Goal: Task Accomplishment & Management: Manage account settings

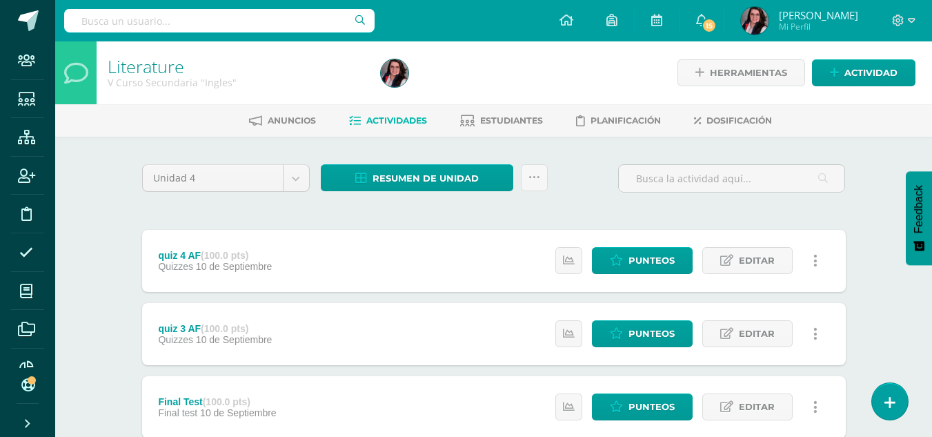
click at [288, 25] on input "text" at bounding box center [219, 20] width 310 height 23
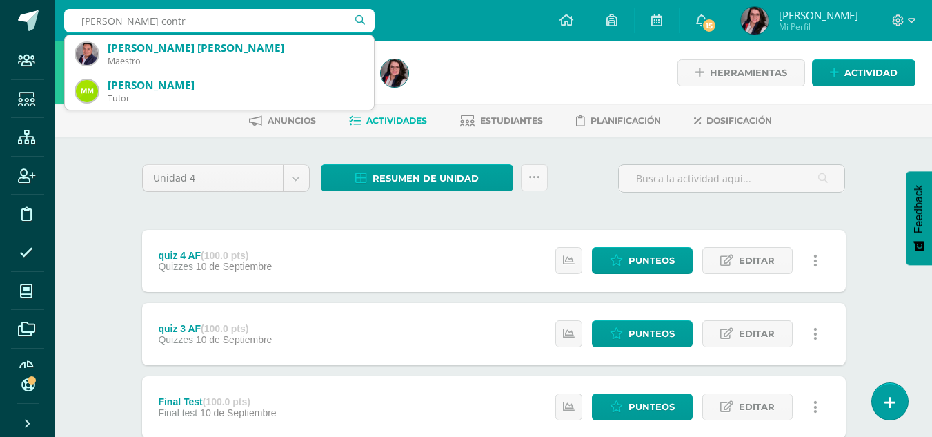
type input "Marvin Adiel contre"
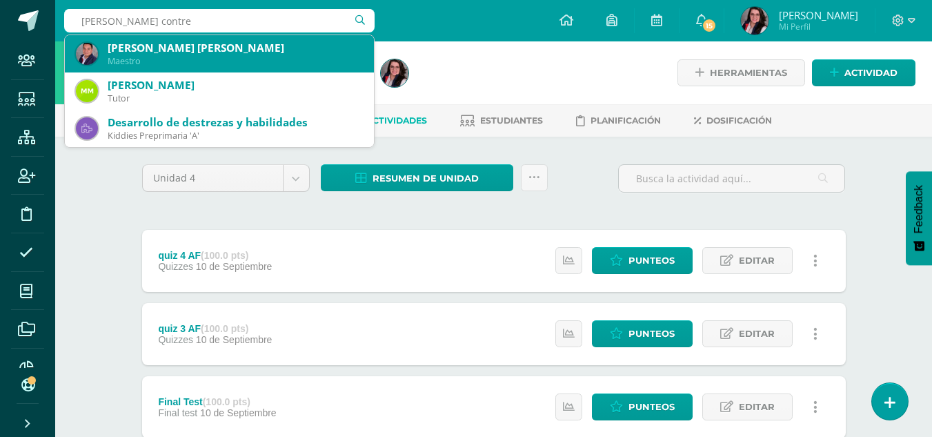
click at [288, 56] on div "Maestro" at bounding box center [235, 61] width 255 height 12
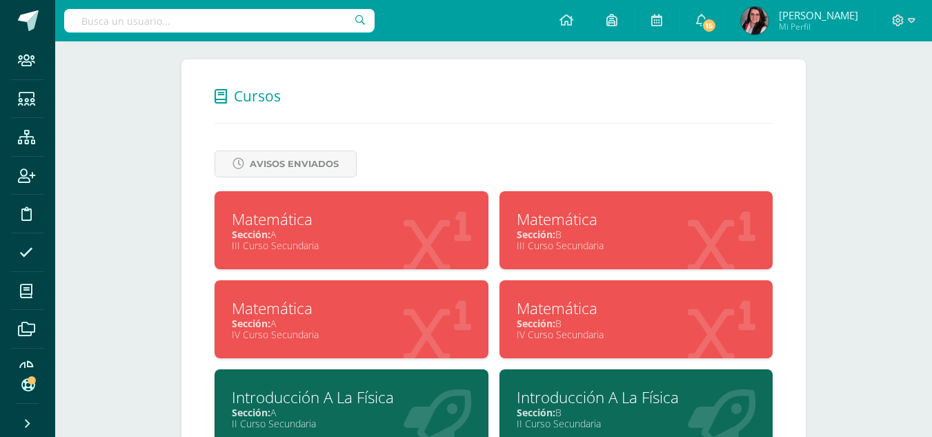
scroll to position [610, 0]
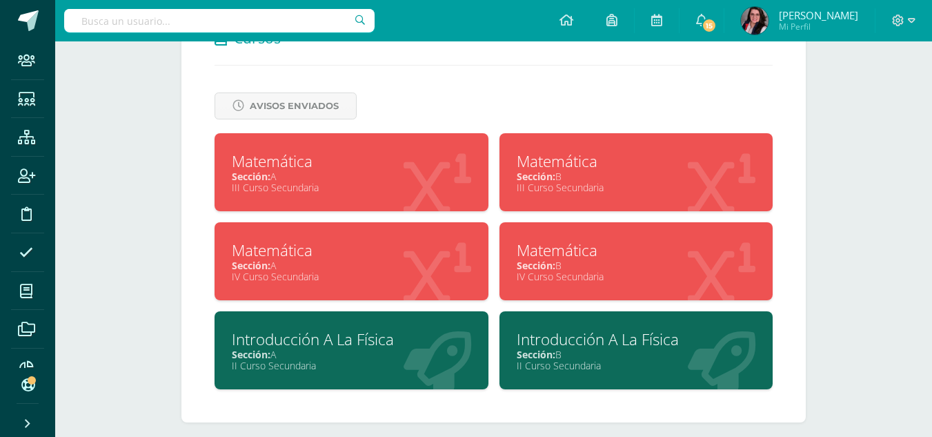
click at [564, 170] on div "Sección: B" at bounding box center [636, 176] width 239 height 13
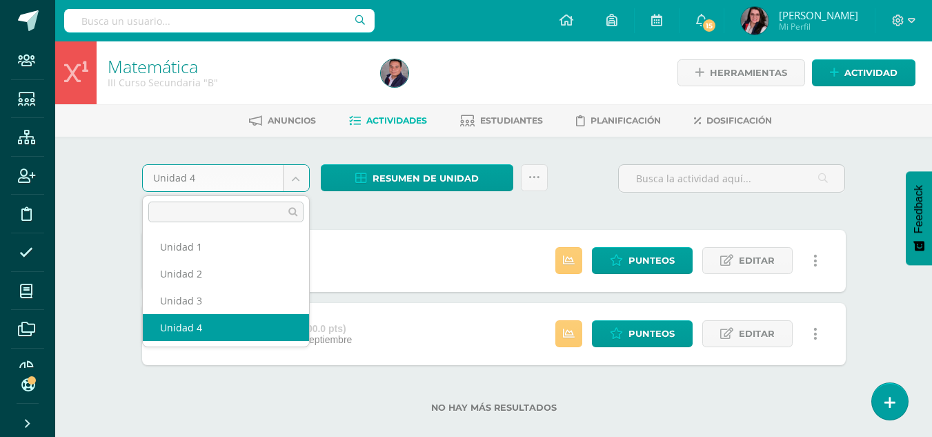
click at [292, 174] on body "Staff Estudiantes Estructura Inscripción Disciplina Asistencia Mis cursos Archi…" at bounding box center [466, 228] width 932 height 457
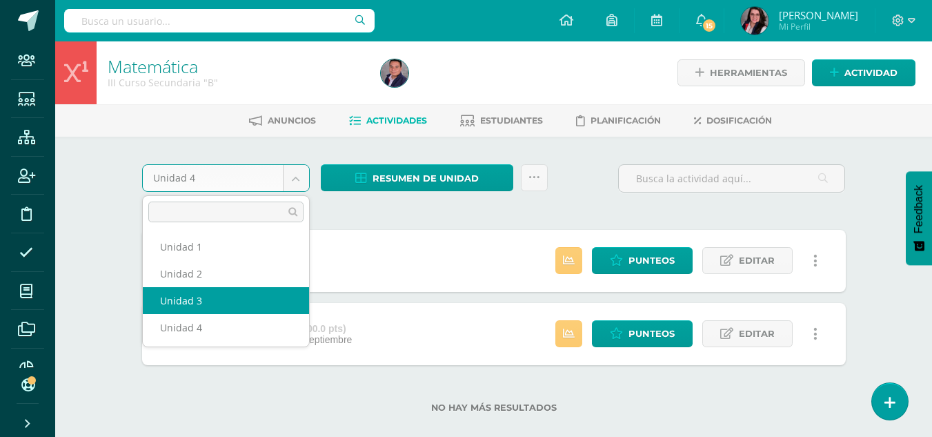
select select "Unidad 3"
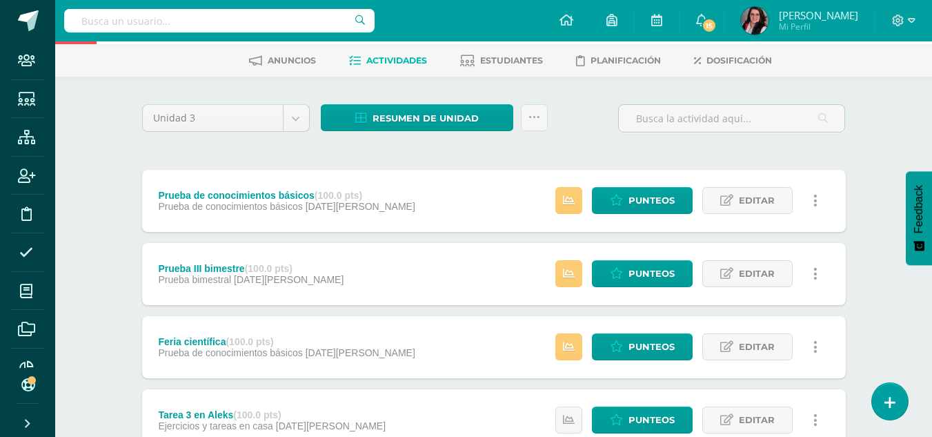
scroll to position [61, 0]
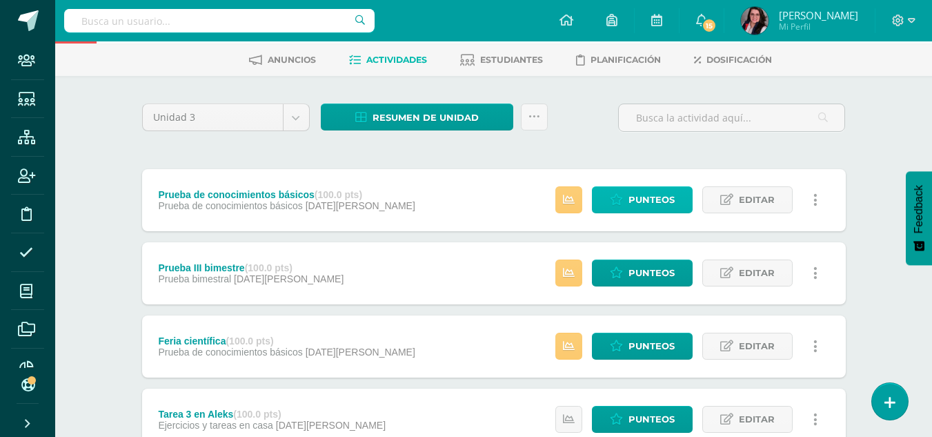
click at [635, 195] on span "Punteos" at bounding box center [651, 200] width 46 height 26
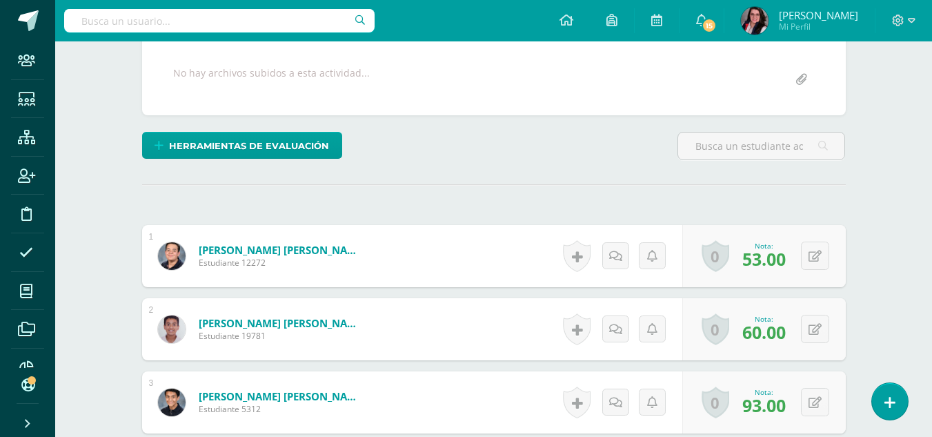
scroll to position [255, 0]
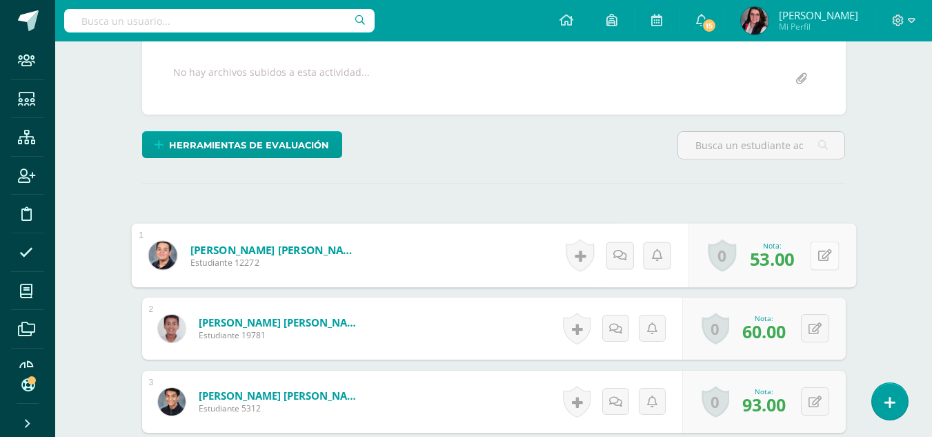
click at [812, 260] on button at bounding box center [824, 255] width 29 height 29
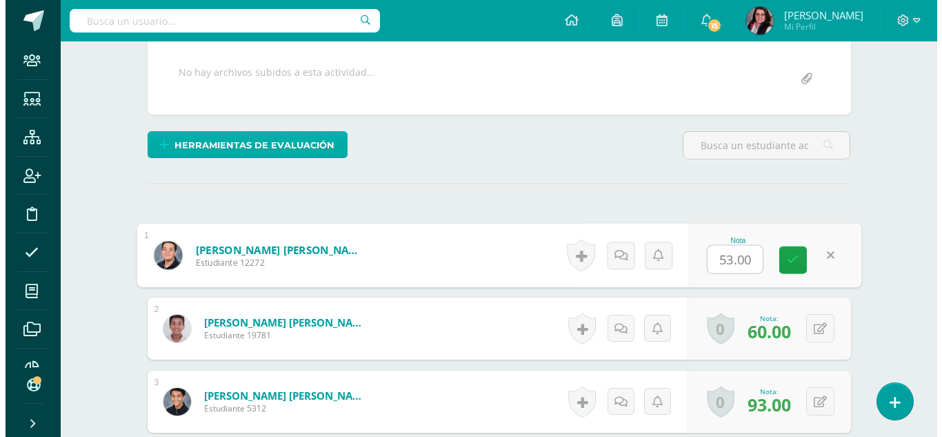
scroll to position [256, 0]
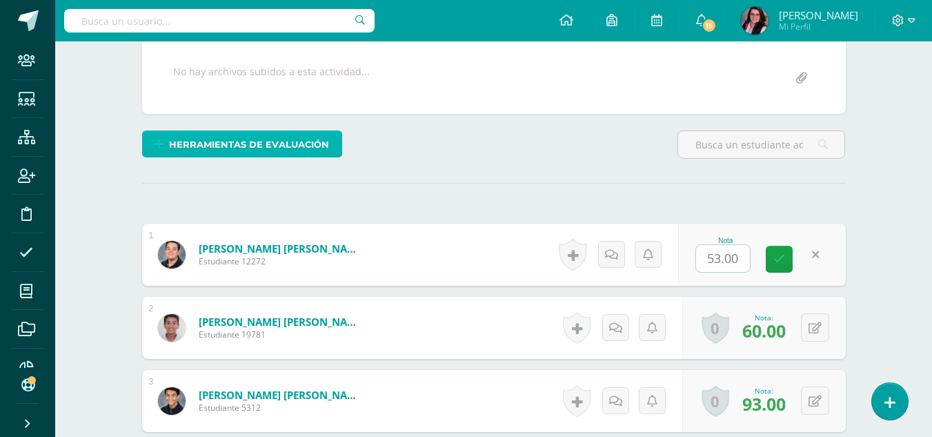
click at [289, 130] on link "Herramientas de evaluación" at bounding box center [242, 143] width 200 height 27
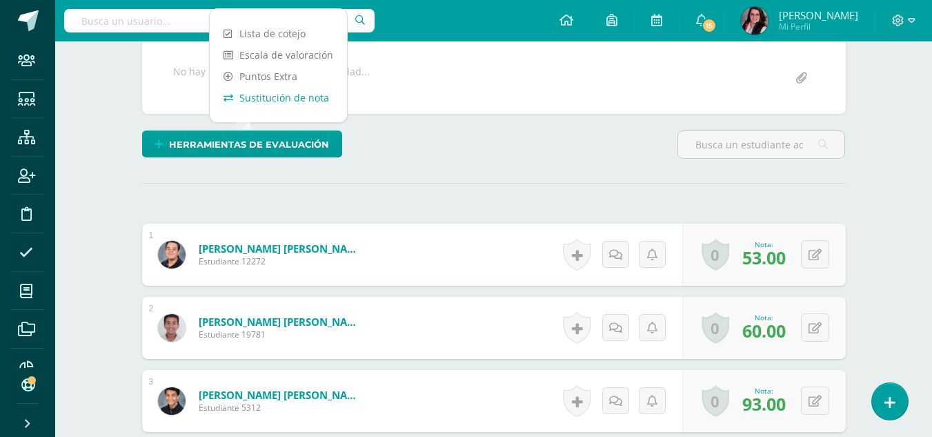
click at [275, 95] on link "Sustitución de nota" at bounding box center [278, 97] width 137 height 21
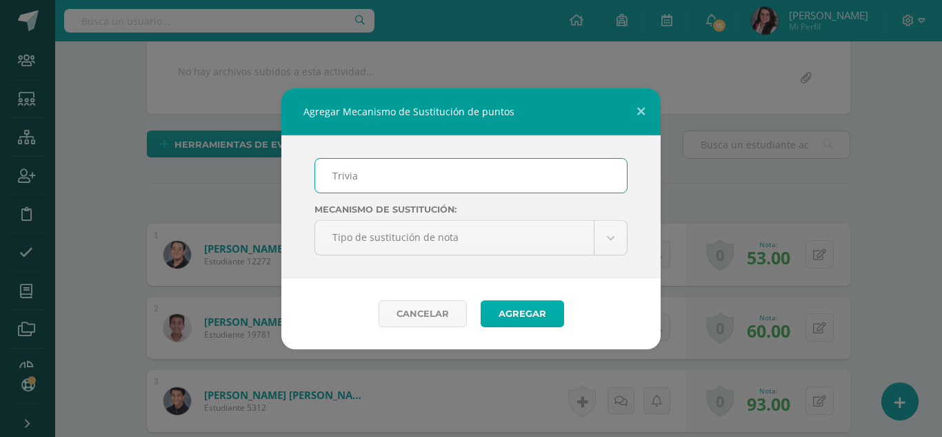
type input "Trivia"
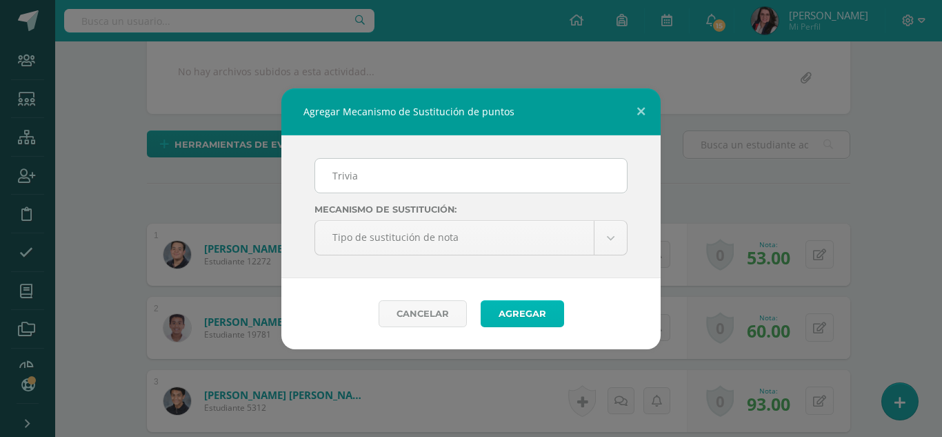
click at [504, 315] on button "Agregar" at bounding box center [522, 313] width 83 height 27
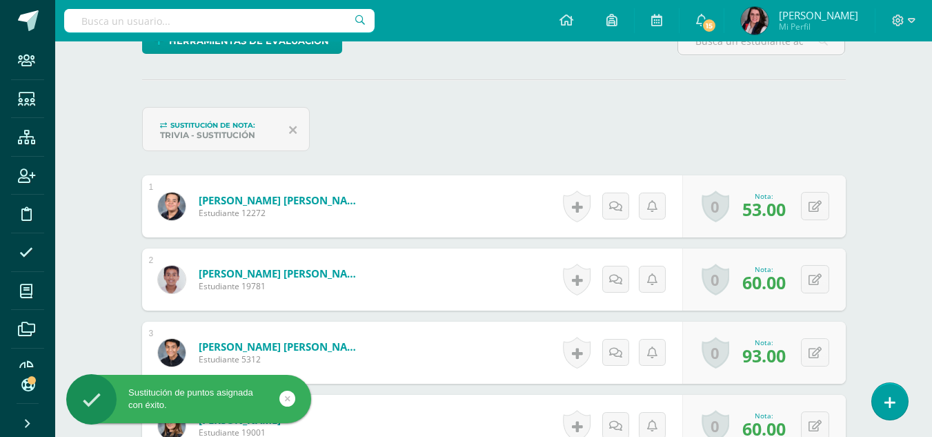
scroll to position [360, 0]
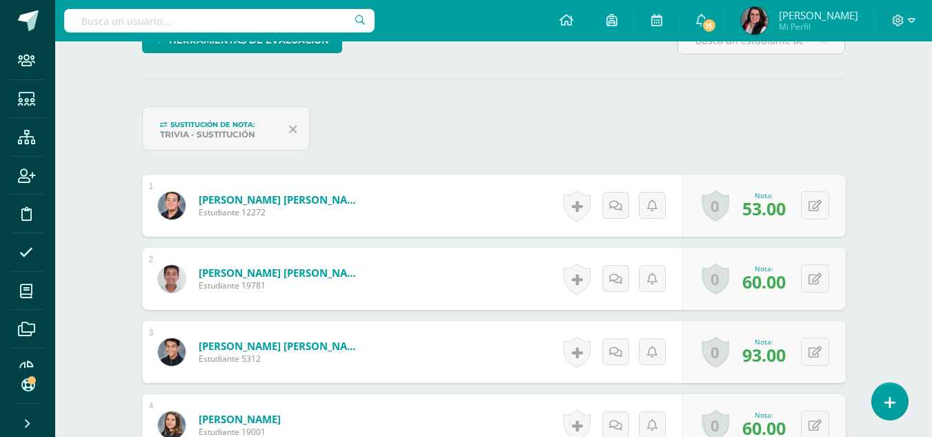
click at [295, 132] on icon at bounding box center [293, 129] width 8 height 12
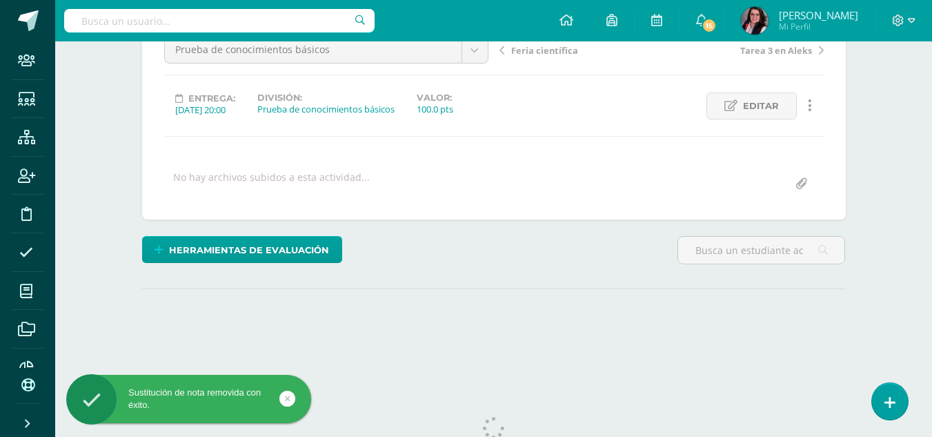
scroll to position [165, 0]
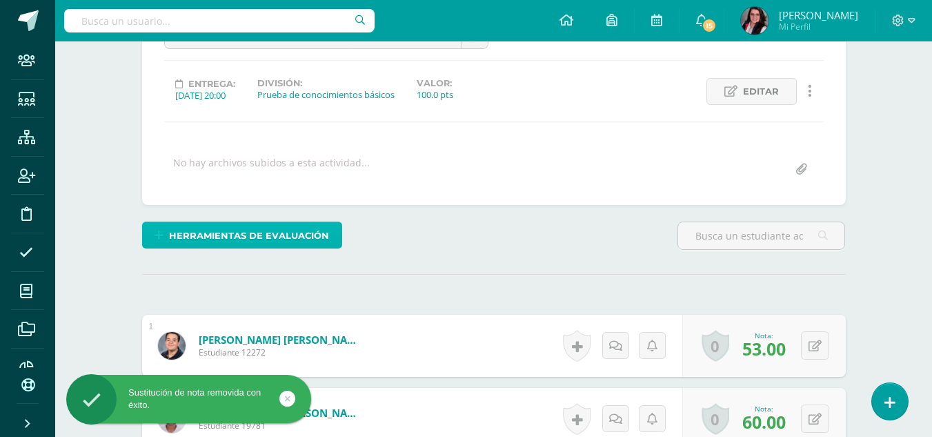
click at [331, 236] on link "Herramientas de evaluación" at bounding box center [242, 234] width 200 height 27
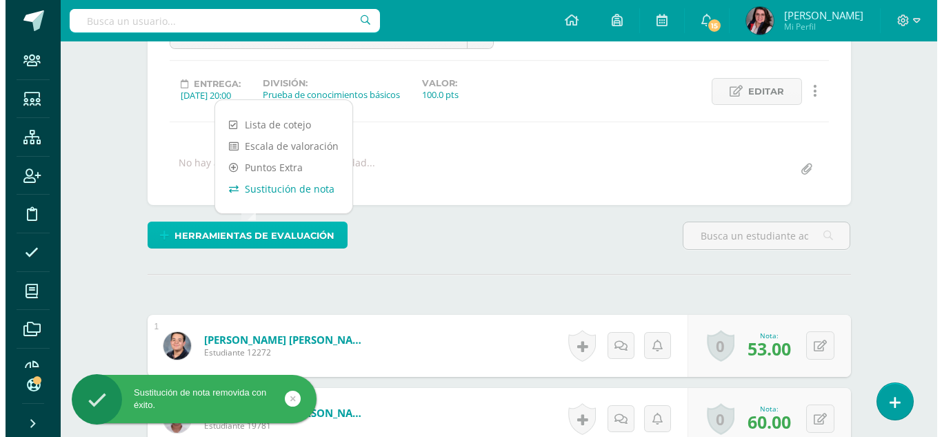
scroll to position [166, 0]
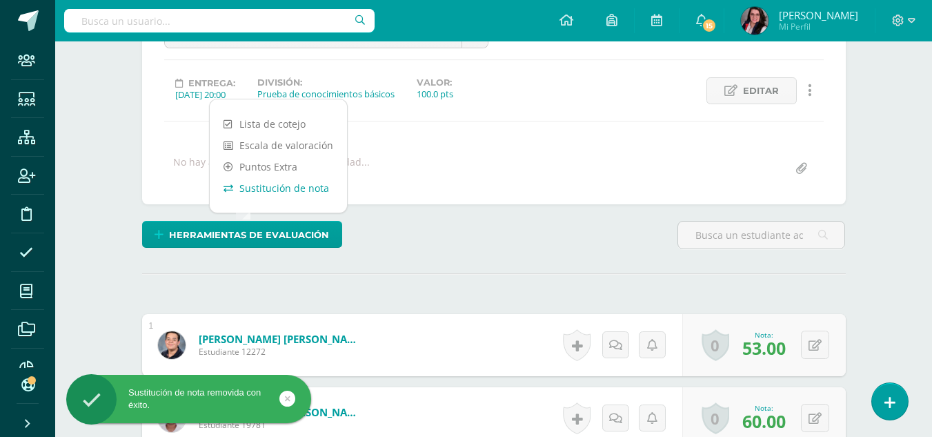
click at [282, 186] on link "Sustitución de nota" at bounding box center [278, 187] width 137 height 21
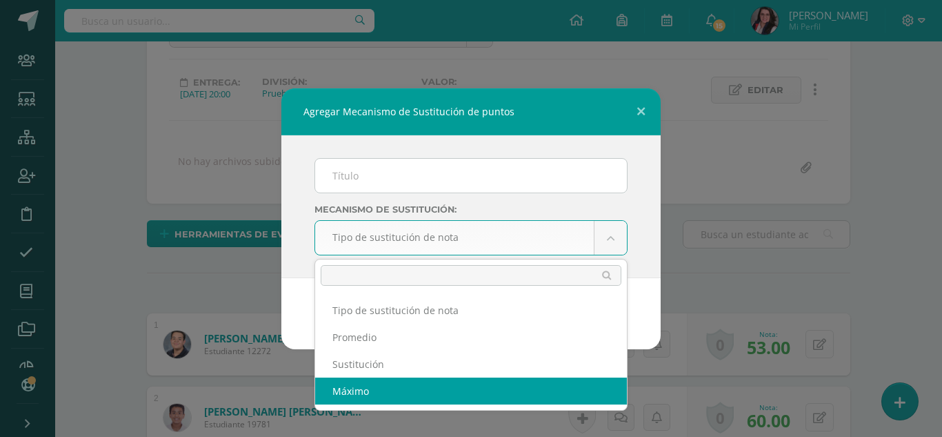
select select "maximum"
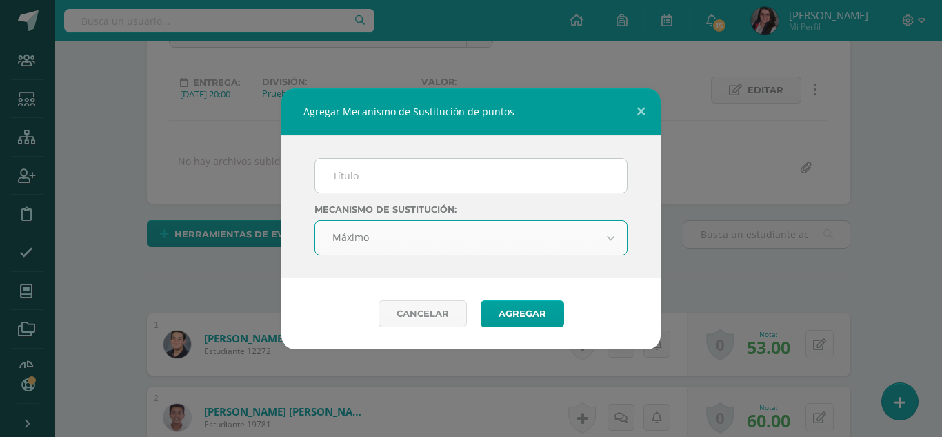
click at [405, 184] on input "text" at bounding box center [471, 176] width 312 height 34
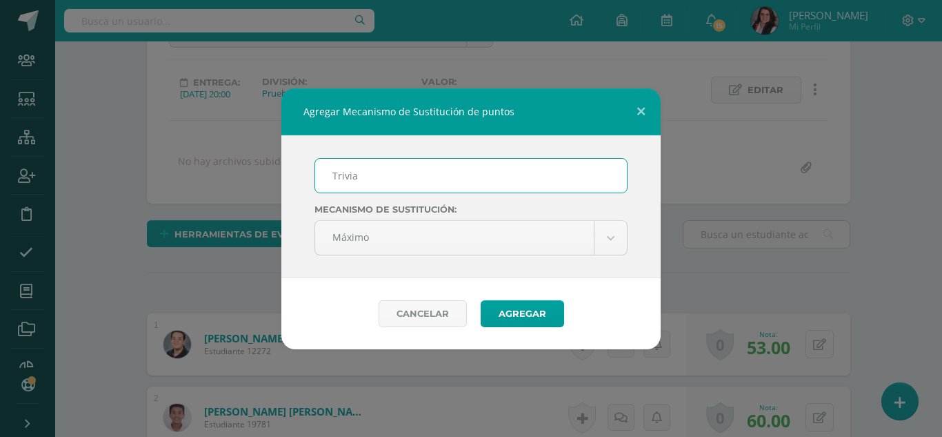
type input "Trivia"
click at [481, 300] on button "Agregar" at bounding box center [522, 313] width 83 height 27
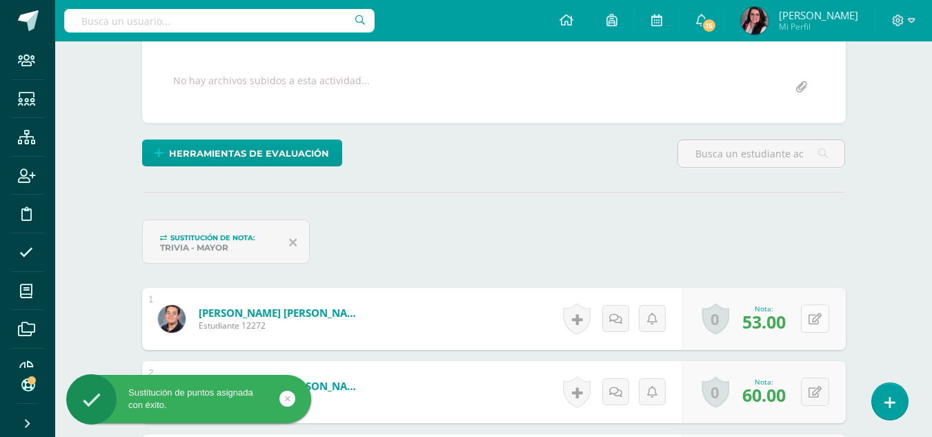
scroll to position [248, 0]
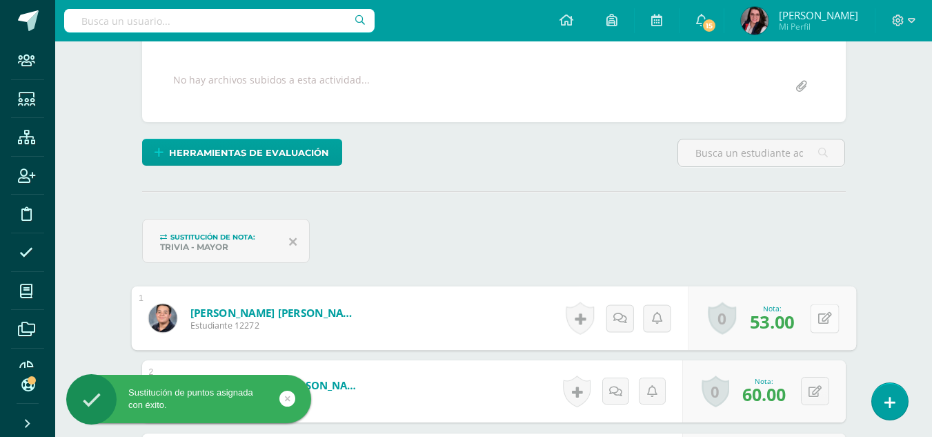
click at [808, 316] on div "0 Logros Logros obtenidos Aún no hay logros agregados Nota: 53.00" at bounding box center [772, 318] width 168 height 64
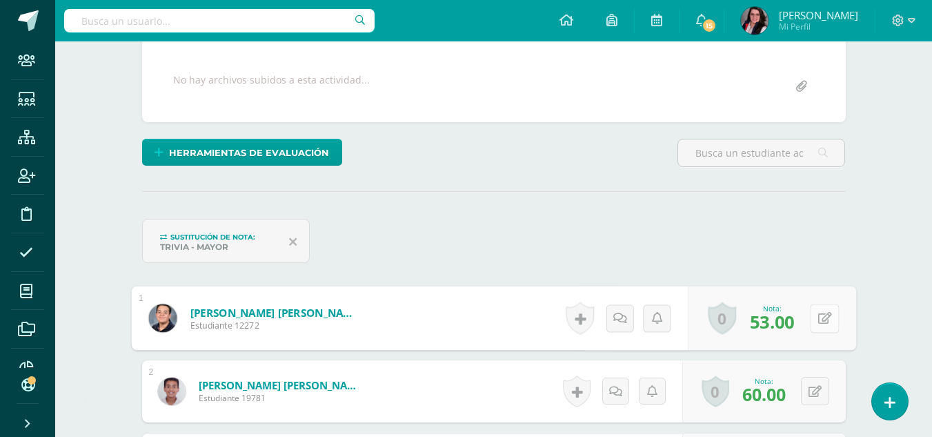
click at [821, 316] on icon at bounding box center [824, 318] width 14 height 12
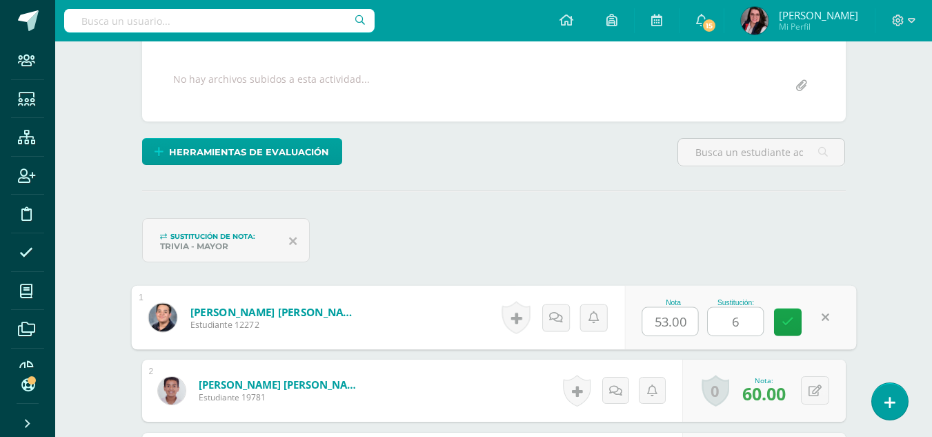
type input "63"
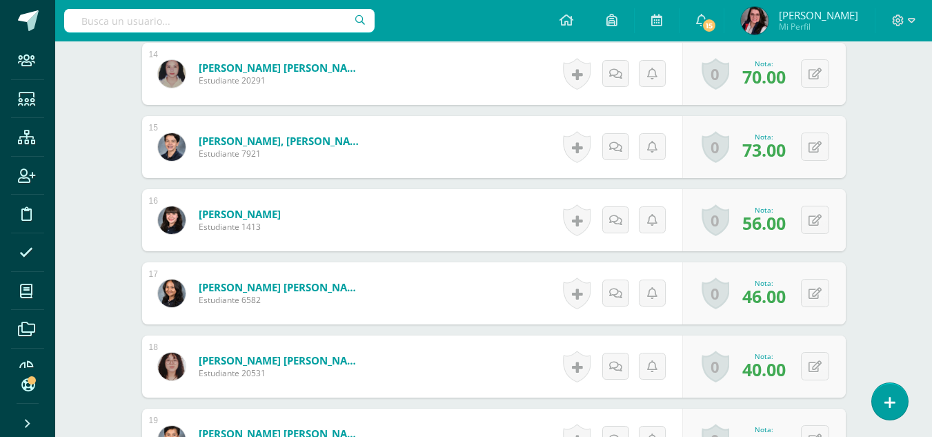
scroll to position [1443, 0]
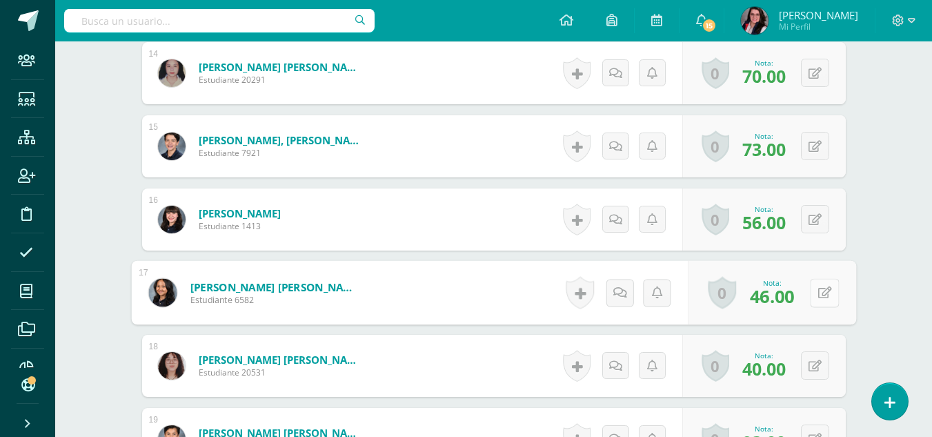
click at [816, 285] on button at bounding box center [824, 292] width 29 height 29
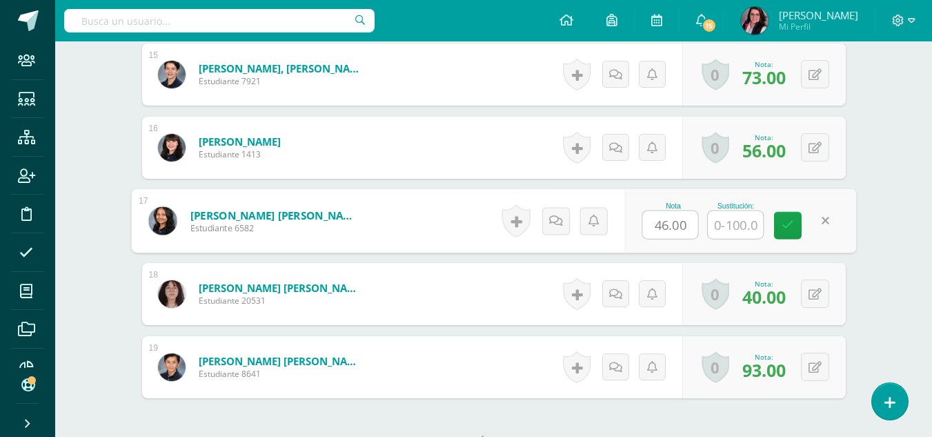
scroll to position [1515, 0]
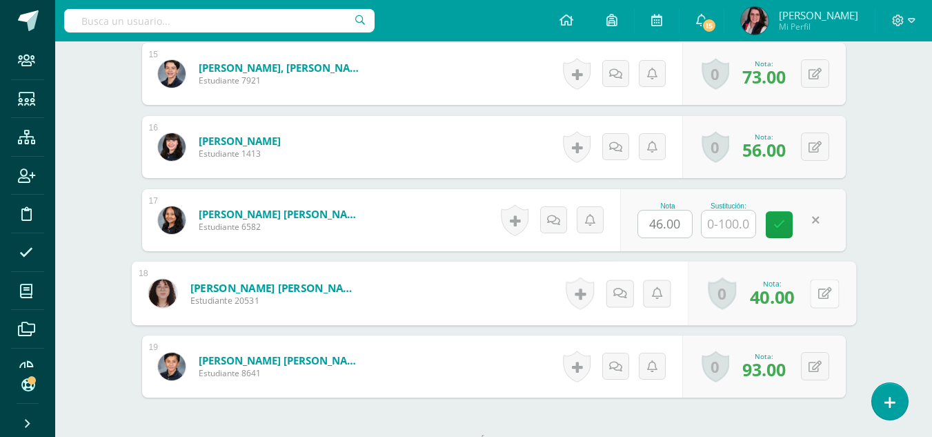
click at [815, 289] on button at bounding box center [824, 293] width 29 height 29
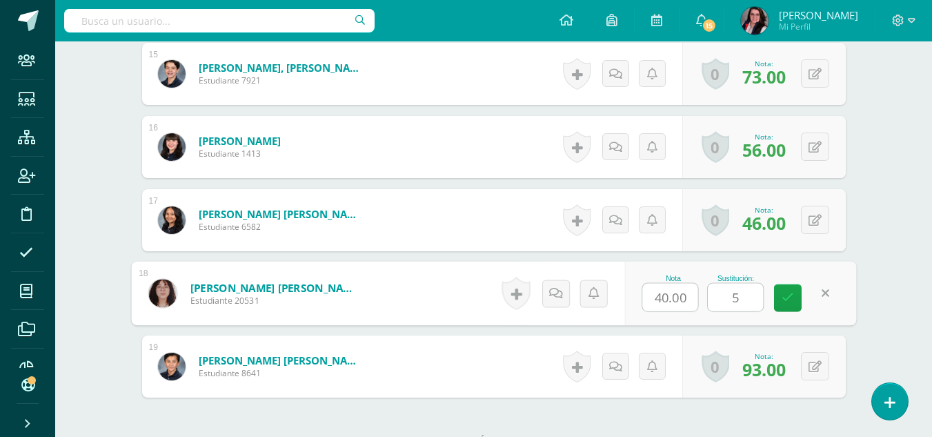
type input "50"
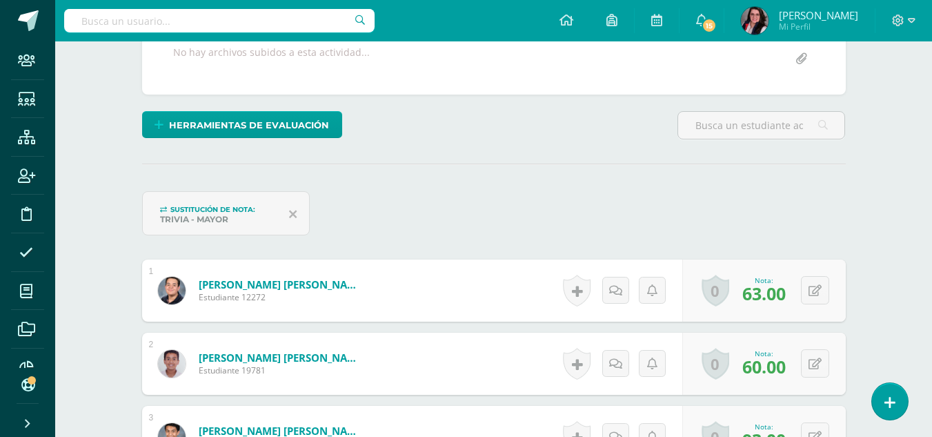
scroll to position [0, 0]
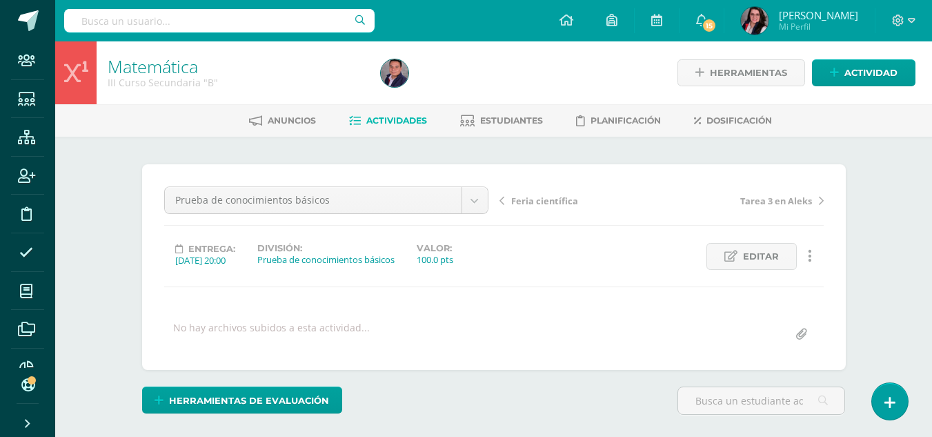
click at [391, 116] on span "Actividades" at bounding box center [396, 120] width 61 height 10
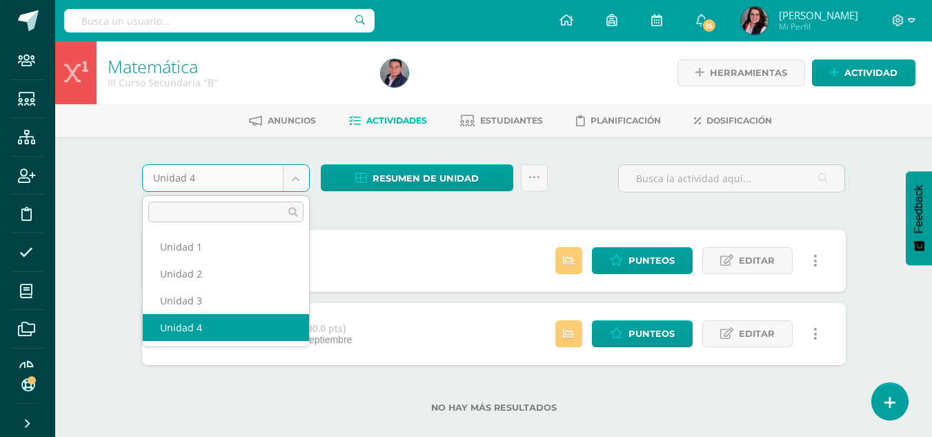
click at [289, 183] on body "Staff Estudiantes Estructura Inscripción Disciplina Asistencia Mis cursos Archi…" at bounding box center [466, 228] width 932 height 457
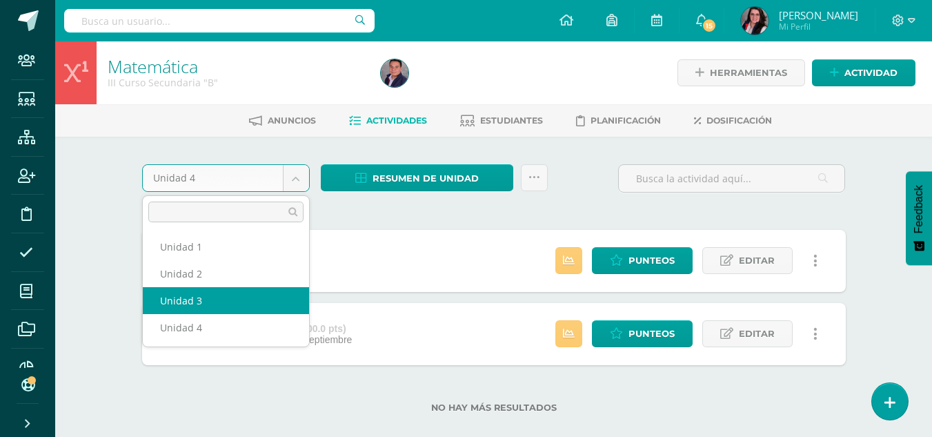
select select "Unidad 3"
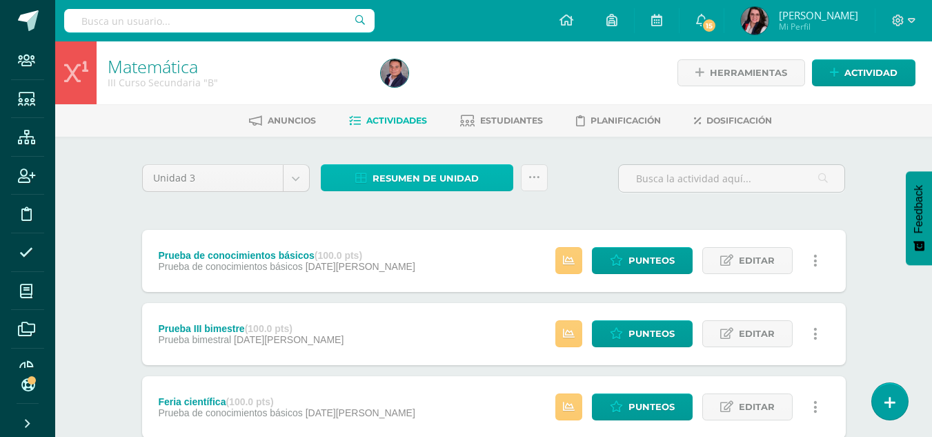
click at [451, 180] on span "Resumen de unidad" at bounding box center [425, 179] width 106 height 26
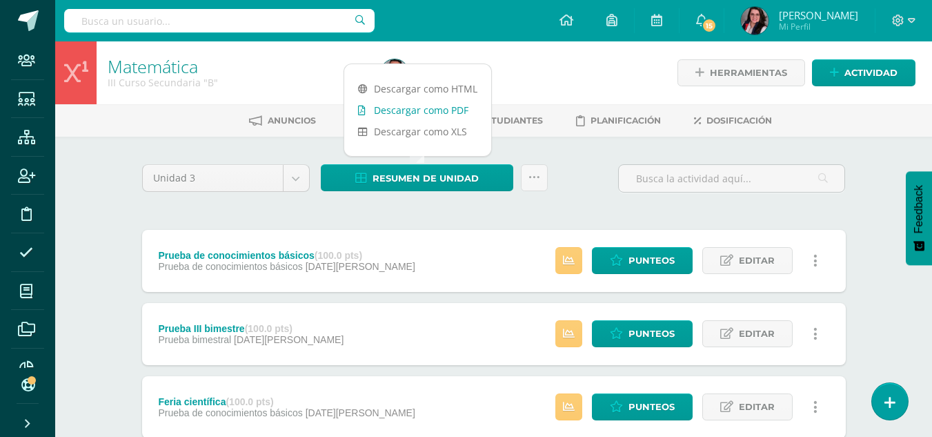
click at [434, 113] on link "Descargar como PDF" at bounding box center [417, 109] width 147 height 21
click at [653, 264] on span "Punteos" at bounding box center [651, 261] width 46 height 26
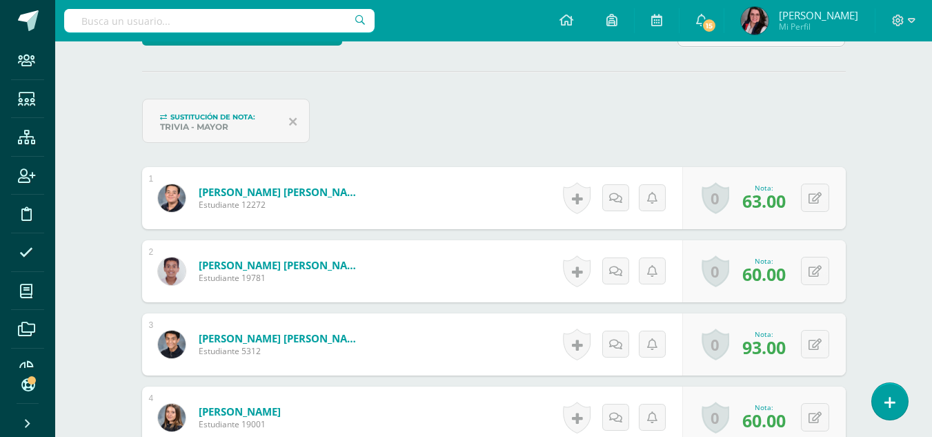
scroll to position [368, 0]
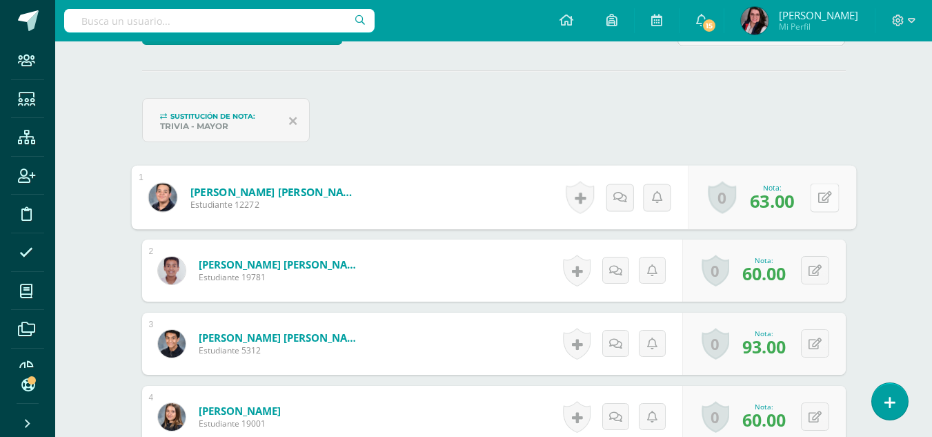
click at [814, 199] on button at bounding box center [824, 197] width 29 height 29
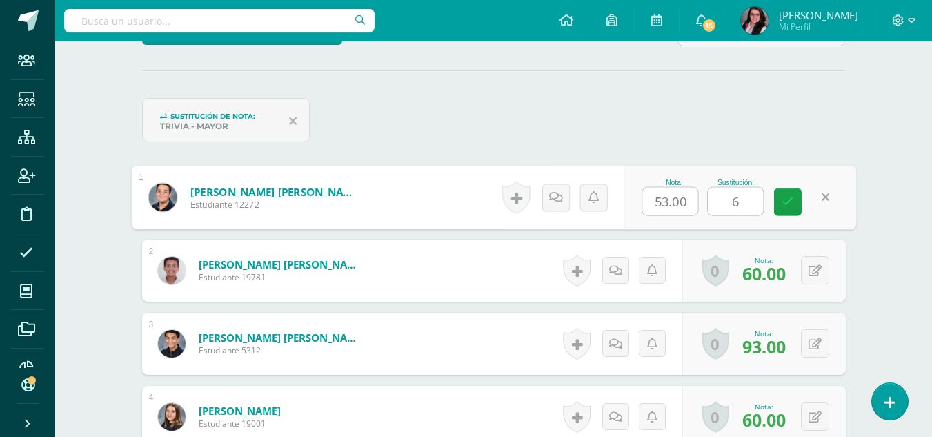
type input "67"
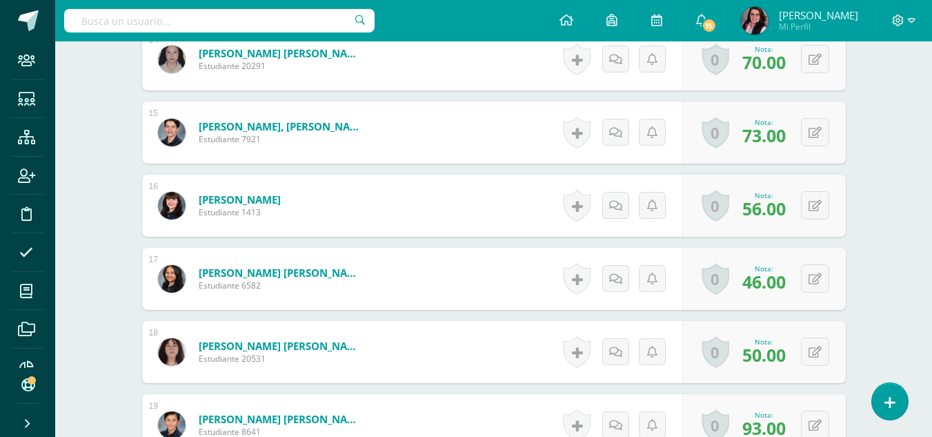
scroll to position [1458, 0]
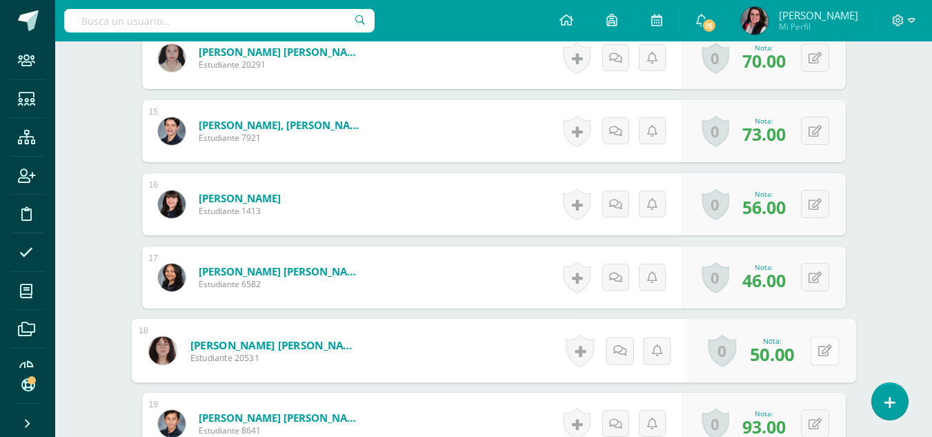
click at [822, 350] on button at bounding box center [824, 350] width 29 height 29
type input "54"
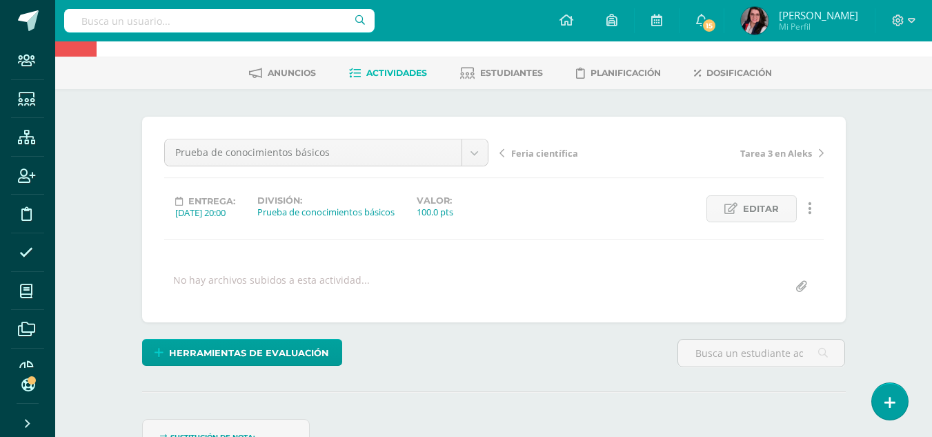
scroll to position [0, 0]
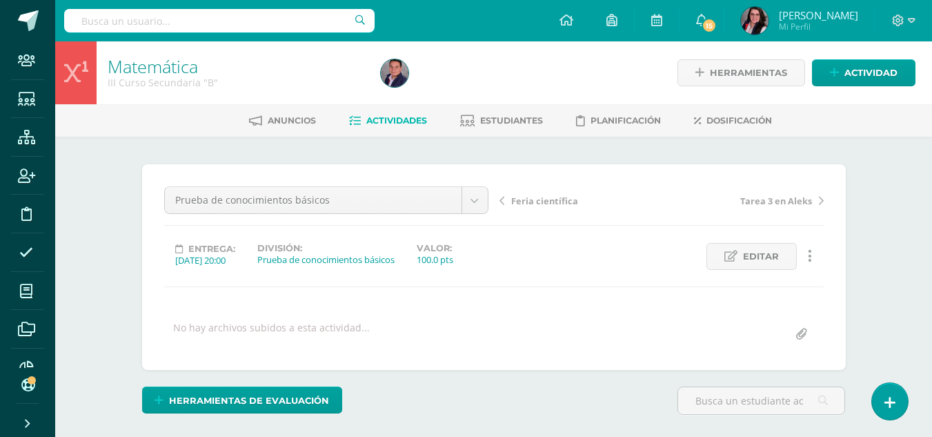
click at [404, 119] on span "Actividades" at bounding box center [396, 120] width 61 height 10
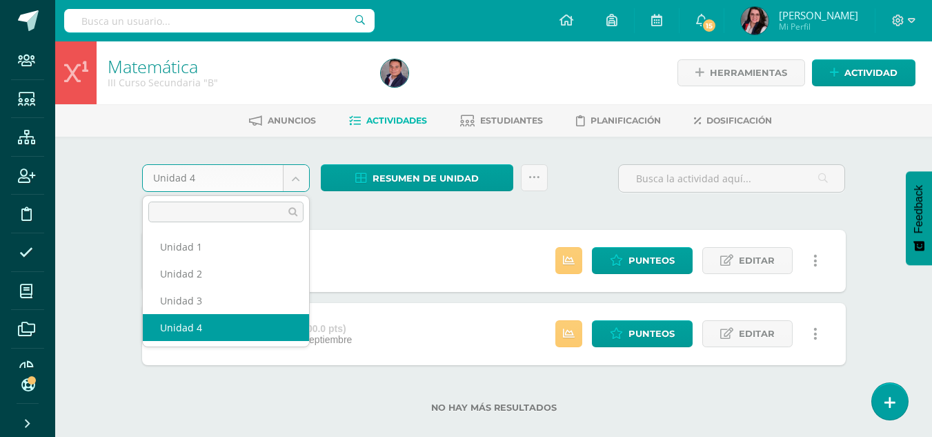
click at [290, 183] on body "Staff Estudiantes Estructura Inscripción Disciplina Asistencia Mis cursos Archi…" at bounding box center [466, 228] width 932 height 457
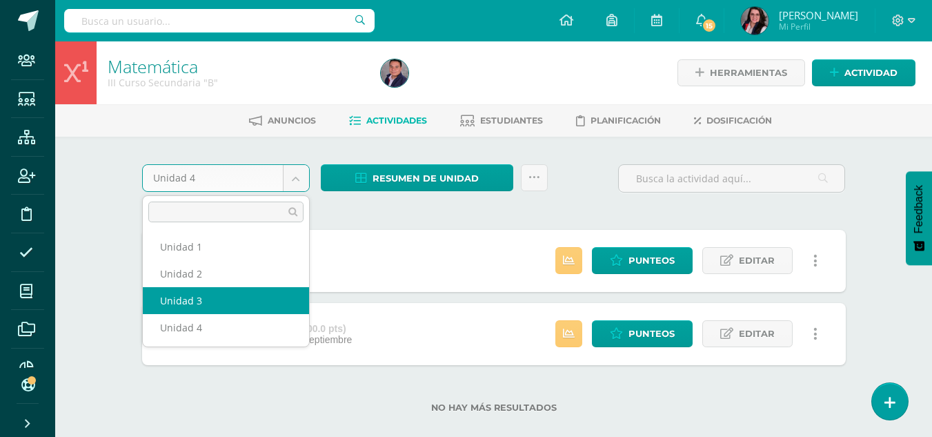
select select "Unidad 3"
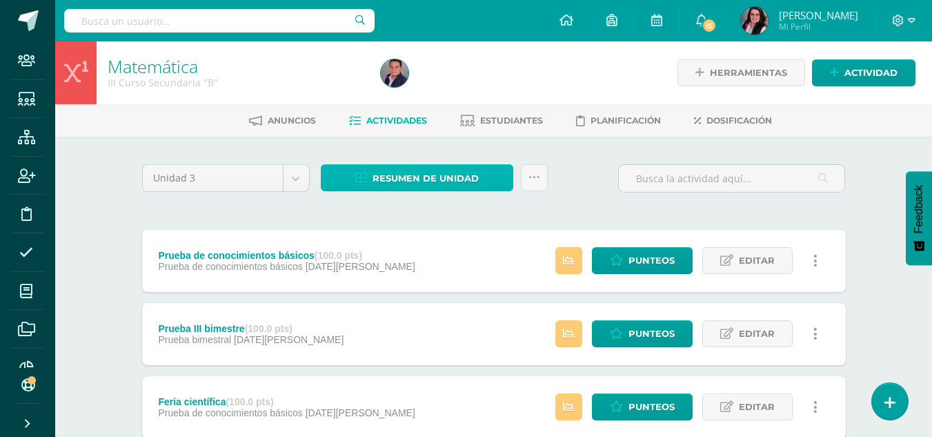
click at [398, 182] on span "Resumen de unidad" at bounding box center [425, 179] width 106 height 26
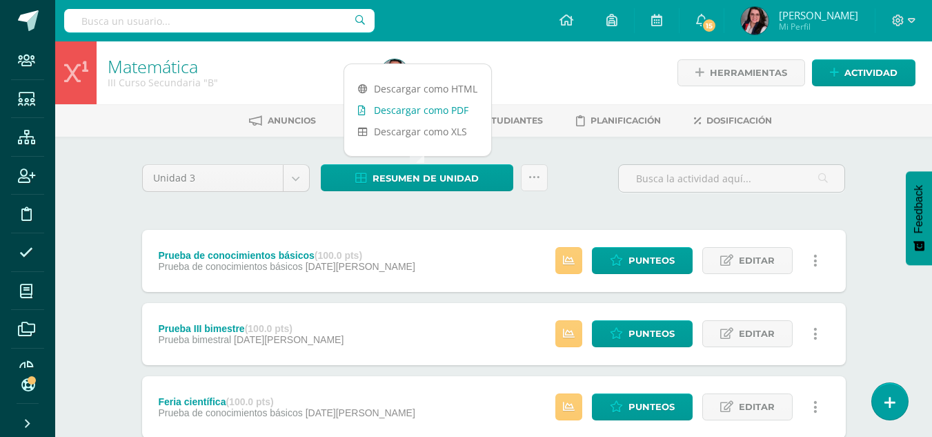
click at [421, 112] on link "Descargar como PDF" at bounding box center [417, 109] width 147 height 21
click at [764, 26] on img at bounding box center [755, 21] width 28 height 28
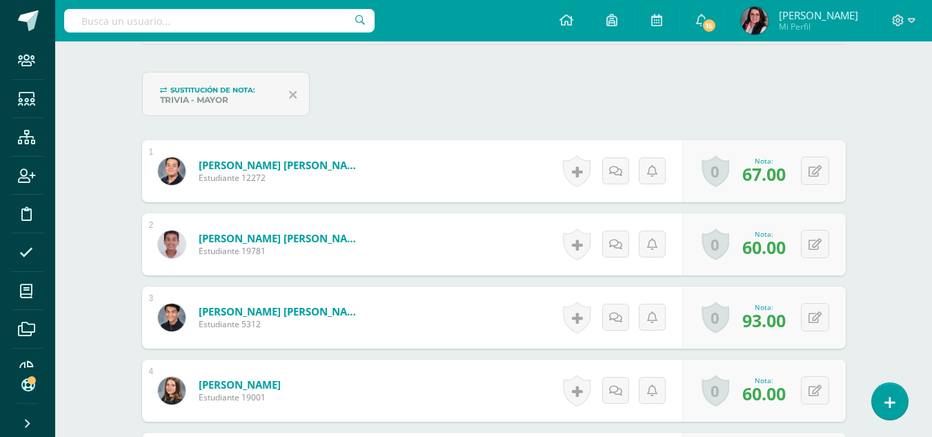
scroll to position [395, 0]
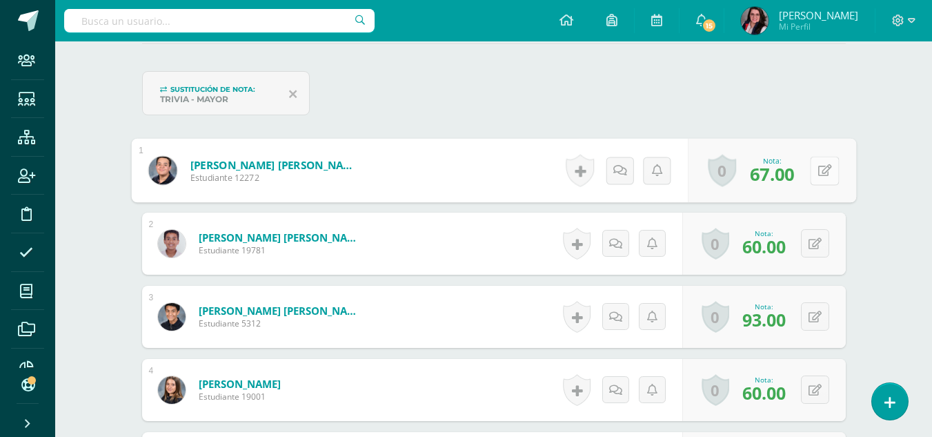
click at [813, 174] on button at bounding box center [824, 170] width 29 height 29
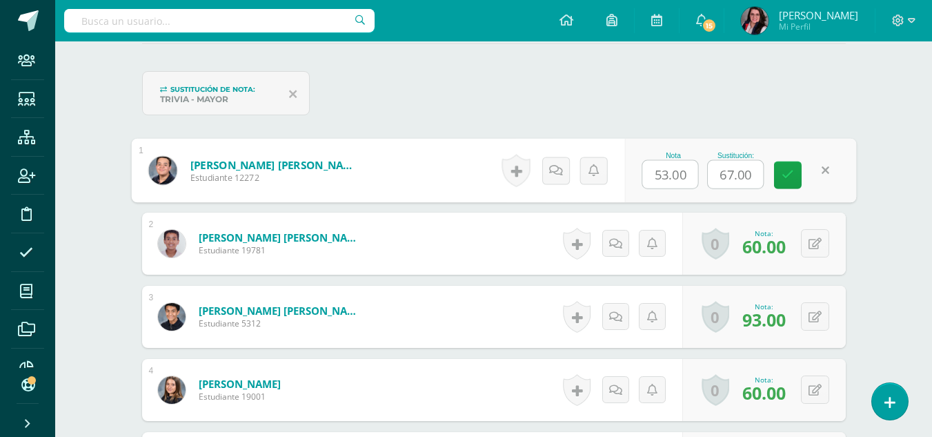
scroll to position [396, 0]
type input "6"
type input "73"
click at [791, 175] on icon at bounding box center [788, 174] width 12 height 12
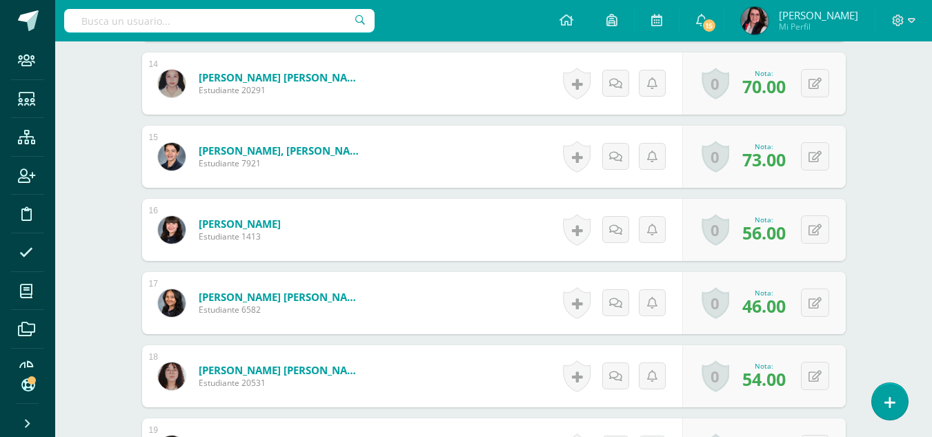
scroll to position [1634, 0]
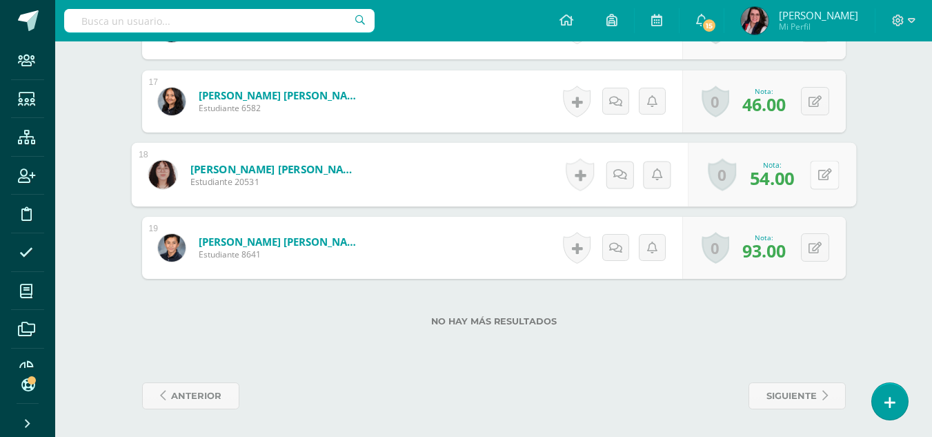
click at [817, 170] on icon at bounding box center [824, 174] width 14 height 12
type input "60"
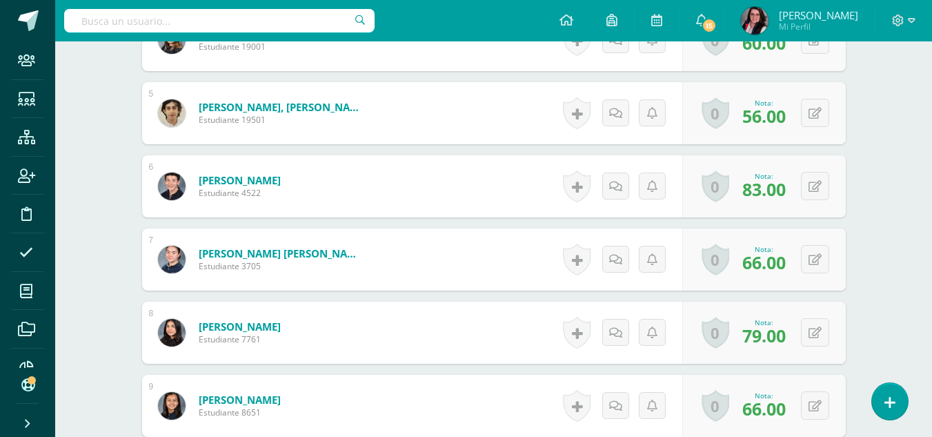
scroll to position [0, 0]
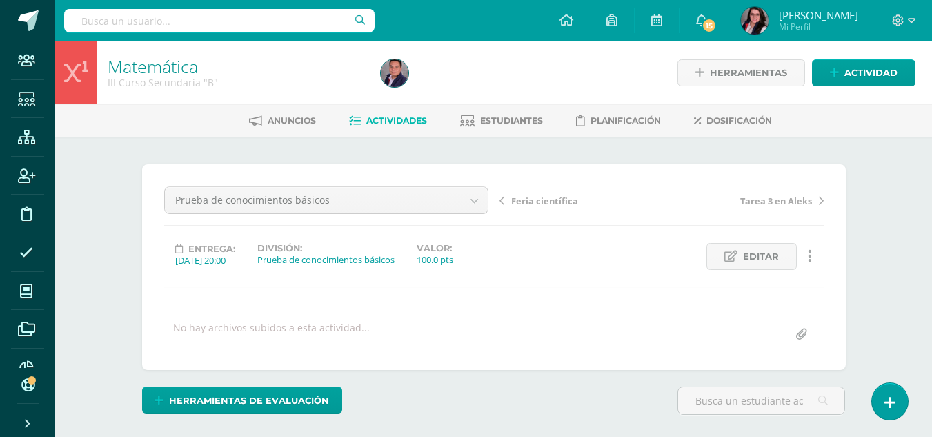
click at [379, 121] on span "Actividades" at bounding box center [396, 120] width 61 height 10
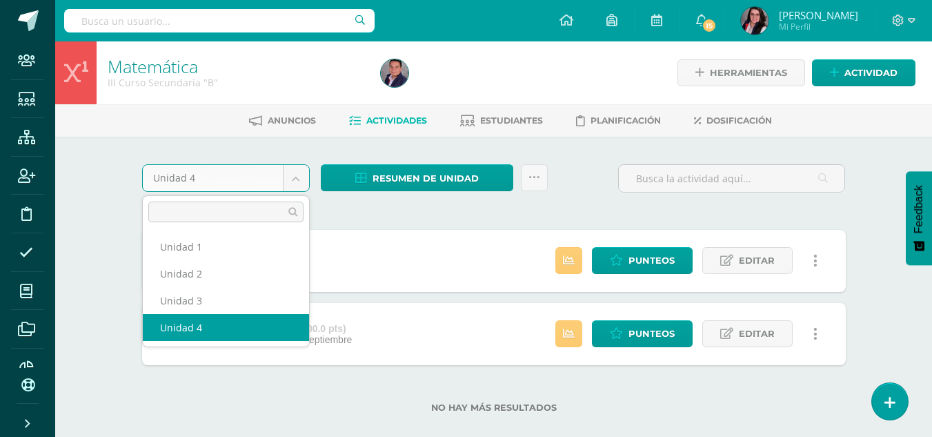
click at [296, 175] on body "Staff Estudiantes Estructura Inscripción Disciplina Asistencia Mis cursos Archi…" at bounding box center [466, 228] width 932 height 457
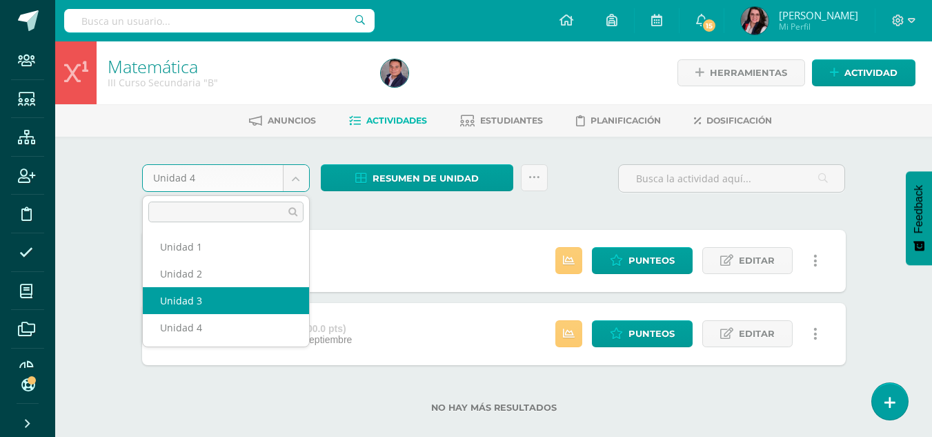
select select "Unidad 3"
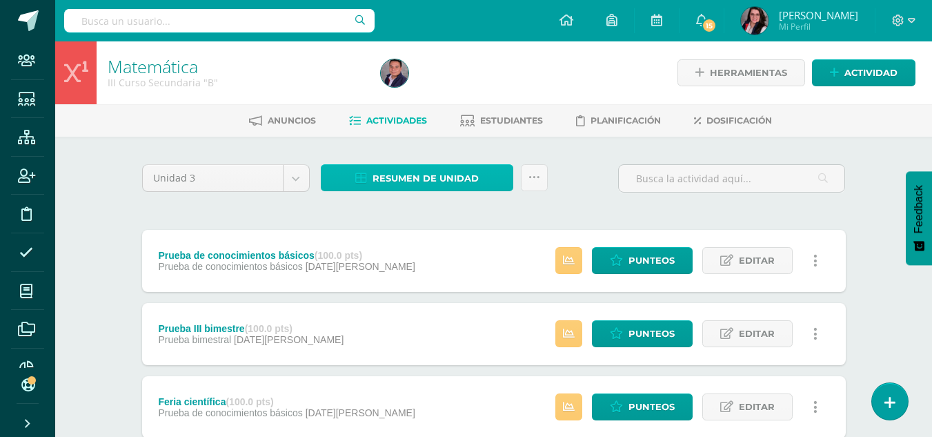
click at [419, 178] on span "Resumen de unidad" at bounding box center [425, 179] width 106 height 26
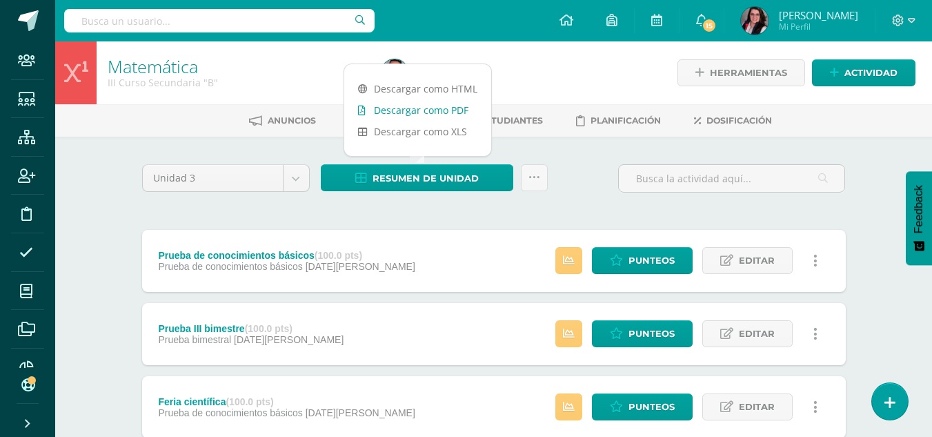
click at [411, 112] on link "Descargar como PDF" at bounding box center [417, 109] width 147 height 21
click at [514, 60] on div at bounding box center [514, 72] width 279 height 63
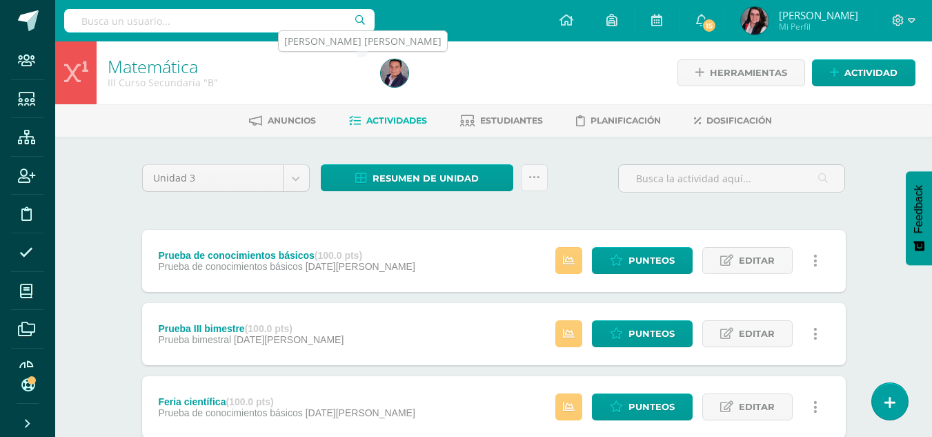
click at [394, 70] on img at bounding box center [395, 73] width 28 height 28
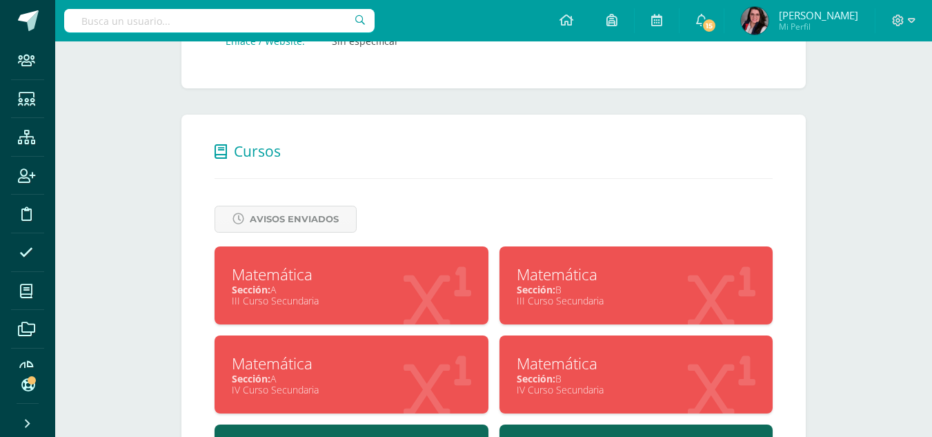
scroll to position [610, 0]
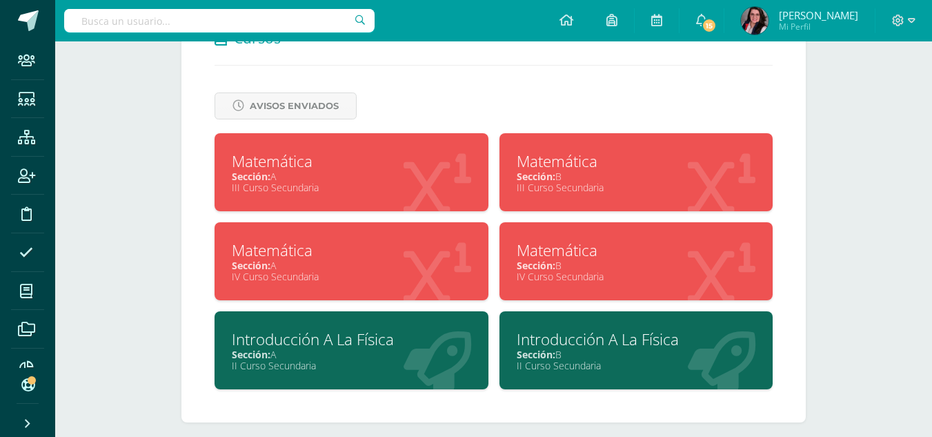
click at [589, 259] on div "Sección: B" at bounding box center [636, 265] width 239 height 13
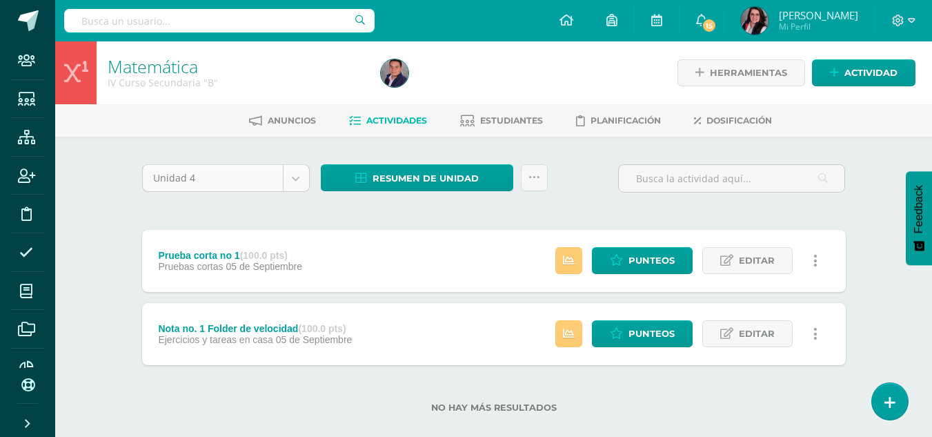
click at [291, 185] on body "Staff Estudiantes Estructura Inscripción Disciplina Asistencia Mis cursos Archi…" at bounding box center [466, 228] width 932 height 457
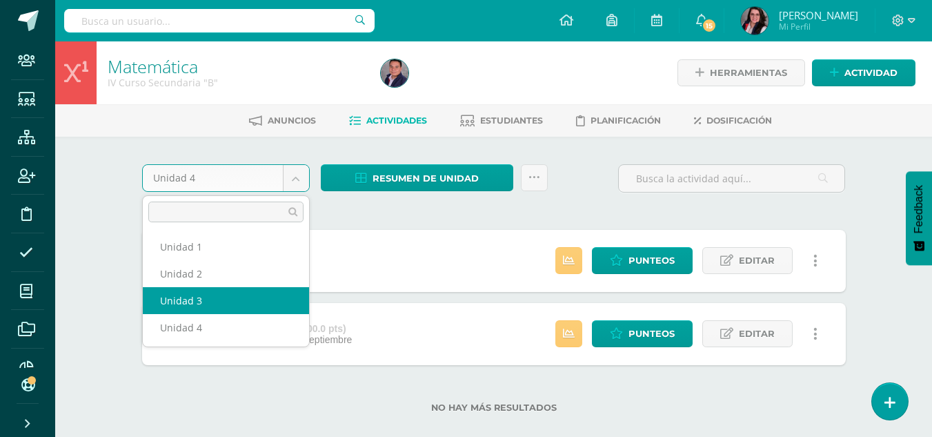
select select "Unidad 3"
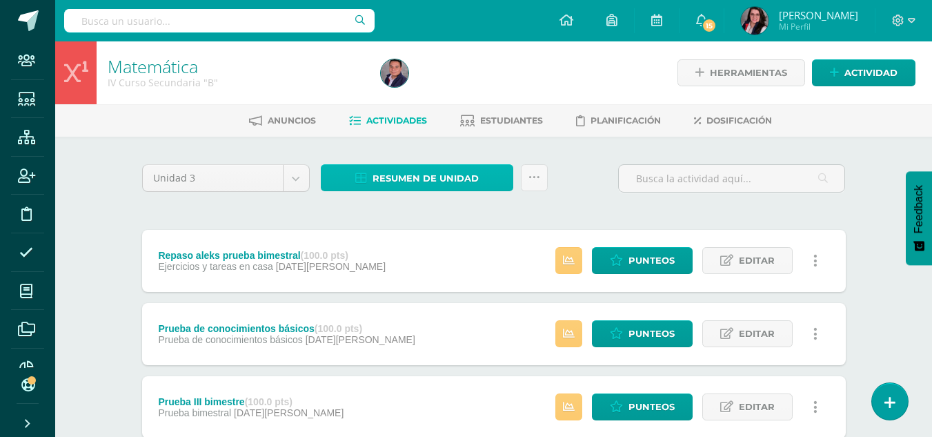
click at [383, 181] on span "Resumen de unidad" at bounding box center [425, 179] width 106 height 26
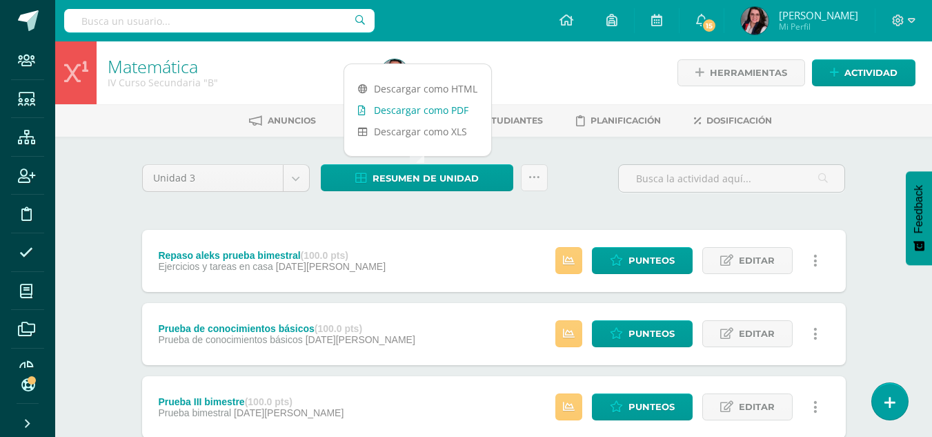
click at [421, 106] on link "Descargar como PDF" at bounding box center [417, 109] width 147 height 21
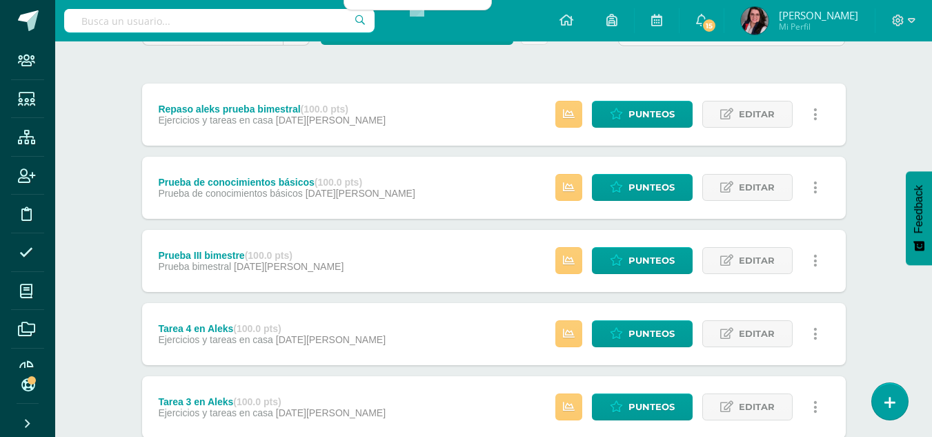
scroll to position [147, 0]
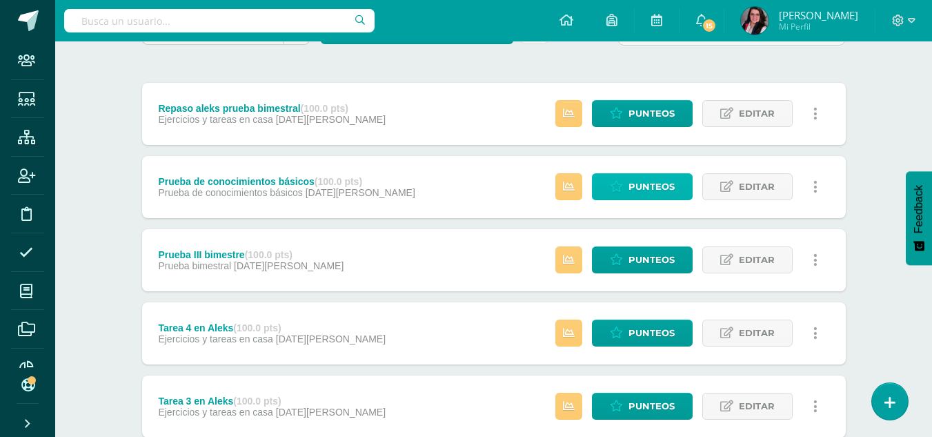
click at [646, 190] on span "Punteos" at bounding box center [651, 187] width 46 height 26
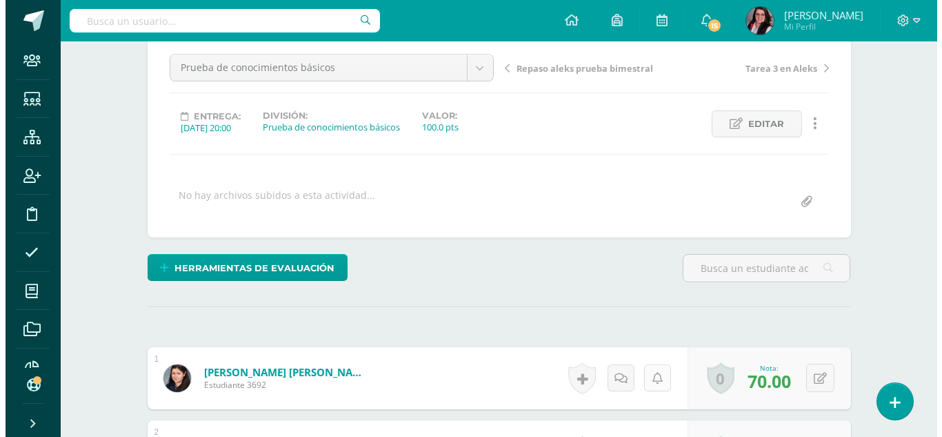
scroll to position [132, 0]
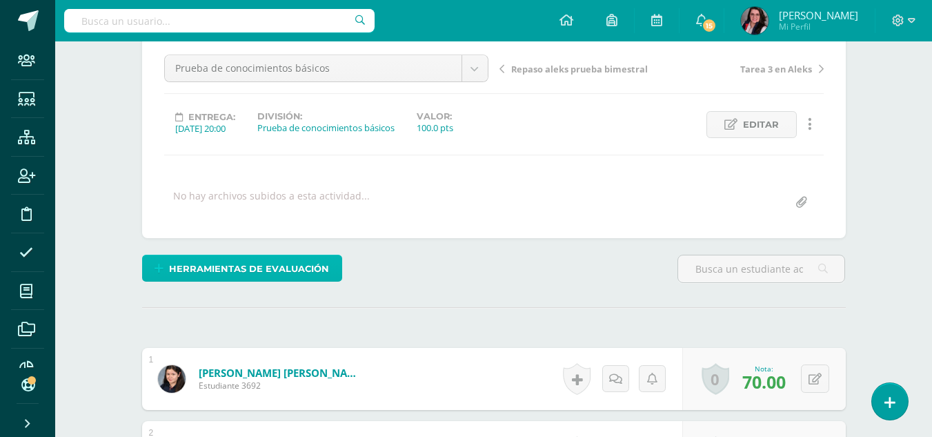
click at [243, 266] on span "Herramientas de evaluación" at bounding box center [249, 269] width 160 height 26
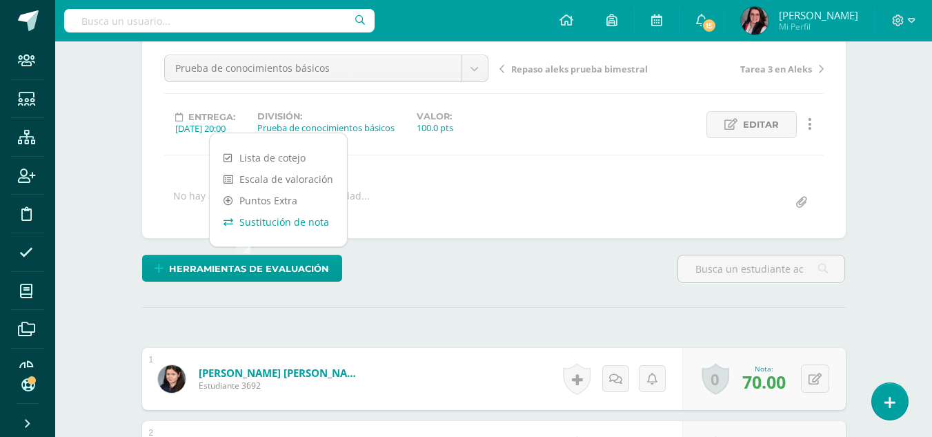
click at [277, 218] on link "Sustitución de nota" at bounding box center [278, 221] width 137 height 21
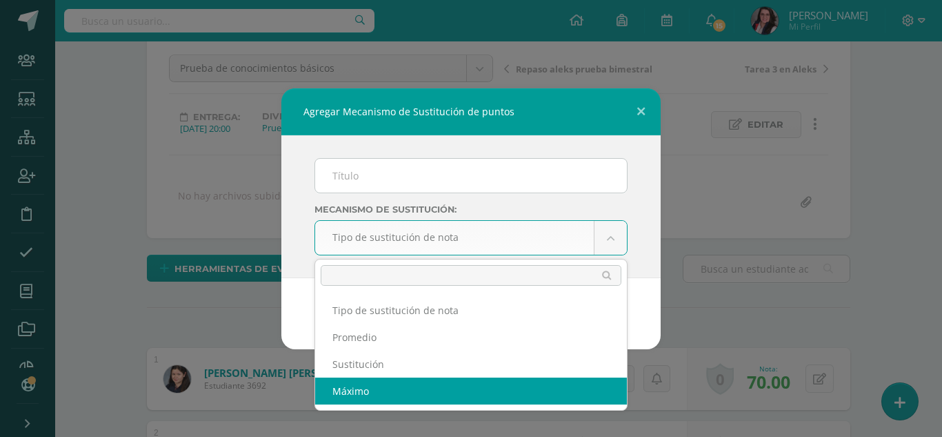
select select "maximum"
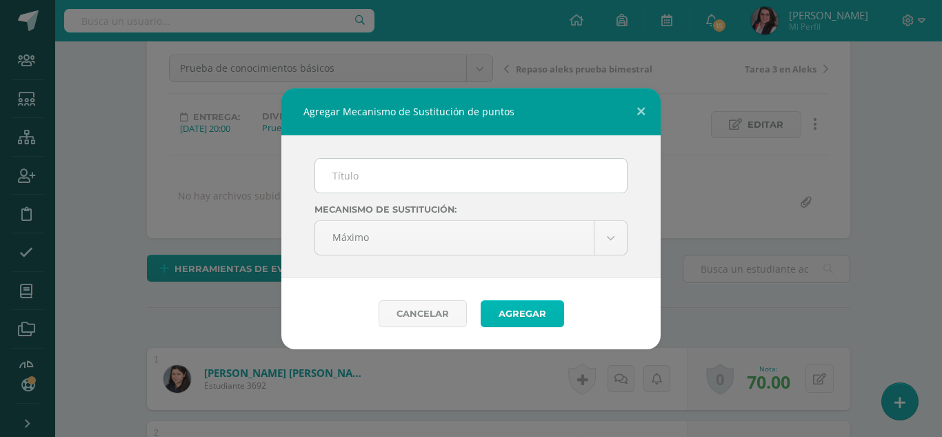
click at [537, 316] on button "Agregar" at bounding box center [522, 313] width 83 height 27
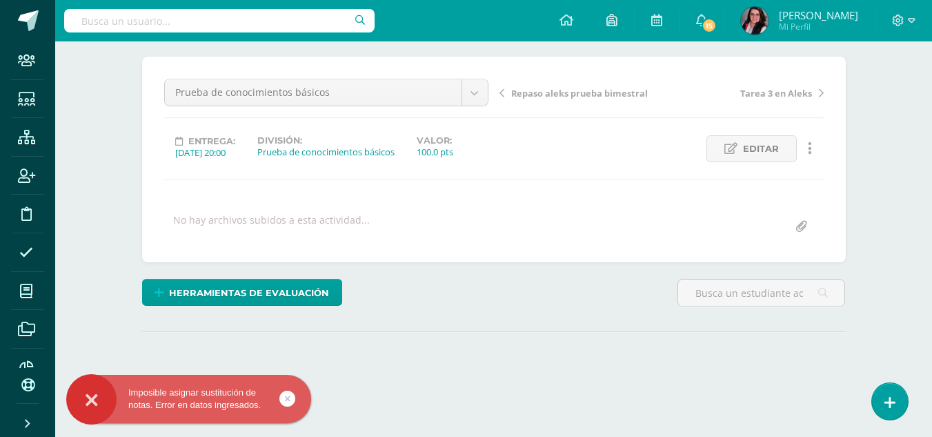
scroll to position [108, 0]
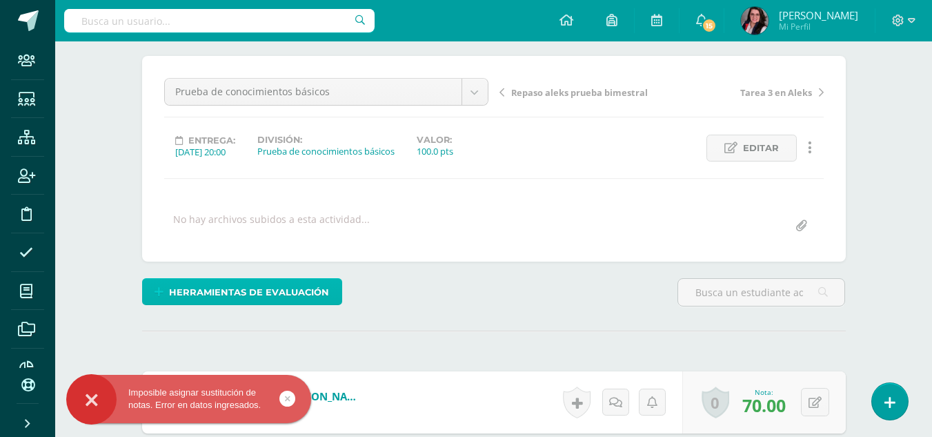
click at [291, 284] on span "Herramientas de evaluación" at bounding box center [249, 292] width 160 height 26
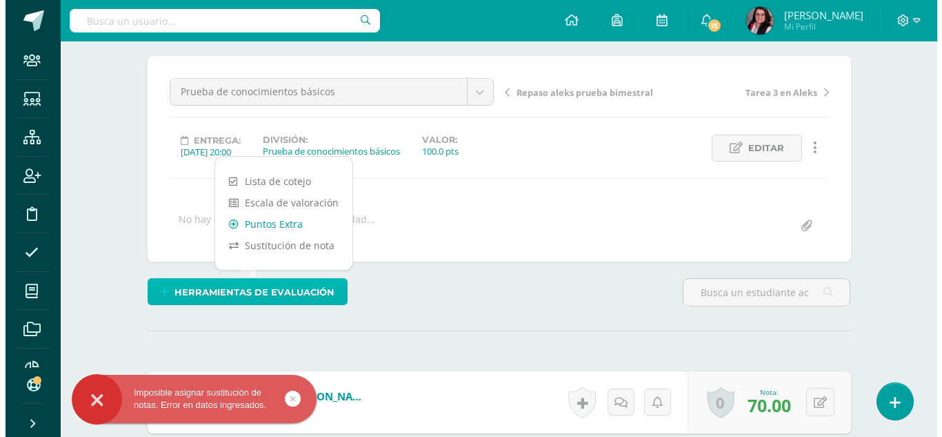
scroll to position [109, 0]
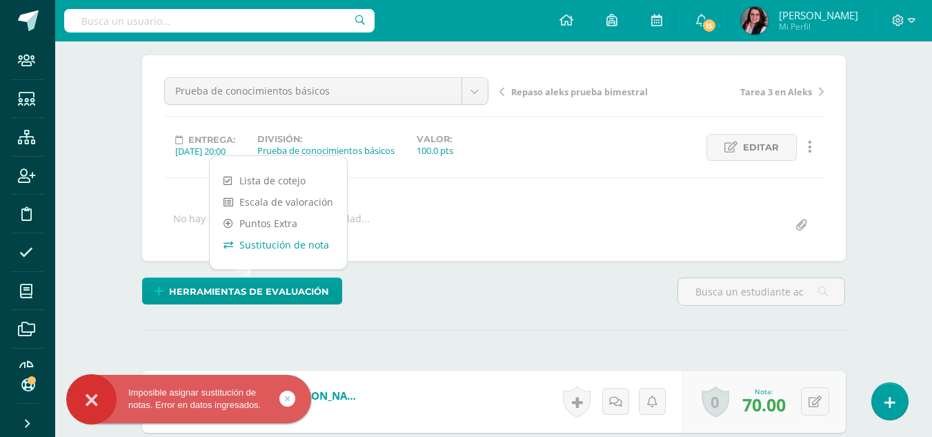
click at [296, 243] on link "Sustitución de nota" at bounding box center [278, 244] width 137 height 21
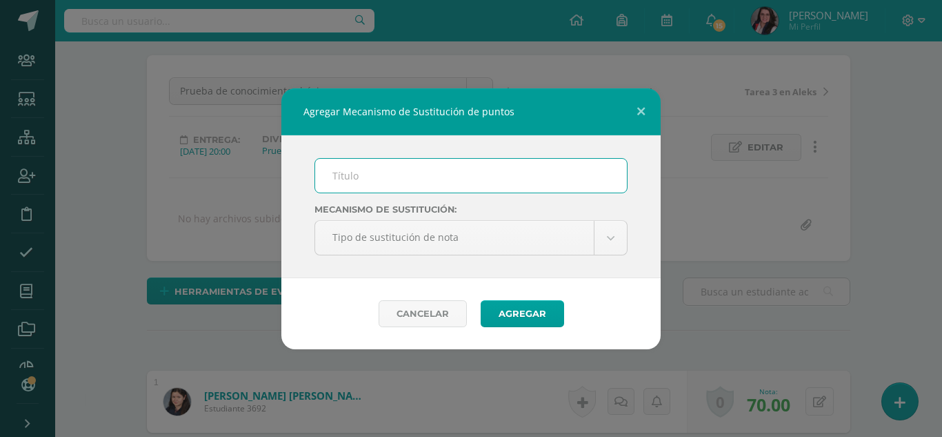
scroll to position [110, 0]
type input "T"
type input "Trivia"
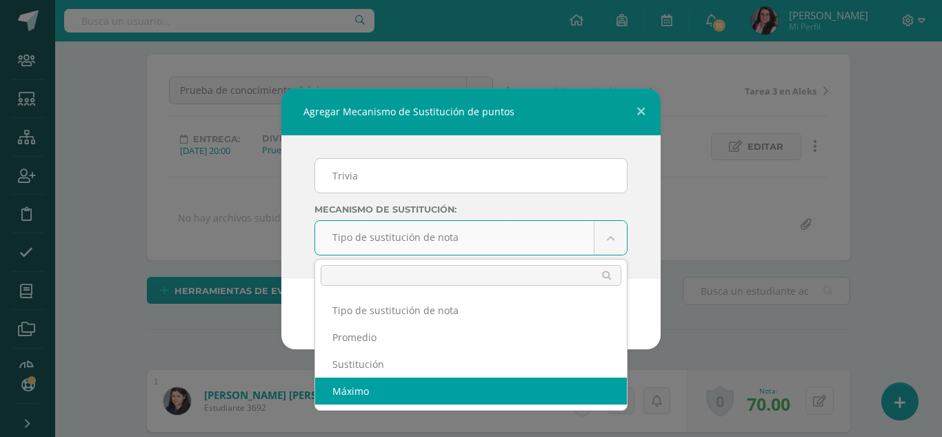
select select "maximum"
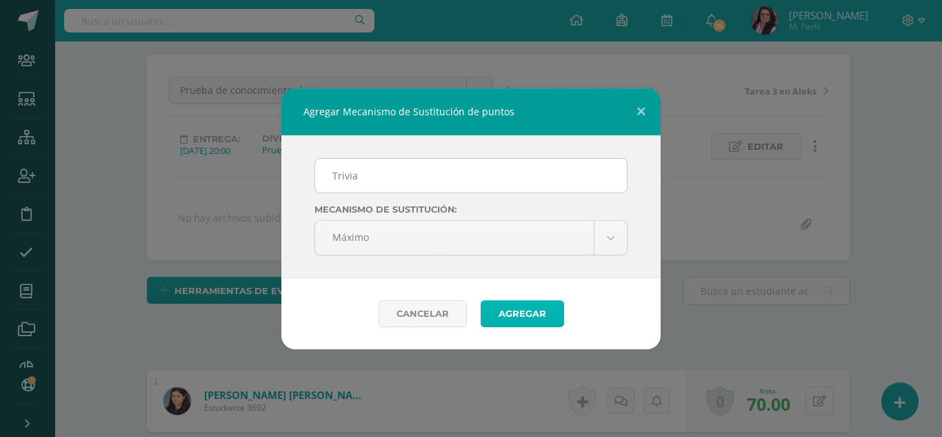
click at [501, 322] on button "Agregar" at bounding box center [522, 313] width 83 height 27
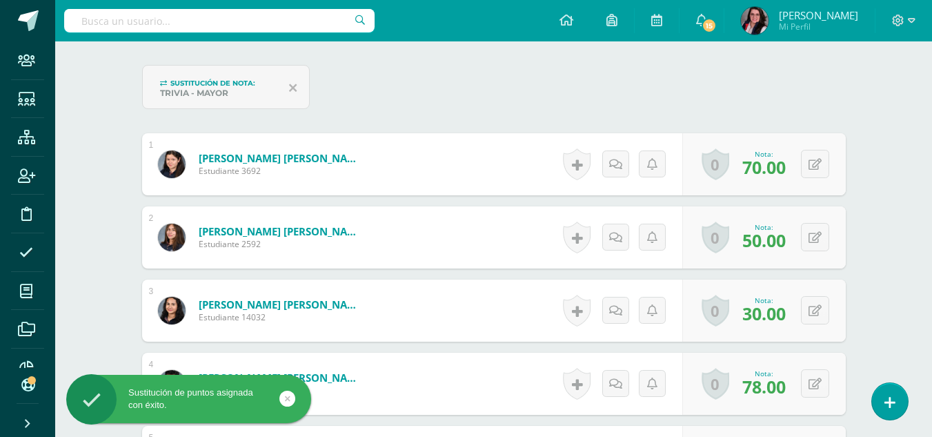
scroll to position [402, 0]
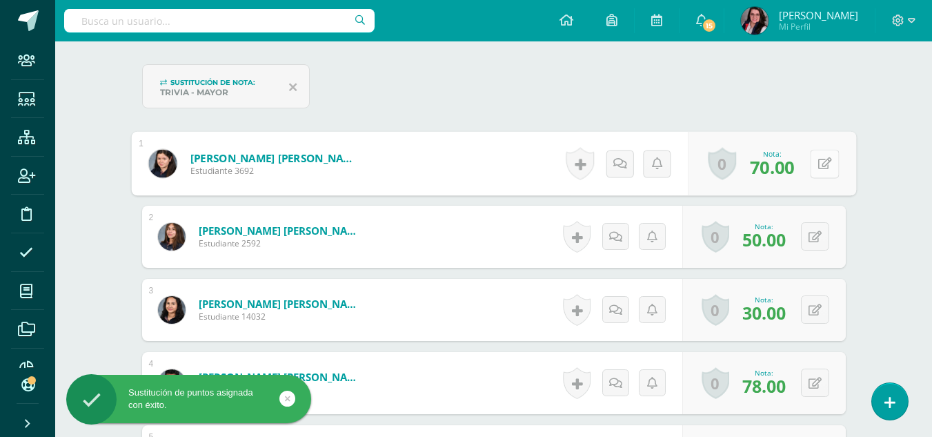
click at [814, 164] on button at bounding box center [824, 163] width 29 height 29
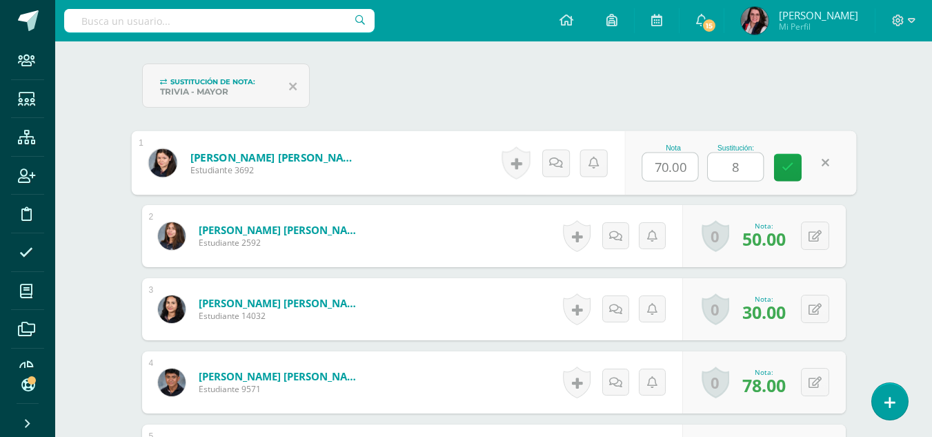
type input "80"
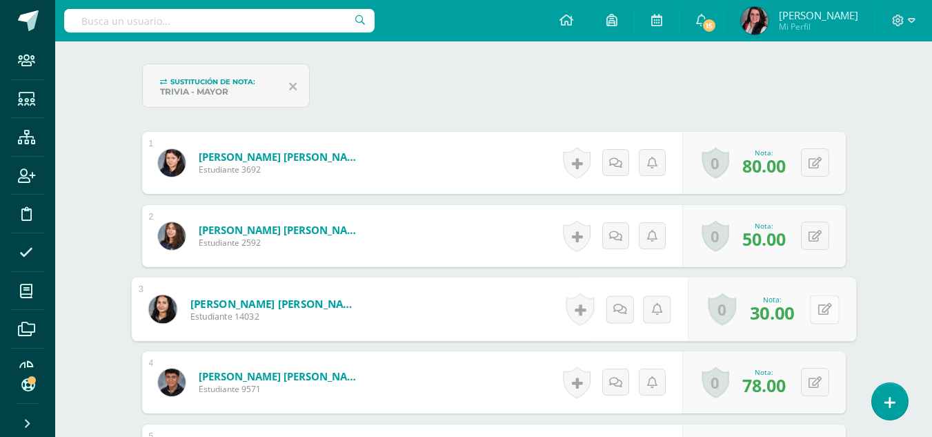
click at [811, 310] on button at bounding box center [824, 309] width 29 height 29
type input "8"
type input "40"
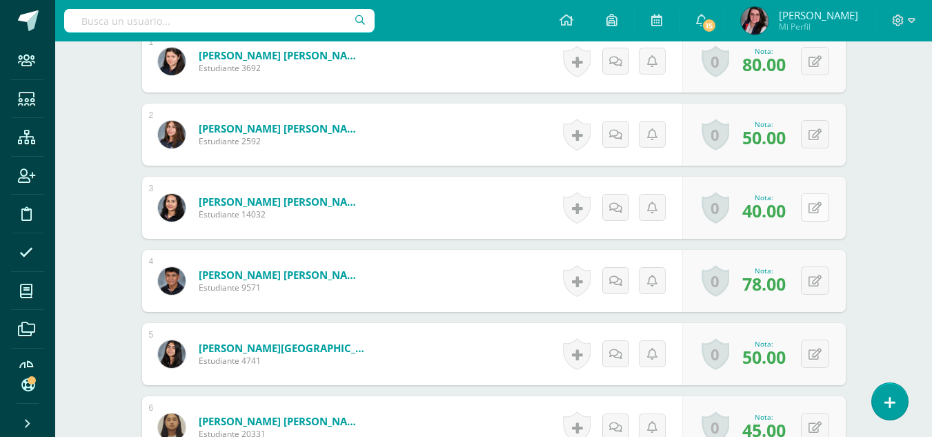
scroll to position [504, 0]
click at [812, 281] on button at bounding box center [815, 281] width 28 height 28
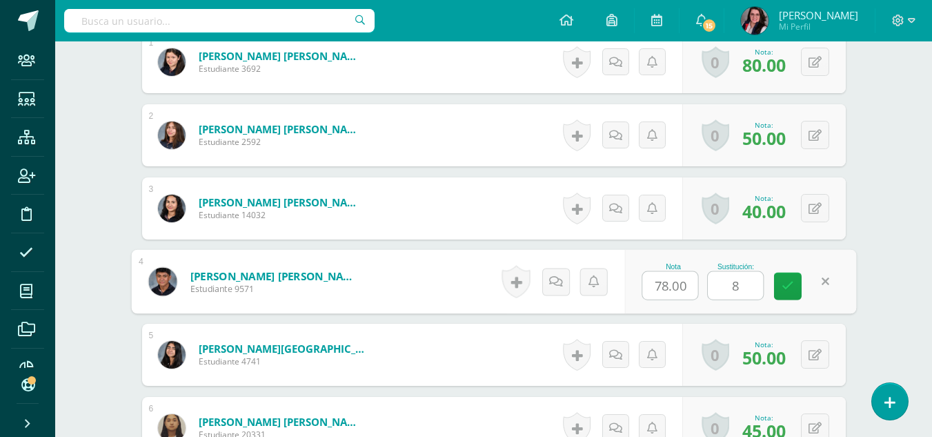
type input "88"
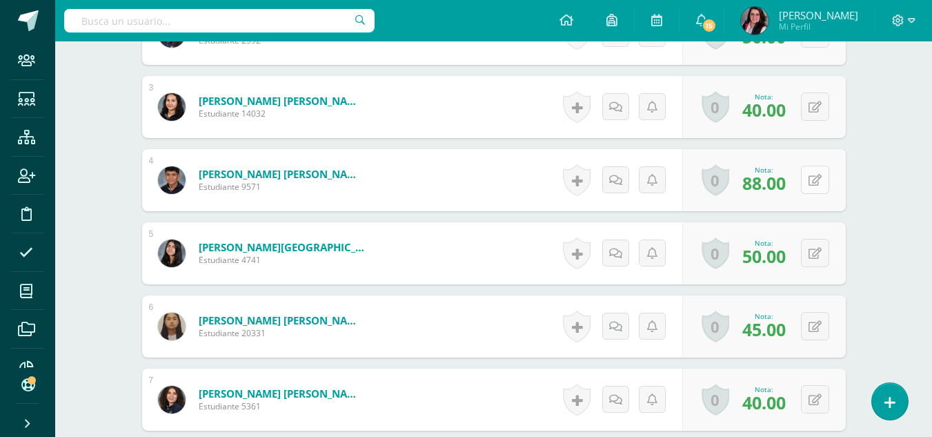
scroll to position [606, 0]
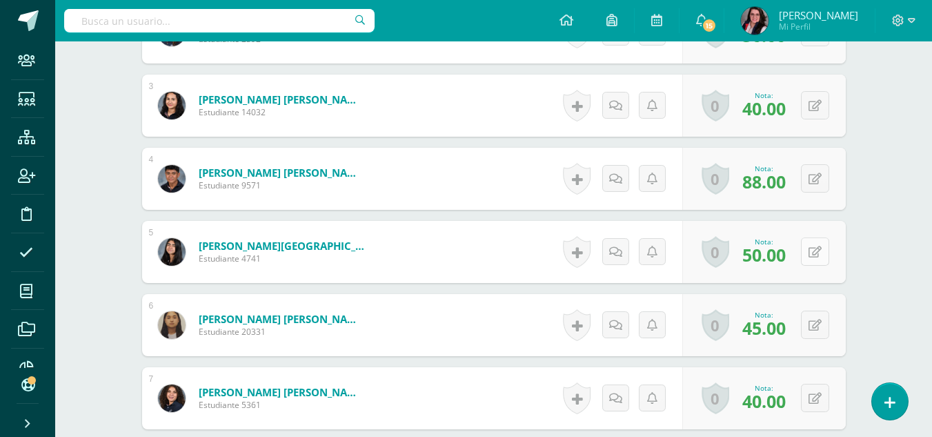
click at [812, 250] on button at bounding box center [815, 251] width 28 height 28
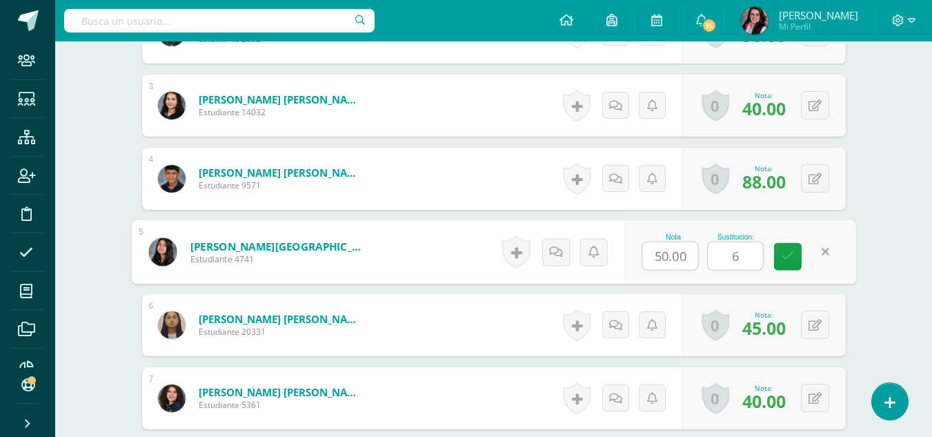
type input "60"
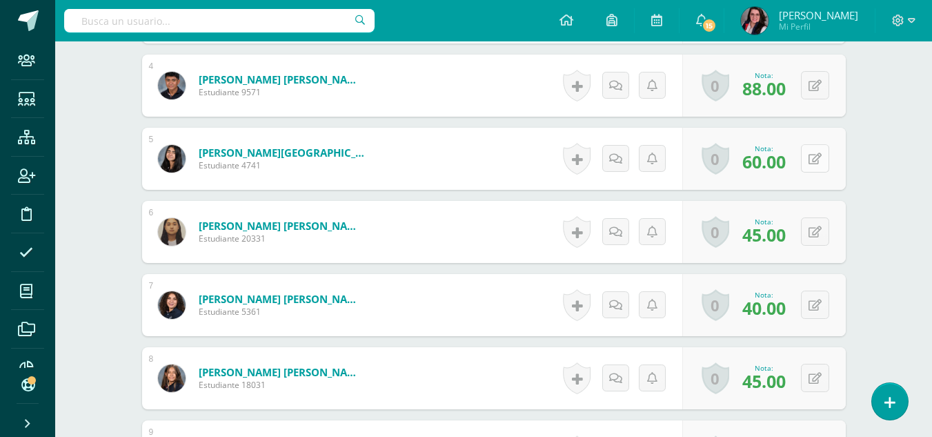
scroll to position [704, 0]
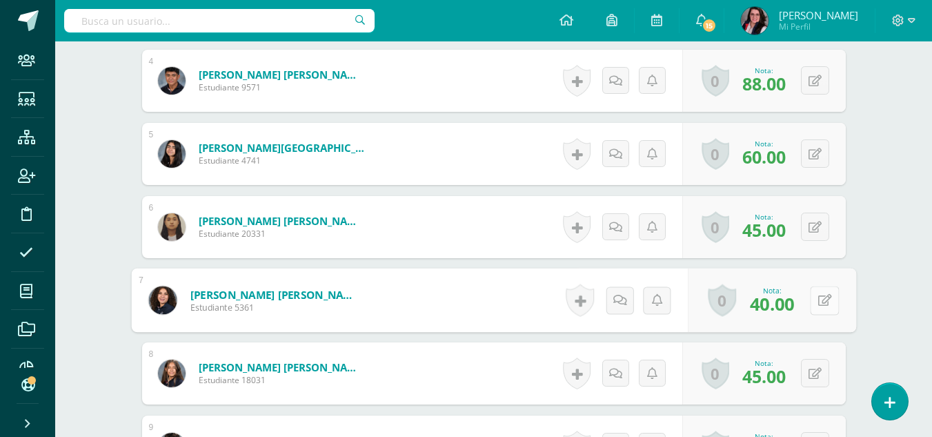
click at [811, 295] on button at bounding box center [824, 300] width 29 height 29
type input "50"
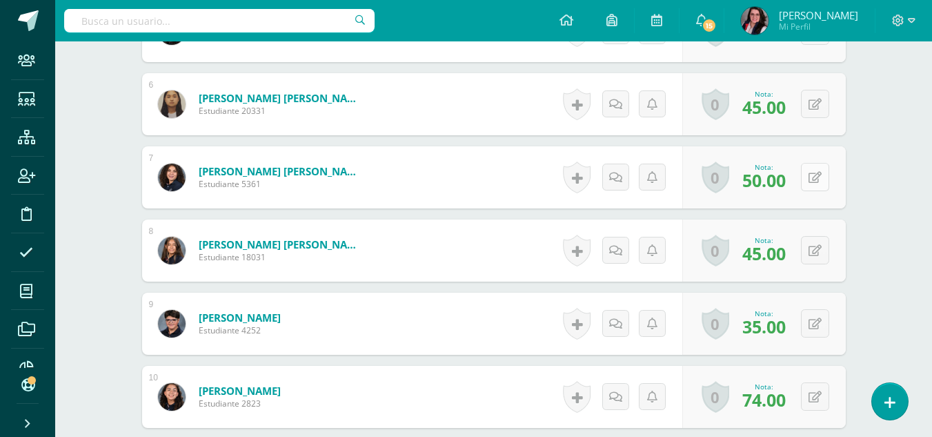
scroll to position [828, 0]
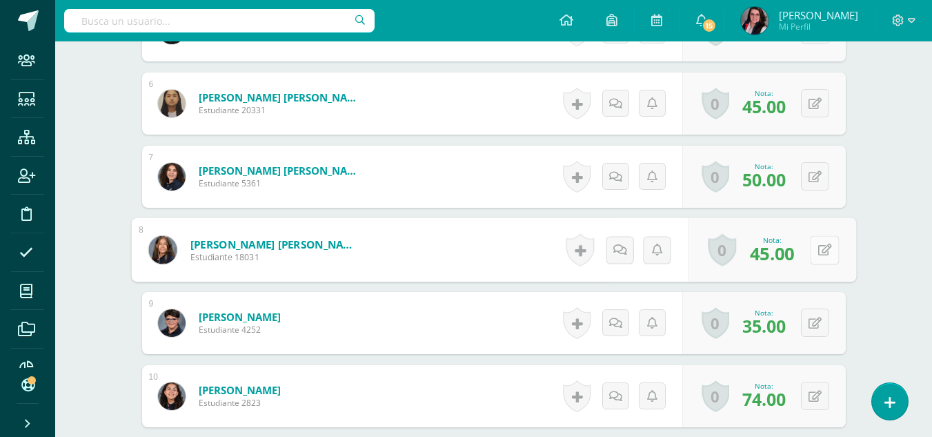
click at [815, 254] on button at bounding box center [824, 249] width 29 height 29
type input "55"
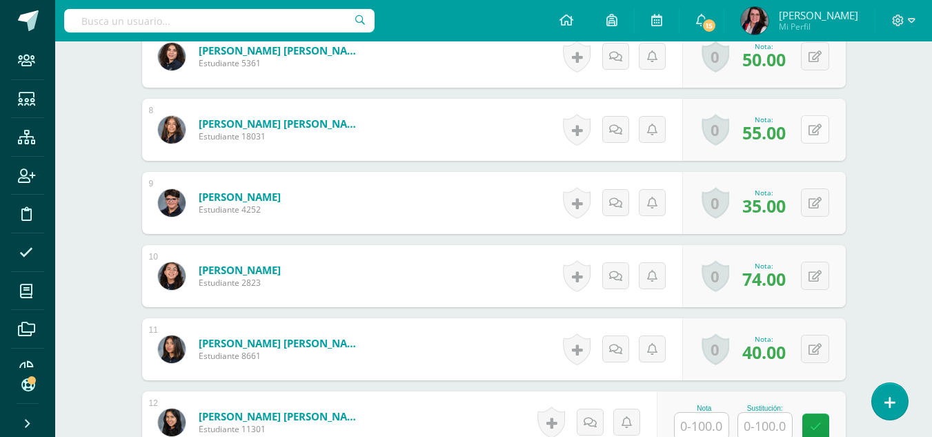
scroll to position [949, 0]
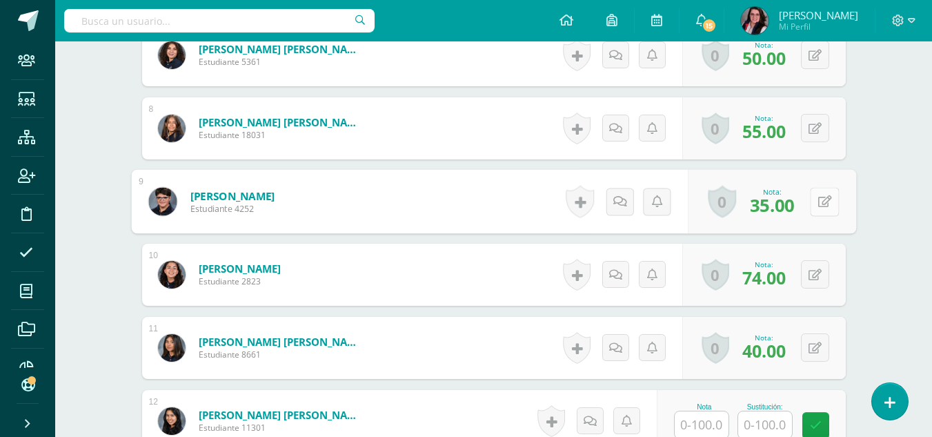
click at [814, 198] on button at bounding box center [824, 201] width 29 height 29
type input "45"
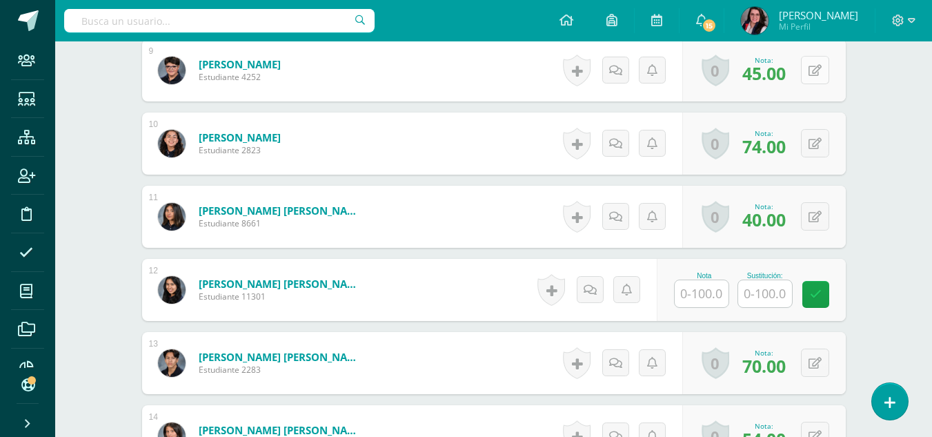
scroll to position [1081, 0]
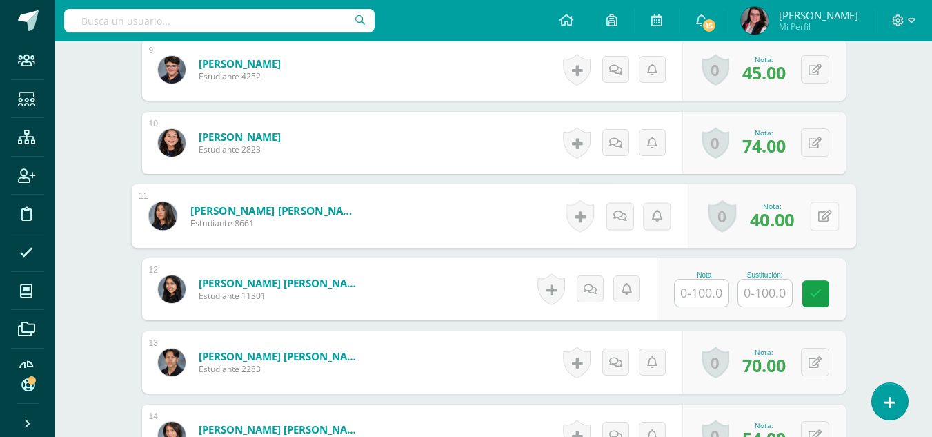
click at [812, 212] on button at bounding box center [824, 215] width 29 height 29
type input "50"
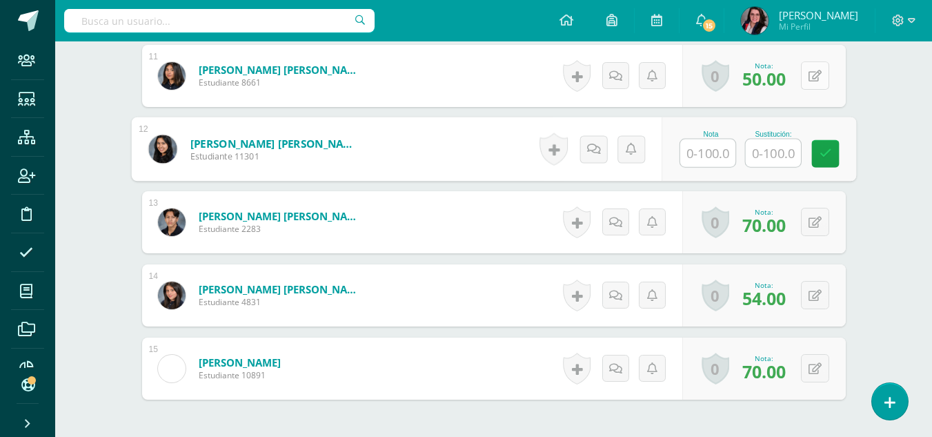
scroll to position [1230, 0]
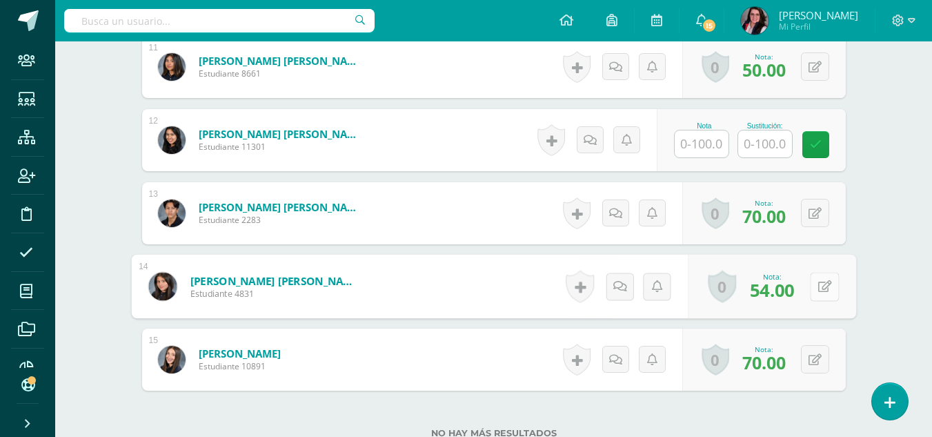
click at [815, 281] on button at bounding box center [824, 286] width 29 height 29
type input "64"
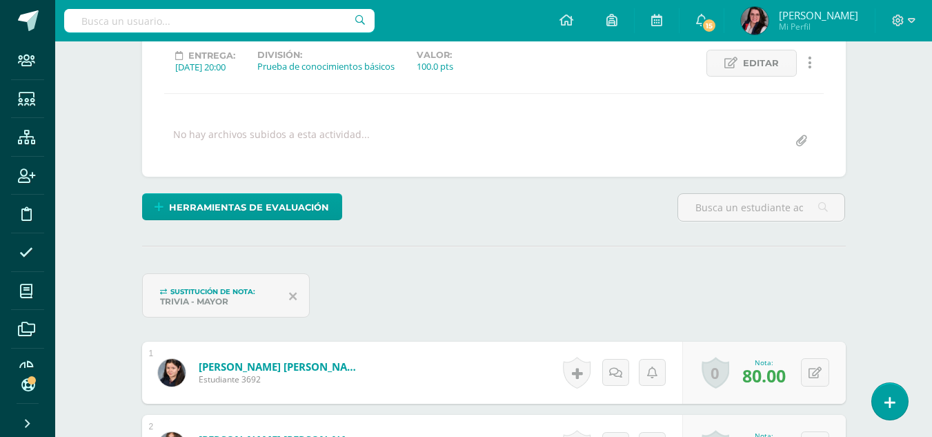
scroll to position [0, 0]
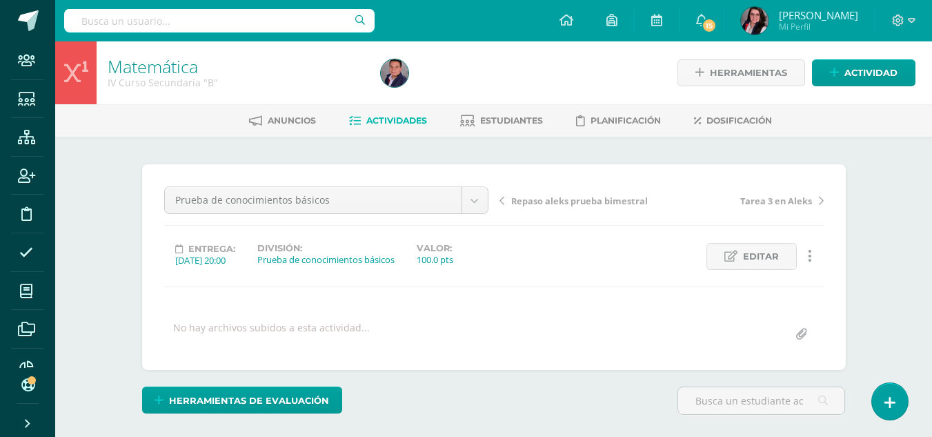
click at [388, 119] on span "Actividades" at bounding box center [396, 120] width 61 height 10
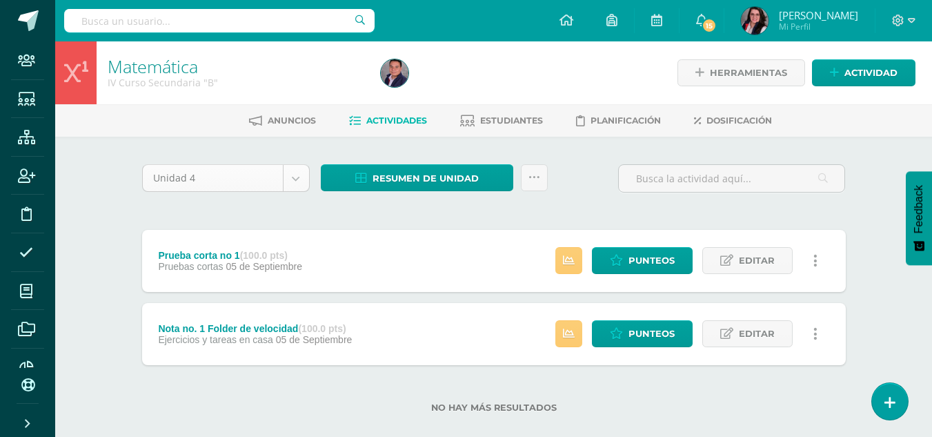
click at [303, 179] on body "Staff Estudiantes Estructura Inscripción Disciplina Asistencia Mis cursos Archi…" at bounding box center [466, 228] width 932 height 457
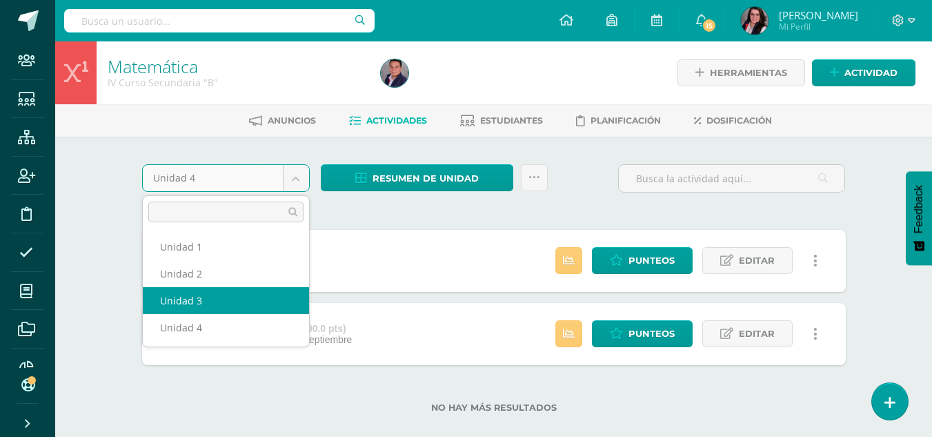
select select "Unidad 3"
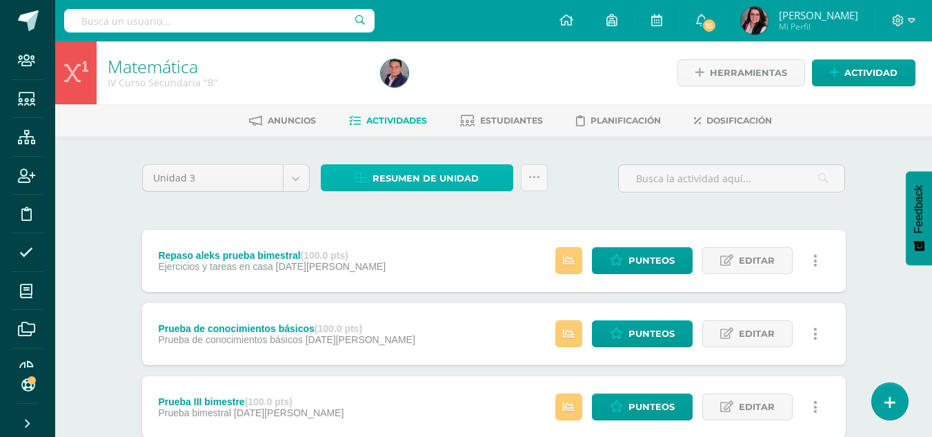
click at [408, 177] on span "Resumen de unidad" at bounding box center [425, 179] width 106 height 26
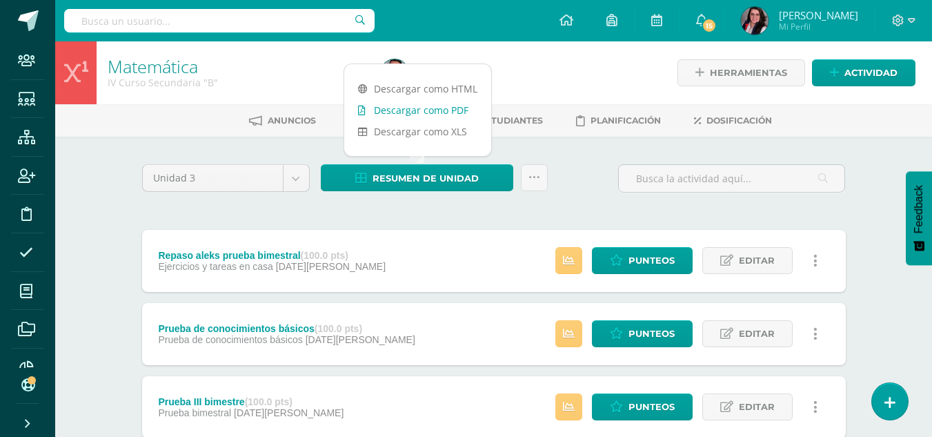
click at [430, 103] on link "Descargar como PDF" at bounding box center [417, 109] width 147 height 21
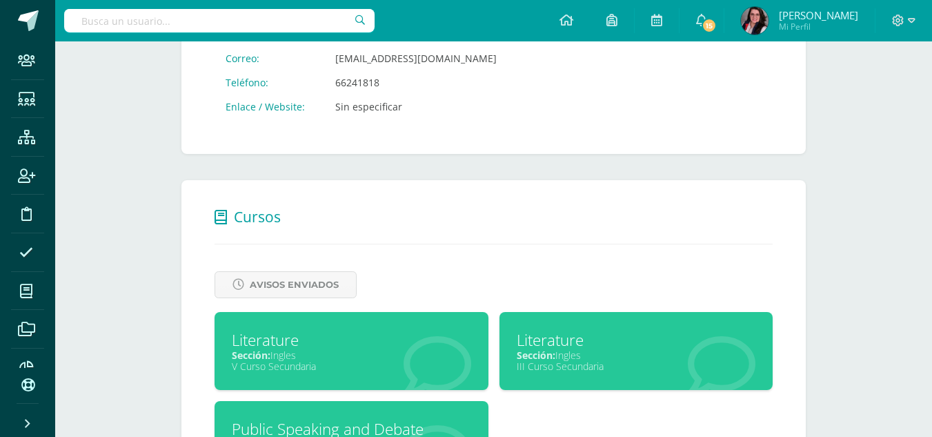
scroll to position [483, 0]
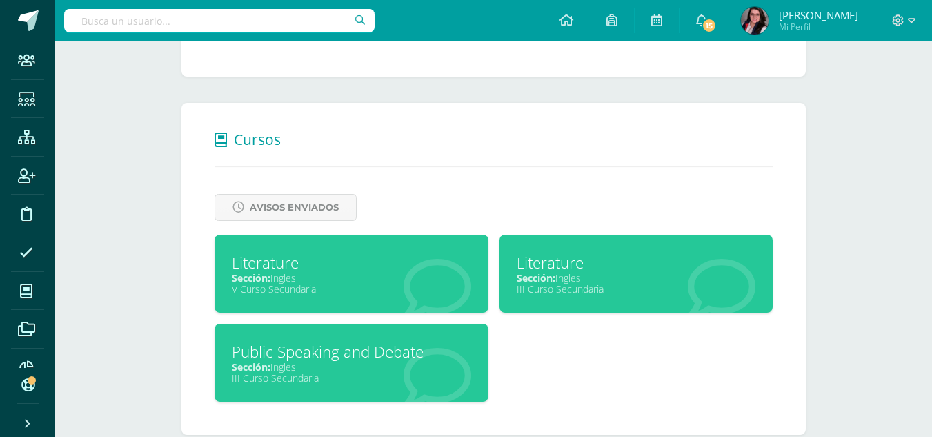
click at [259, 272] on span "Sección:" at bounding box center [251, 277] width 39 height 13
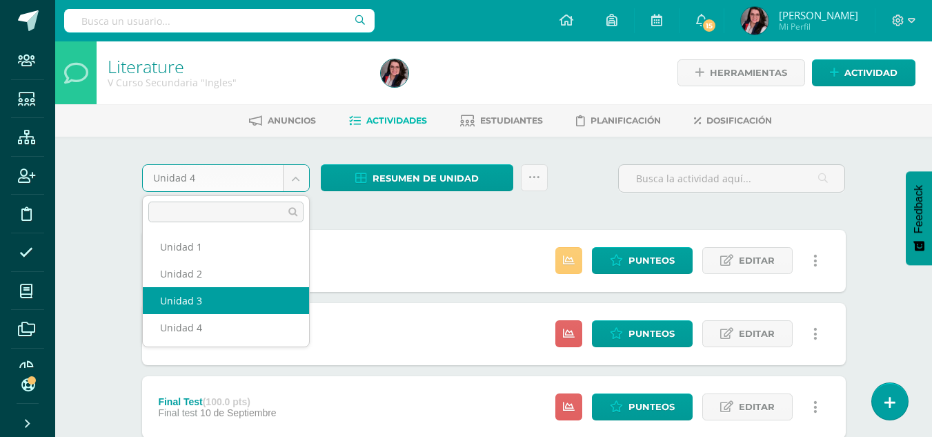
select select "Unidad 3"
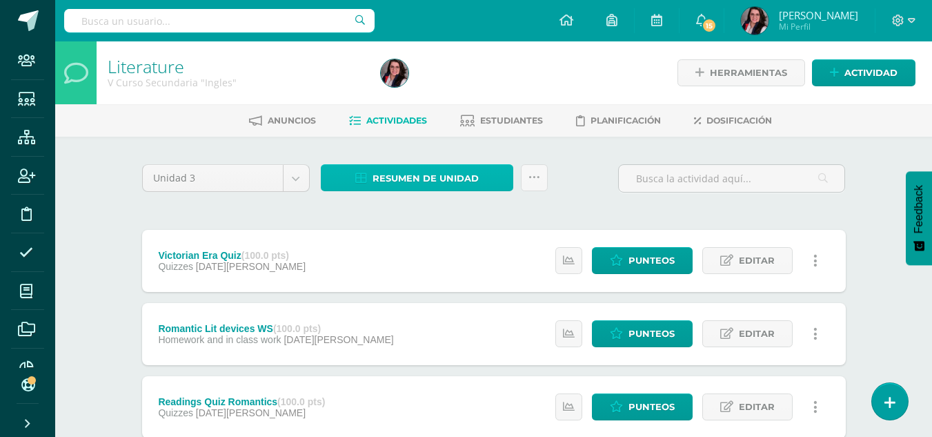
click at [426, 179] on span "Resumen de unidad" at bounding box center [425, 179] width 106 height 26
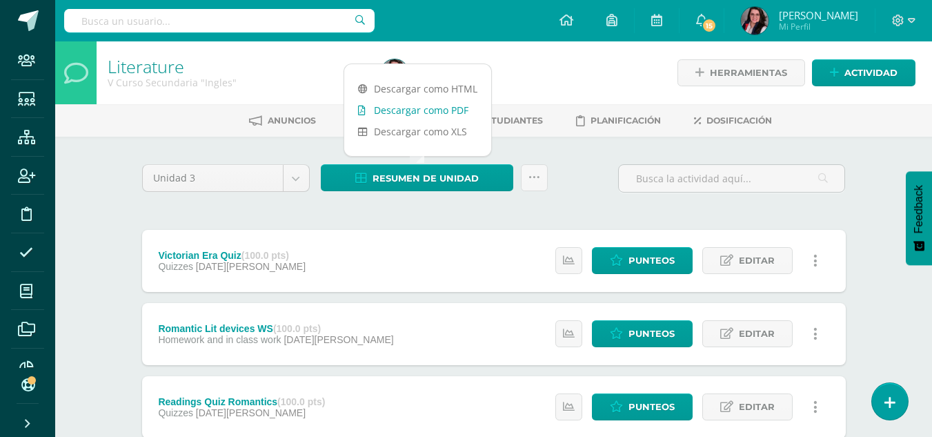
click at [428, 107] on link "Descargar como PDF" at bounding box center [417, 109] width 147 height 21
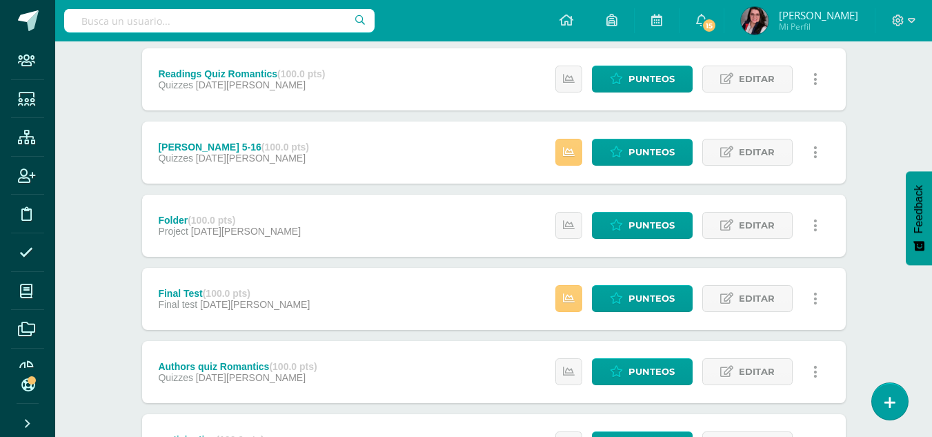
scroll to position [331, 0]
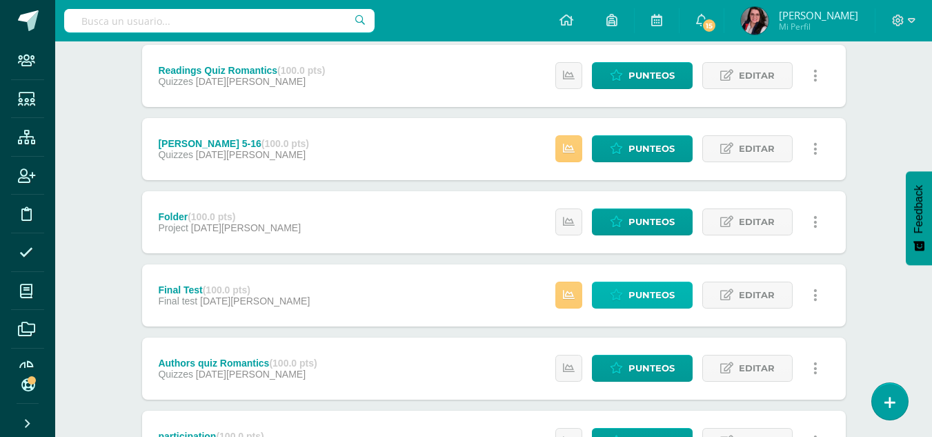
click at [626, 288] on link "Punteos" at bounding box center [642, 294] width 101 height 27
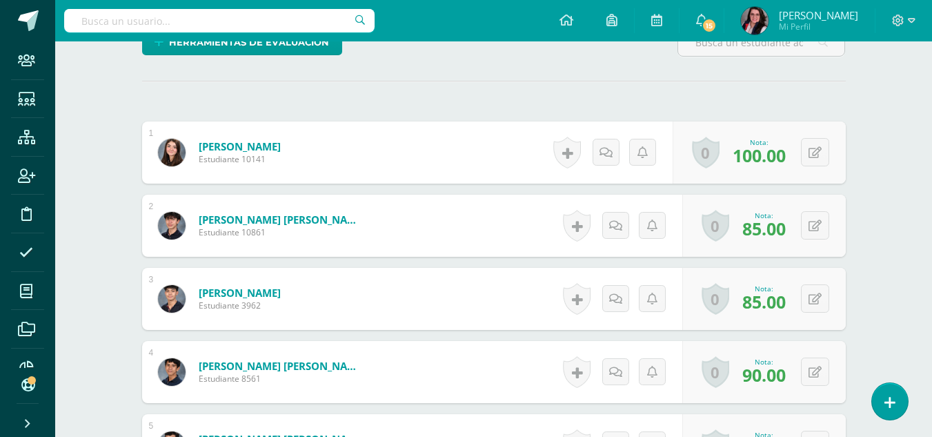
scroll to position [359, 0]
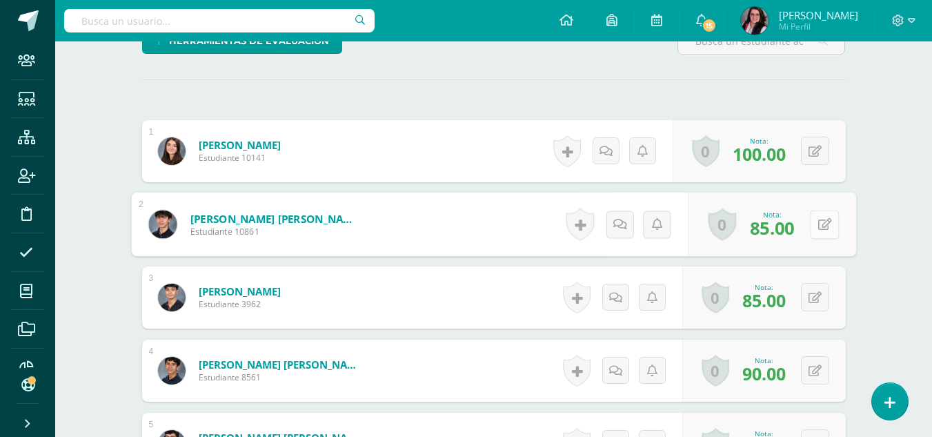
click at [815, 226] on button at bounding box center [824, 224] width 29 height 29
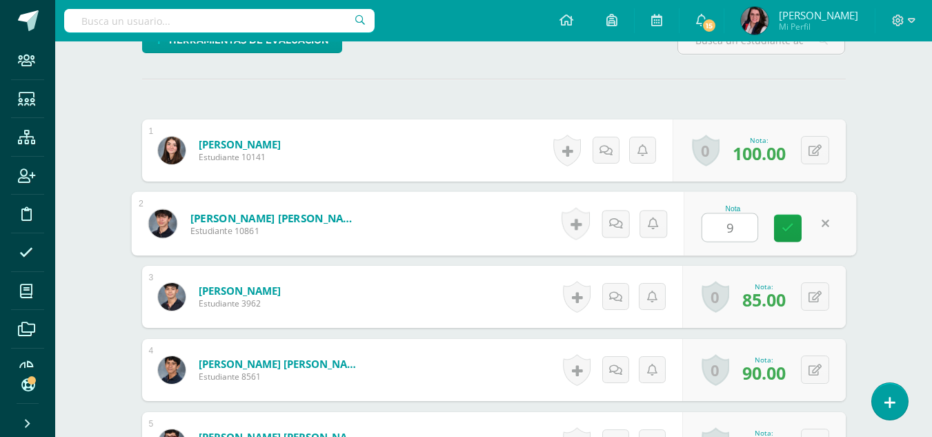
type input "95"
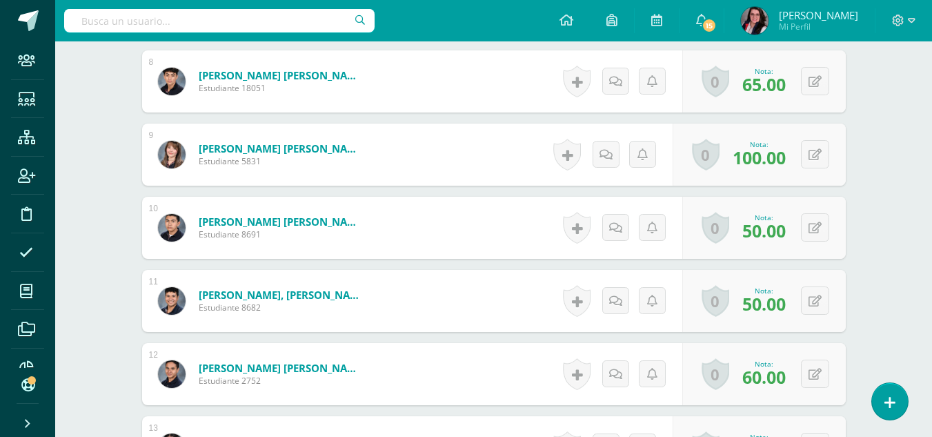
scroll to position [942, 0]
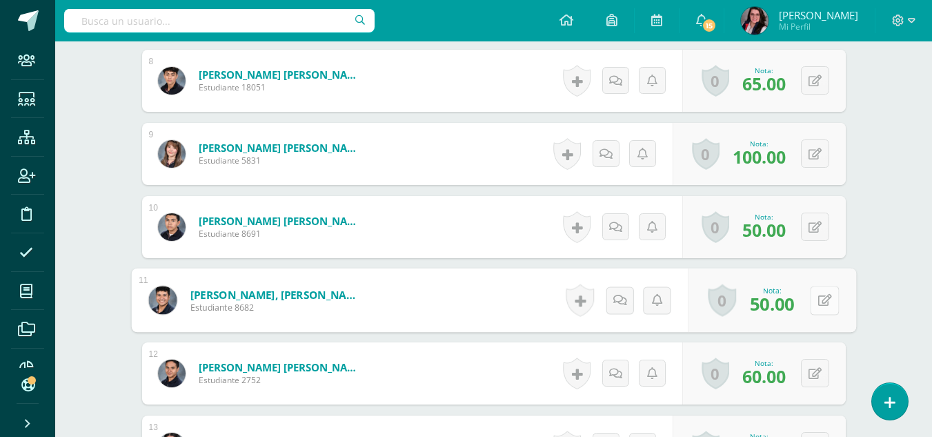
click at [814, 300] on button at bounding box center [824, 300] width 29 height 29
type input "60"
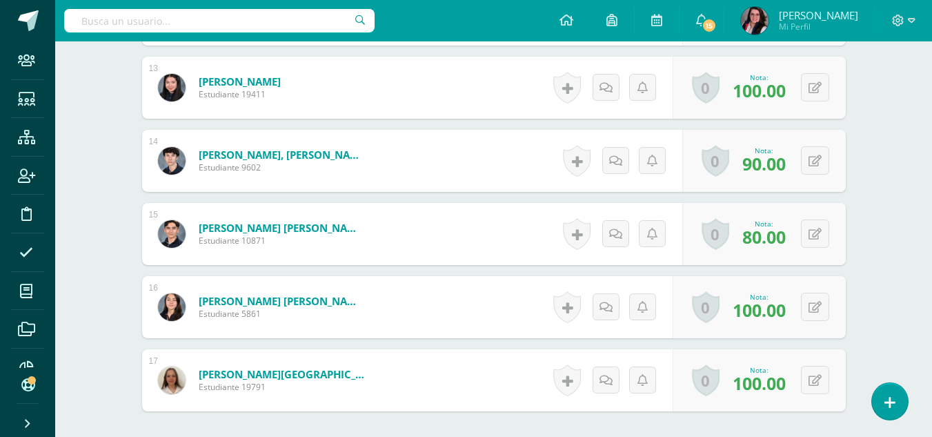
scroll to position [1300, 0]
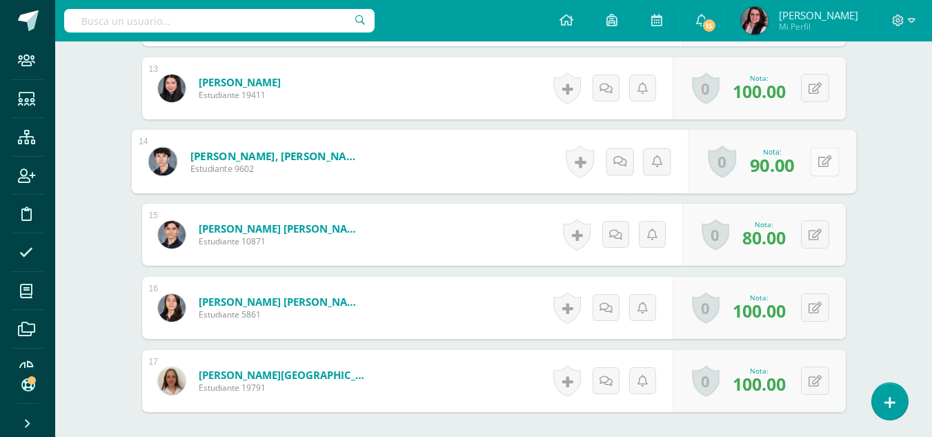
click at [823, 159] on button at bounding box center [824, 161] width 29 height 29
type input "100"
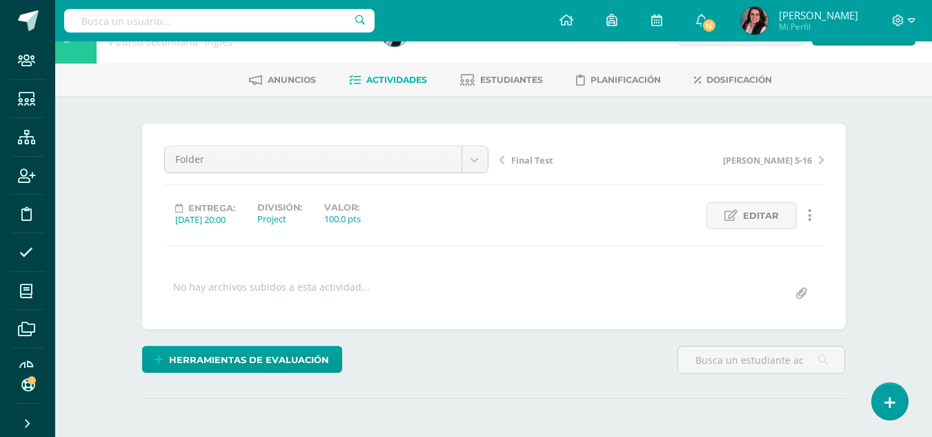
scroll to position [0, 0]
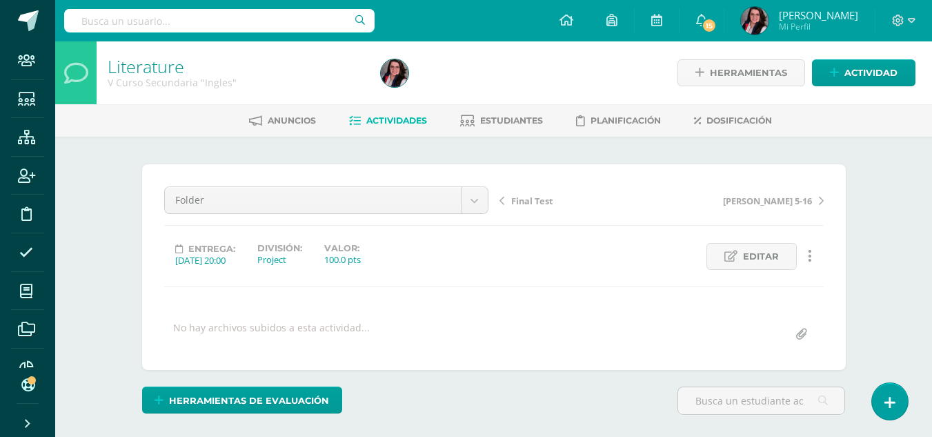
click at [397, 111] on link "Actividades" at bounding box center [388, 121] width 78 height 22
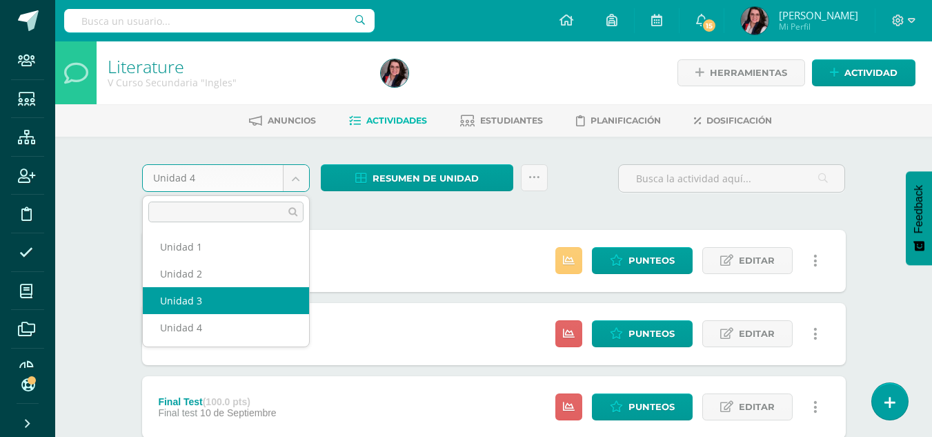
select select "Unidad 3"
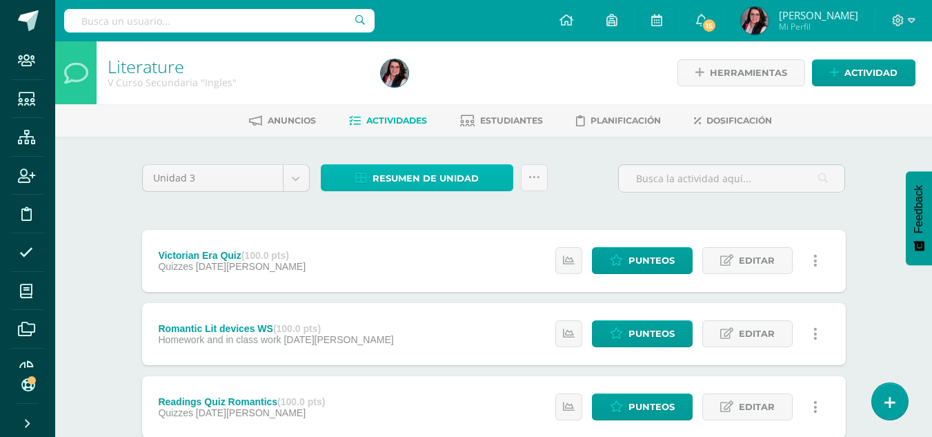
click at [421, 177] on span "Resumen de unidad" at bounding box center [425, 179] width 106 height 26
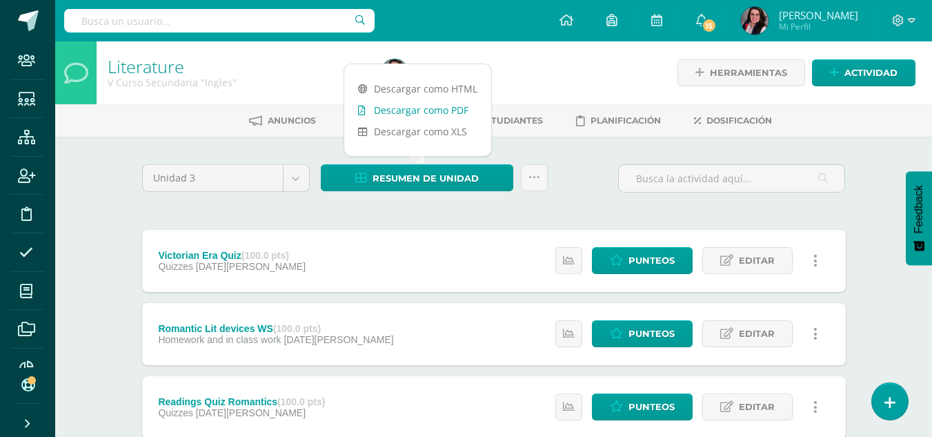
click at [439, 110] on link "Descargar como PDF" at bounding box center [417, 109] width 147 height 21
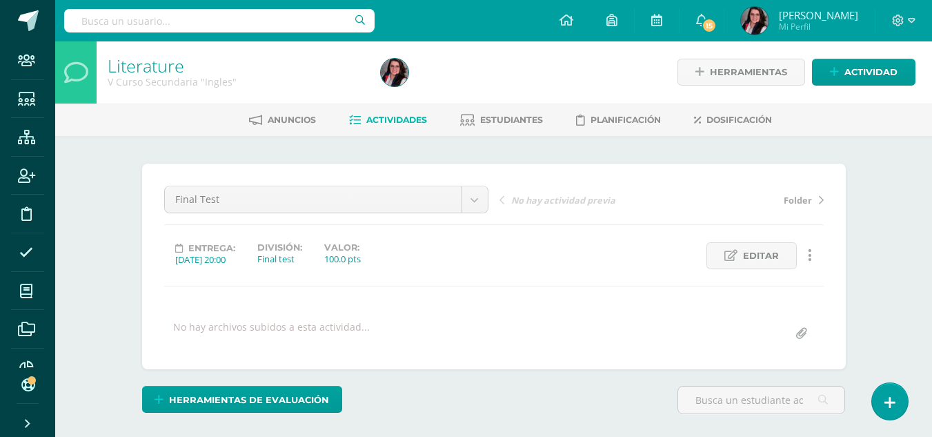
scroll to position [154, 0]
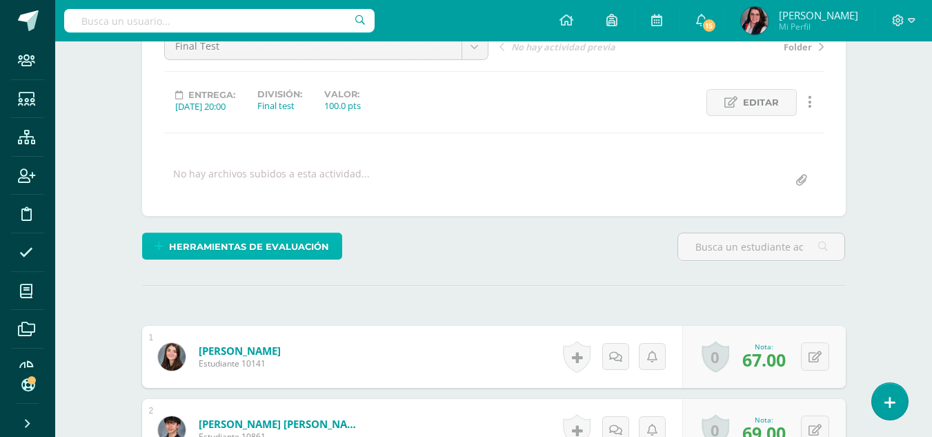
click at [290, 243] on span "Herramientas de evaluación" at bounding box center [249, 247] width 160 height 26
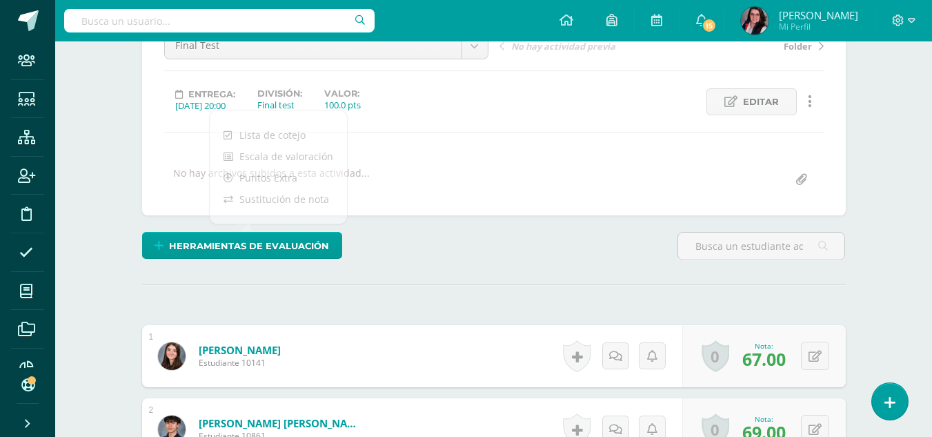
click at [366, 240] on div "Herramientas de evaluación" at bounding box center [256, 251] width 238 height 39
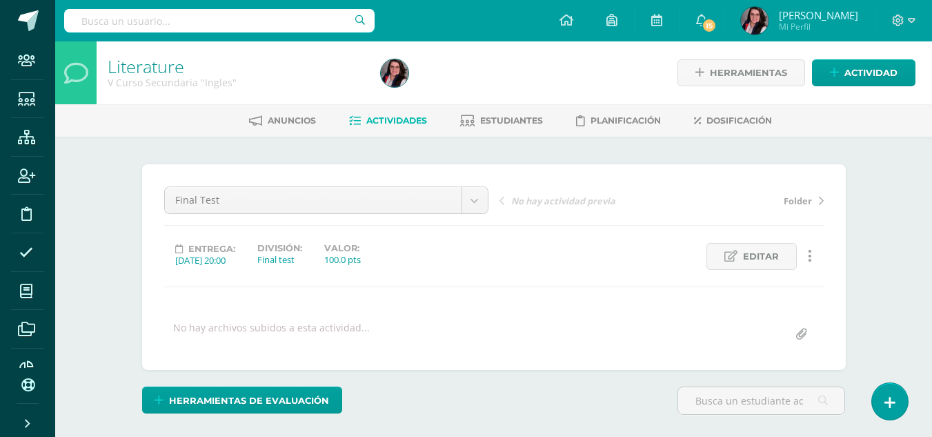
scroll to position [192, 0]
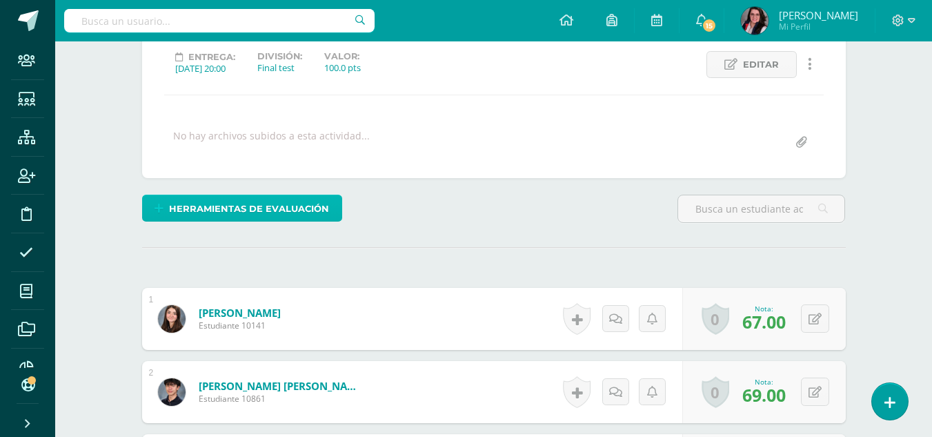
click at [312, 203] on span "Herramientas de evaluación" at bounding box center [249, 209] width 160 height 26
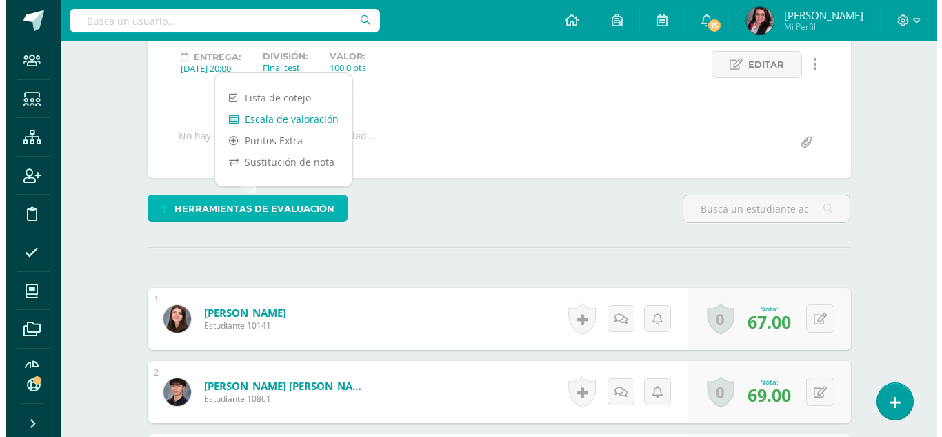
scroll to position [192, 0]
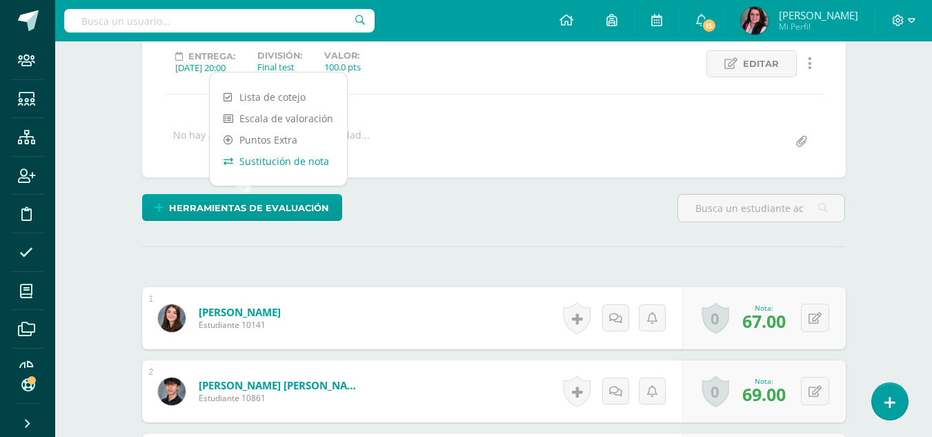
click at [293, 163] on link "Sustitución de nota" at bounding box center [278, 160] width 137 height 21
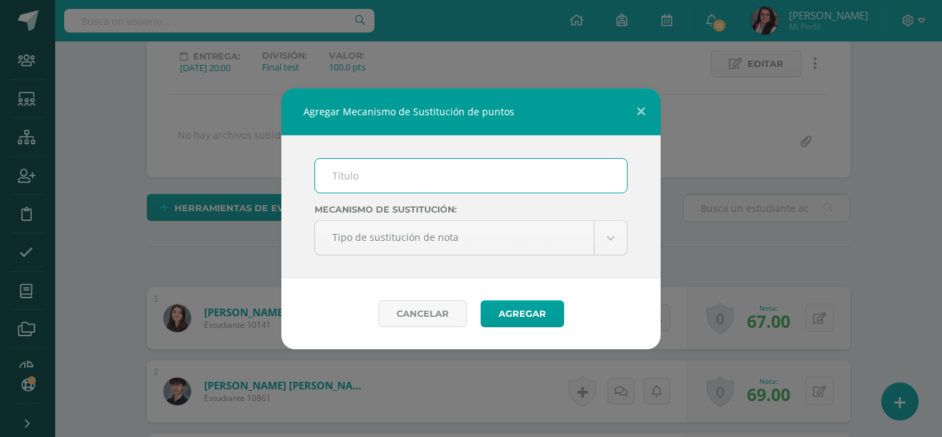
scroll to position [193, 0]
type input "Trivia"
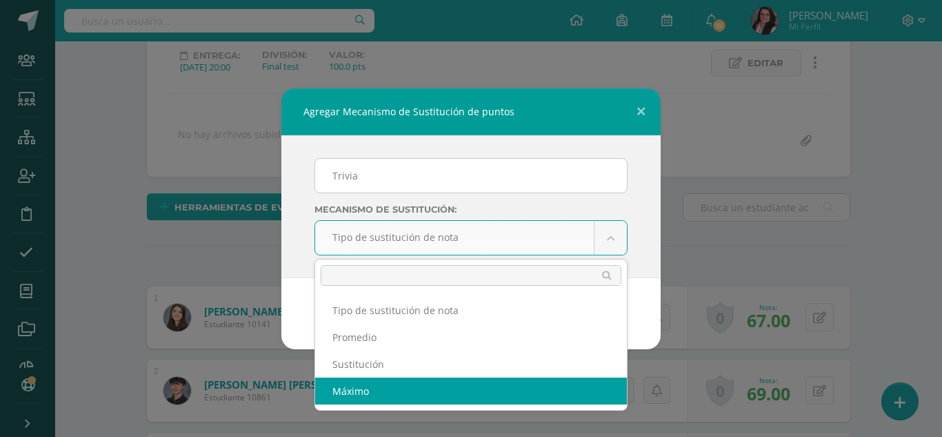
select select "maximum"
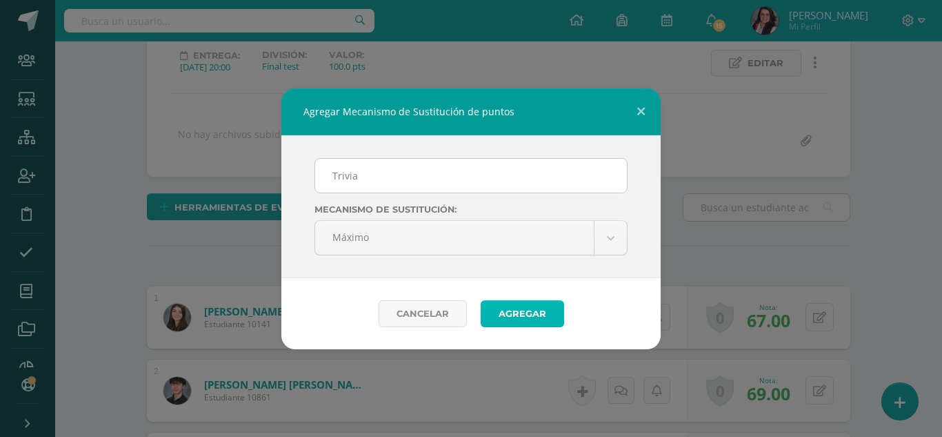
click at [521, 315] on button "Agregar" at bounding box center [522, 313] width 83 height 27
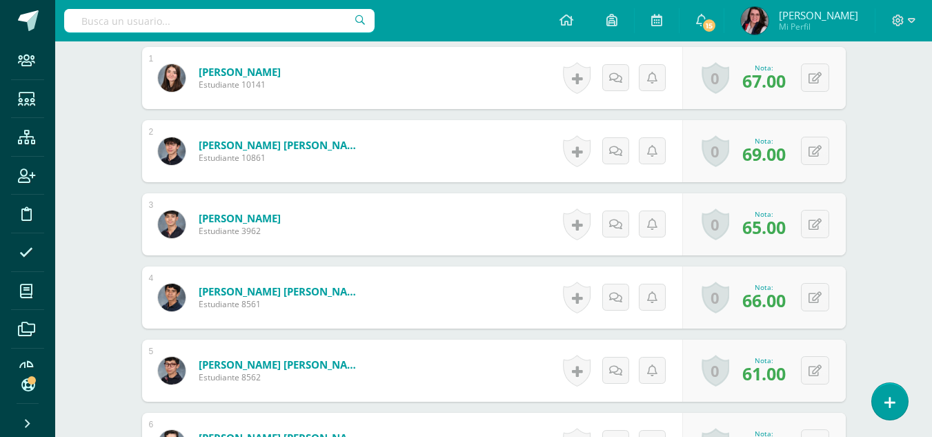
scroll to position [488, 0]
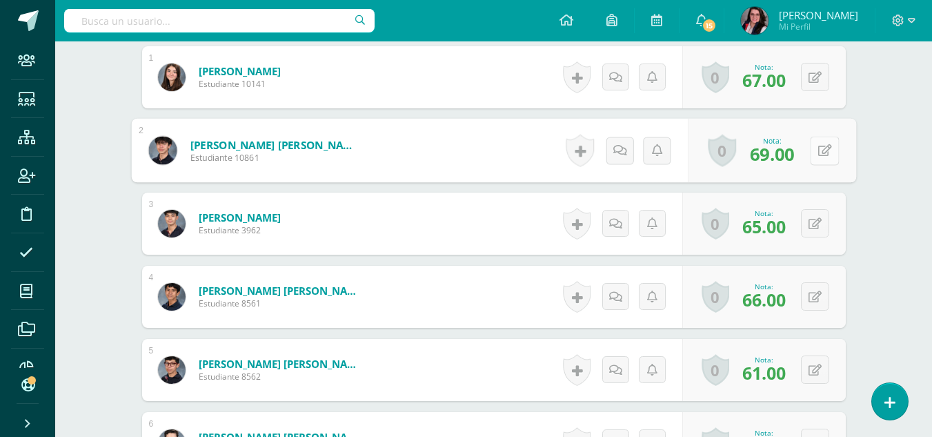
click at [815, 150] on button at bounding box center [824, 150] width 29 height 29
type input "99"
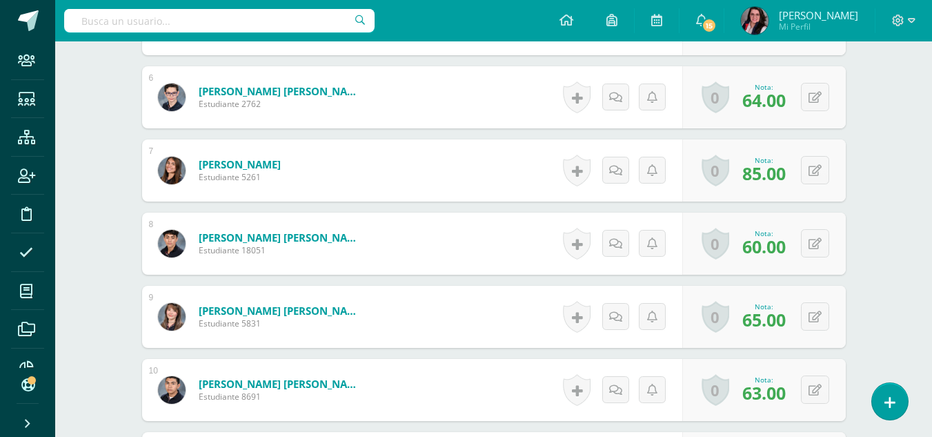
scroll to position [836, 0]
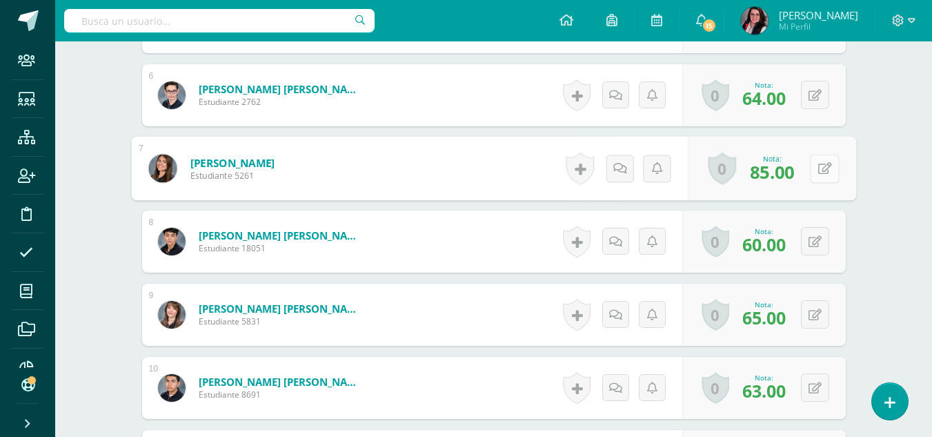
click at [815, 165] on button at bounding box center [824, 168] width 29 height 29
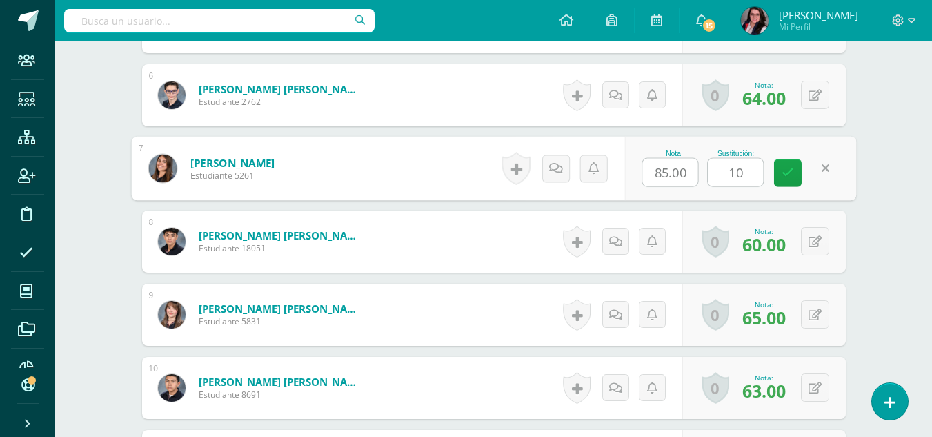
type input "100"
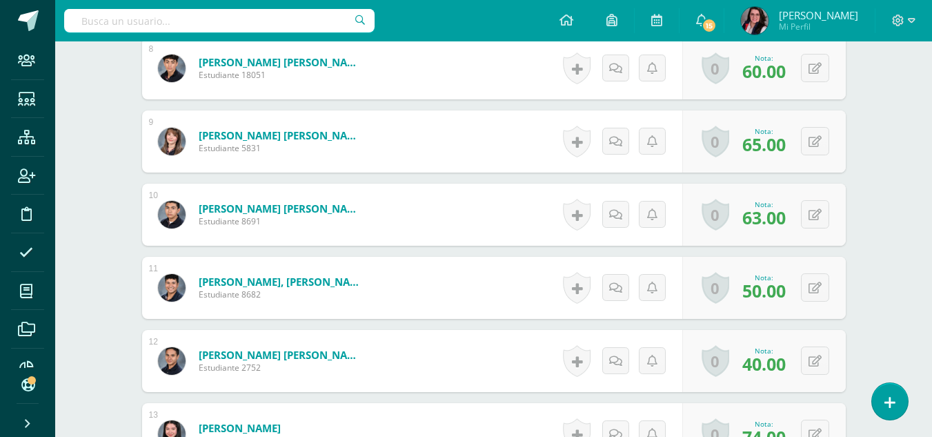
scroll to position [1010, 0]
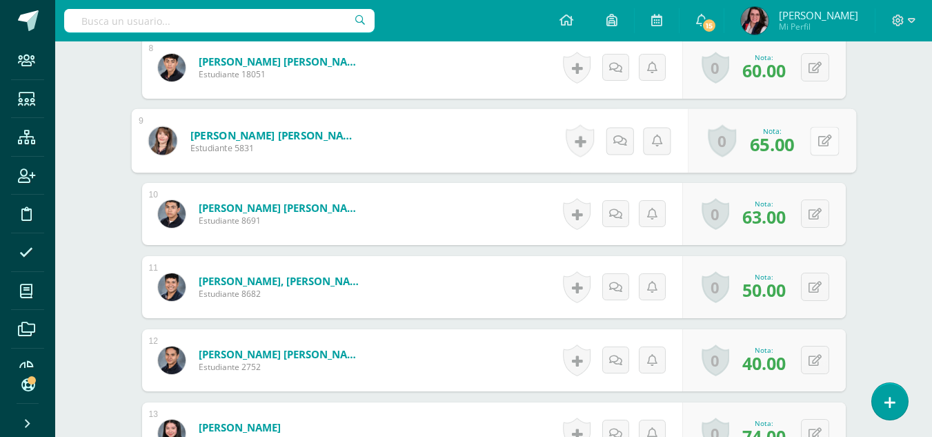
click at [811, 135] on button at bounding box center [824, 140] width 29 height 29
type input "95"
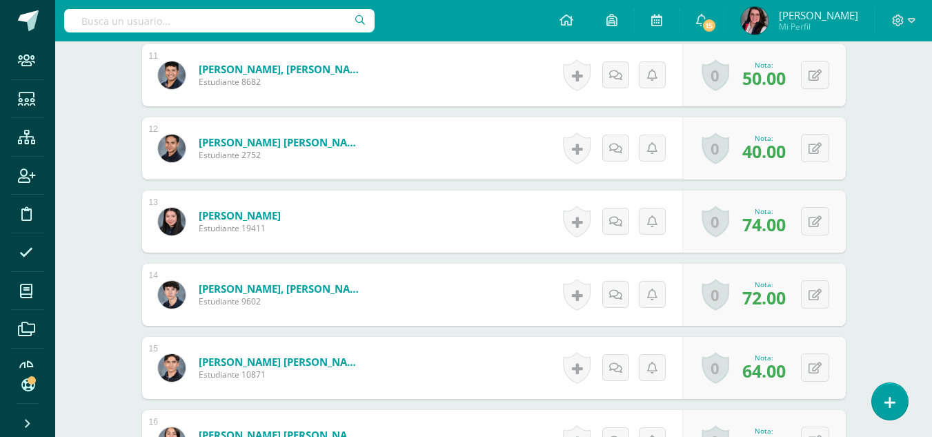
scroll to position [1221, 0]
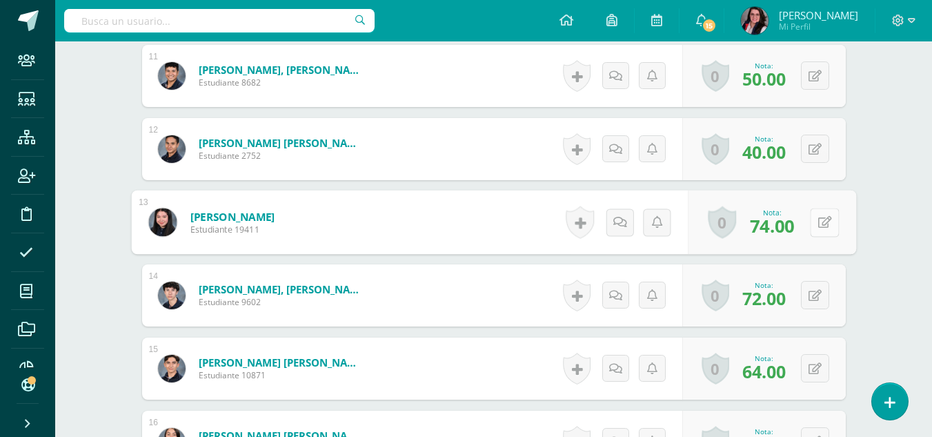
click at [813, 223] on button at bounding box center [824, 222] width 29 height 29
type input "100"
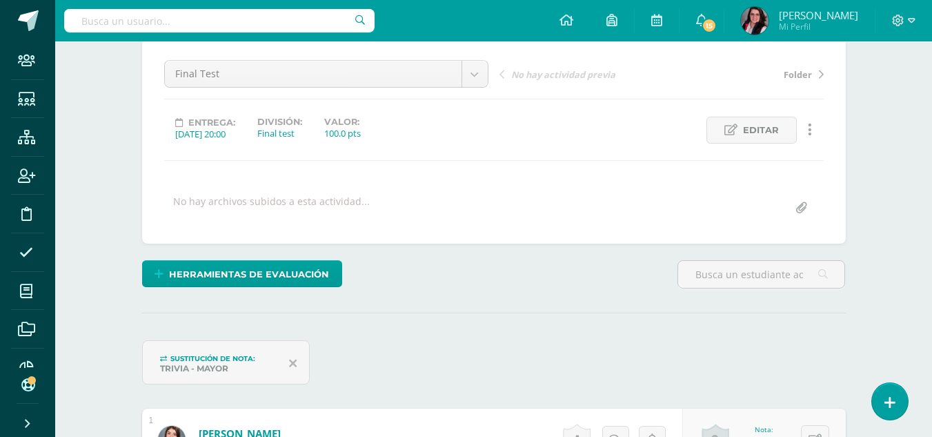
scroll to position [0, 0]
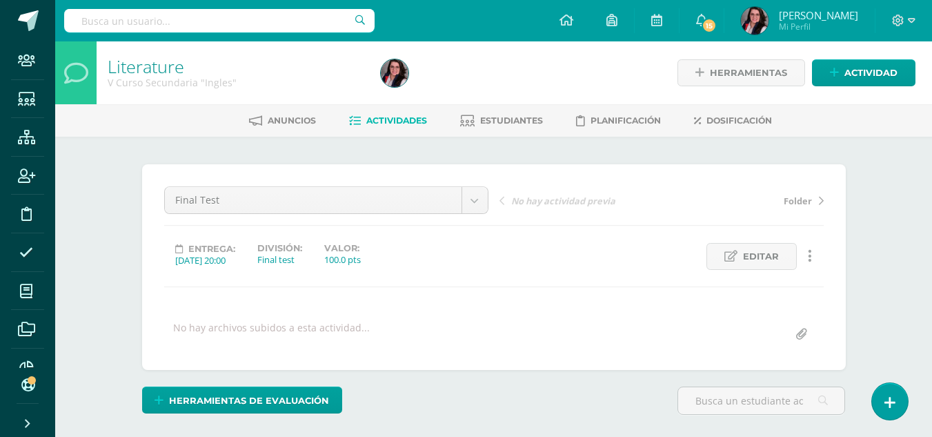
click at [381, 119] on span "Actividades" at bounding box center [396, 120] width 61 height 10
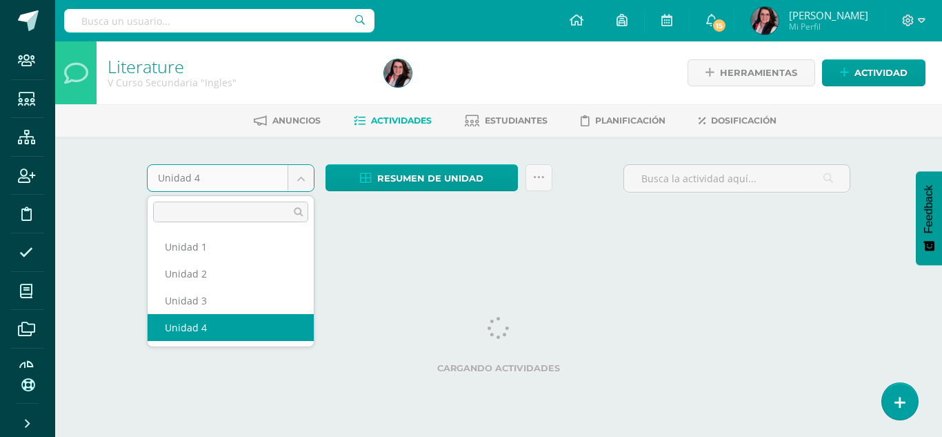
click at [301, 173] on body "Staff Estudiantes Estructura Inscripción Disciplina Asistencia Mis cursos Archi…" at bounding box center [471, 128] width 942 height 257
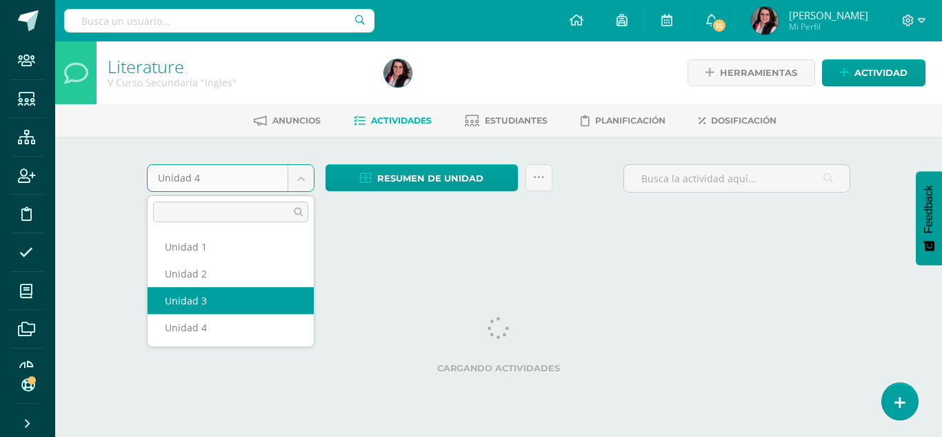
select select "Unidad 3"
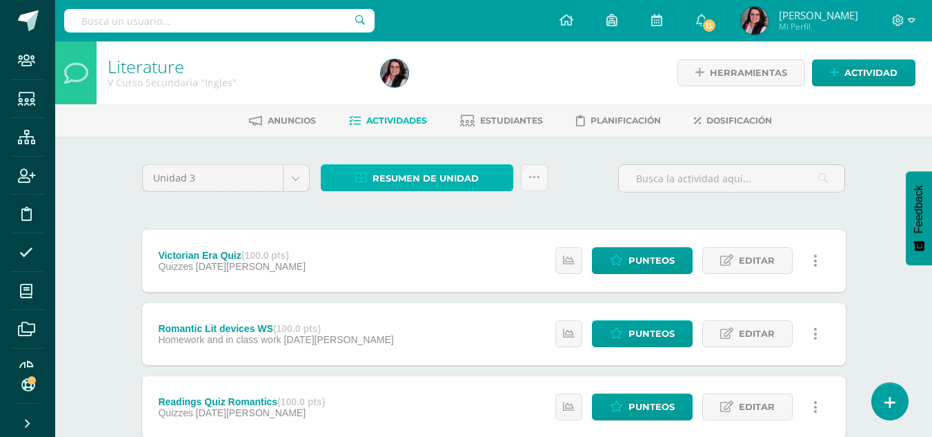
click at [443, 173] on span "Resumen de unidad" at bounding box center [425, 179] width 106 height 26
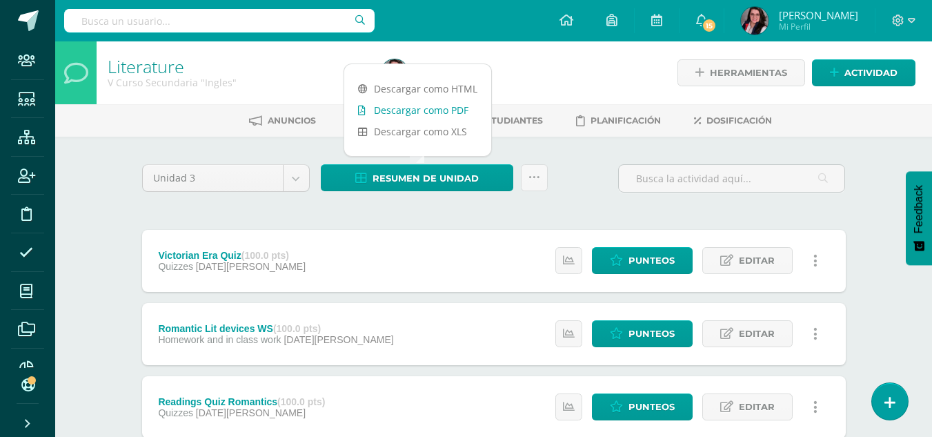
click at [430, 110] on link "Descargar como PDF" at bounding box center [417, 109] width 147 height 21
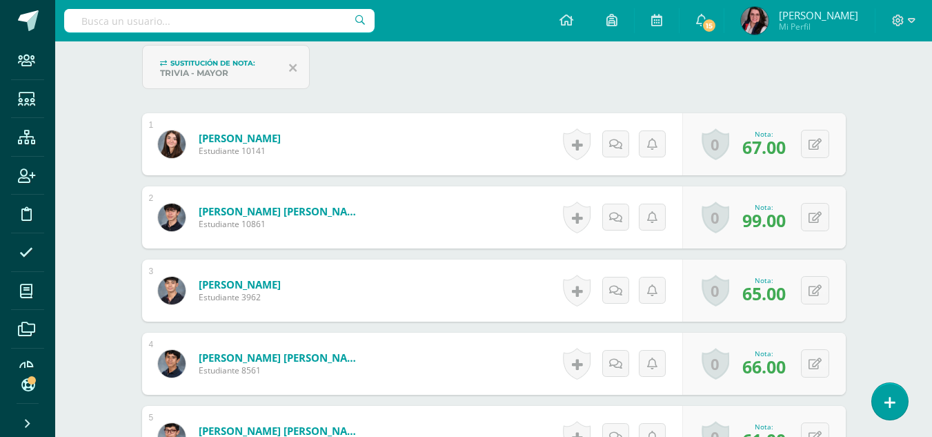
scroll to position [422, 0]
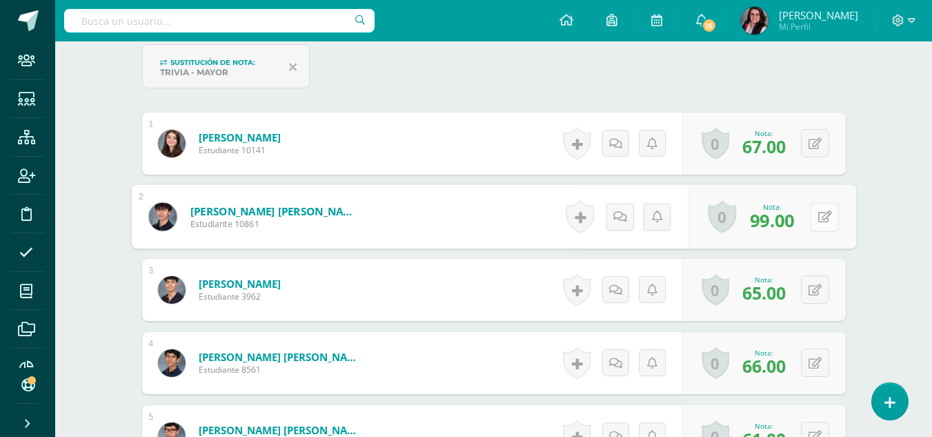
click at [809, 208] on div "0 Logros Logros obtenidos Aún no hay logros agregados Nota: 99.00" at bounding box center [772, 217] width 168 height 64
click at [825, 215] on icon at bounding box center [824, 216] width 14 height 12
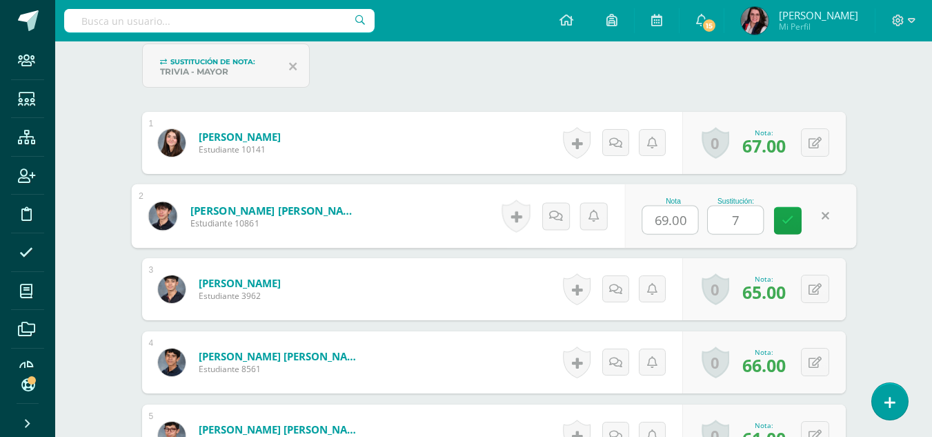
type input "72"
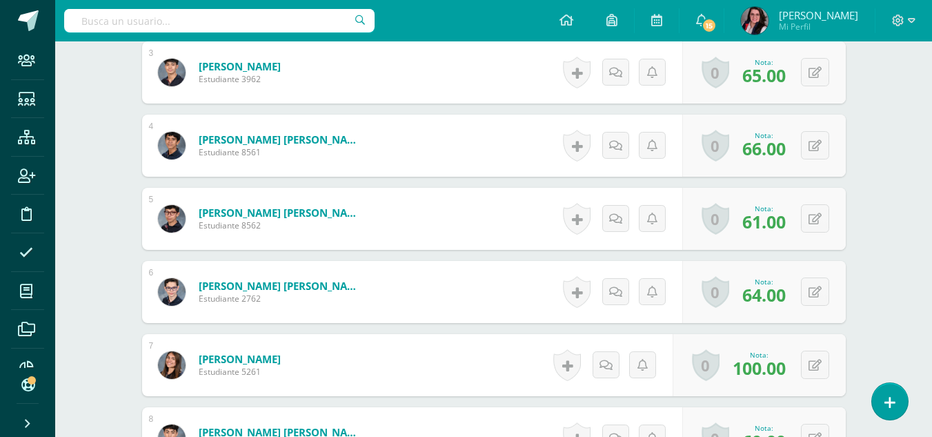
scroll to position [688, 0]
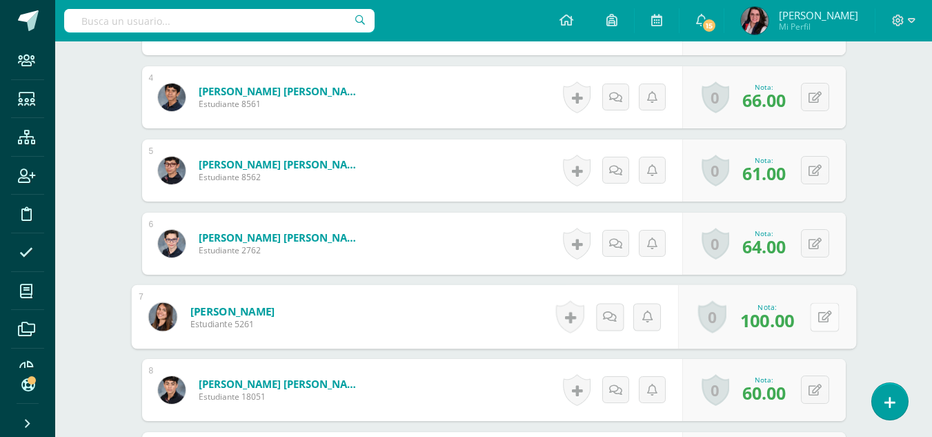
click at [819, 316] on icon at bounding box center [824, 316] width 14 height 12
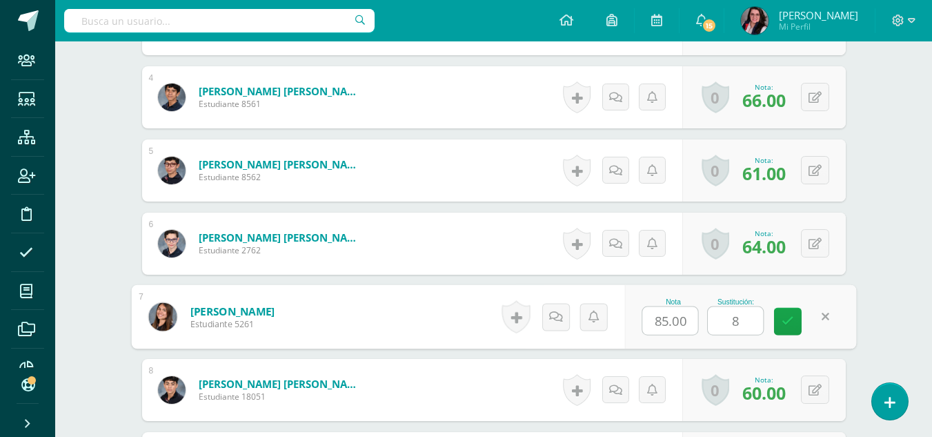
type input "88"
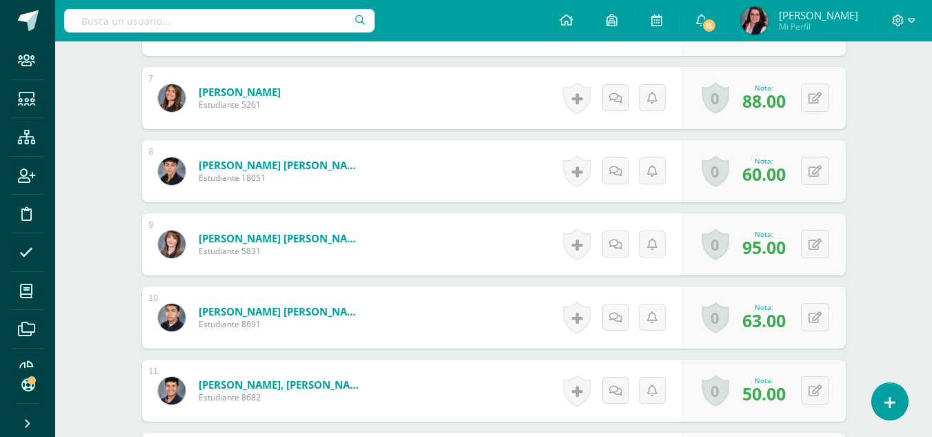
scroll to position [908, 0]
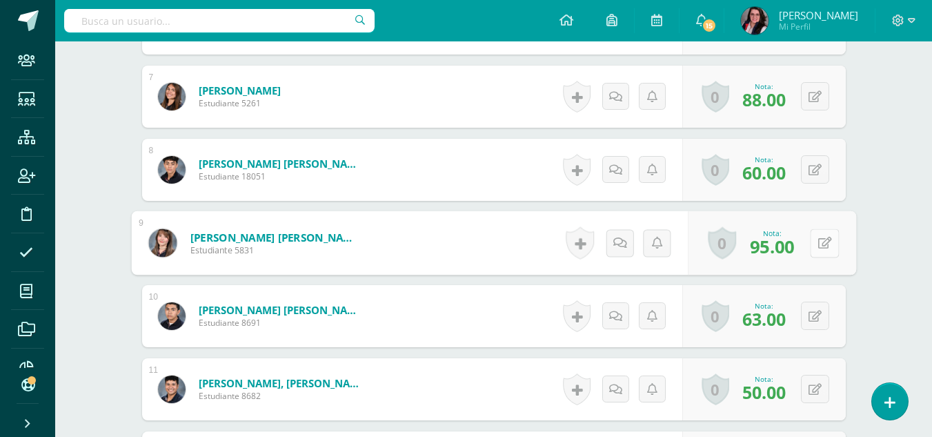
click at [817, 237] on button at bounding box center [824, 242] width 29 height 29
type input "68"
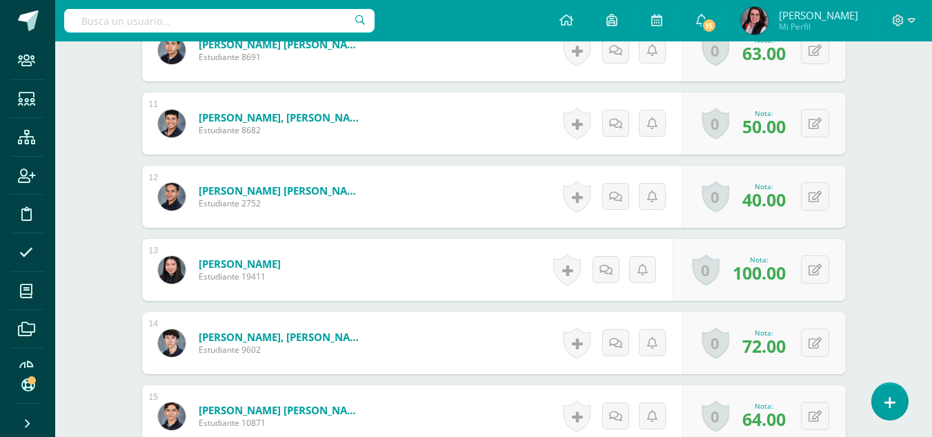
scroll to position [1172, 0]
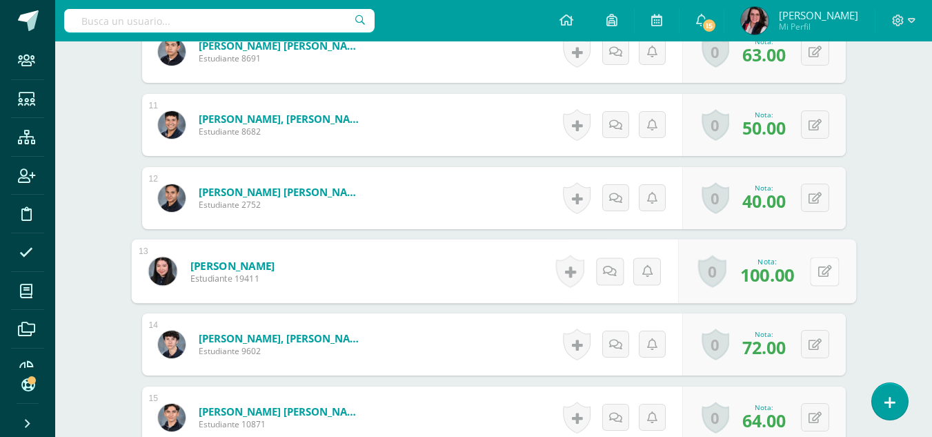
click at [810, 268] on button at bounding box center [824, 271] width 29 height 29
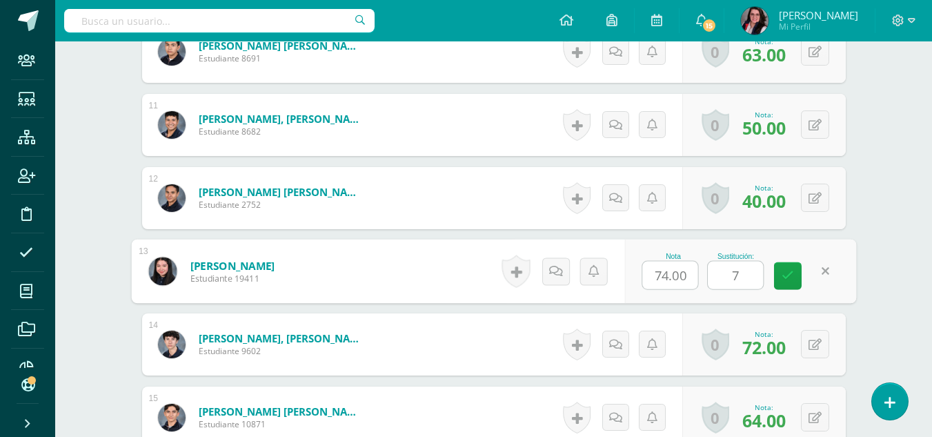
type input "77"
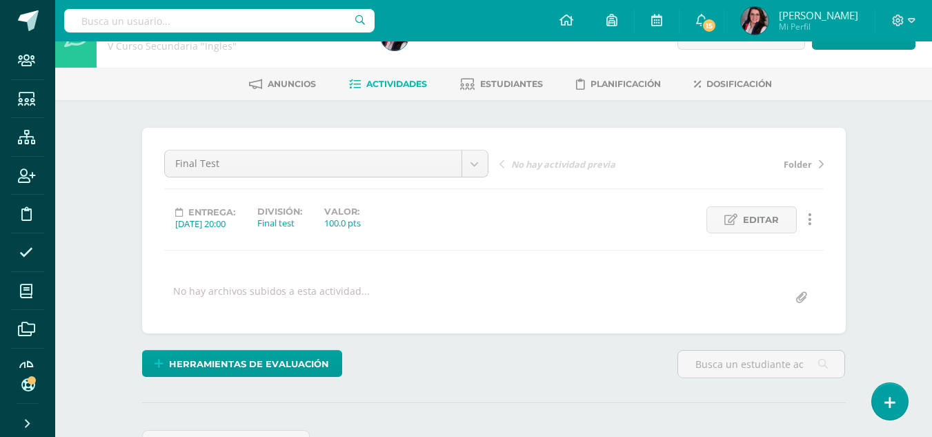
scroll to position [0, 0]
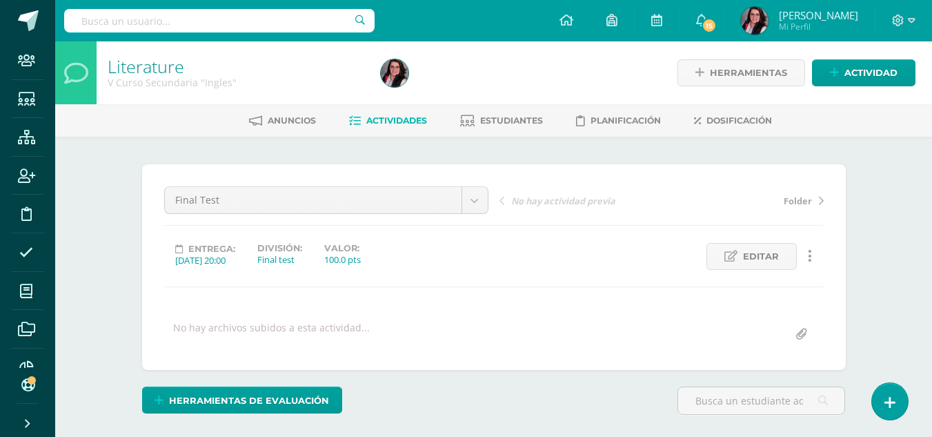
click at [395, 123] on span "Actividades" at bounding box center [396, 120] width 61 height 10
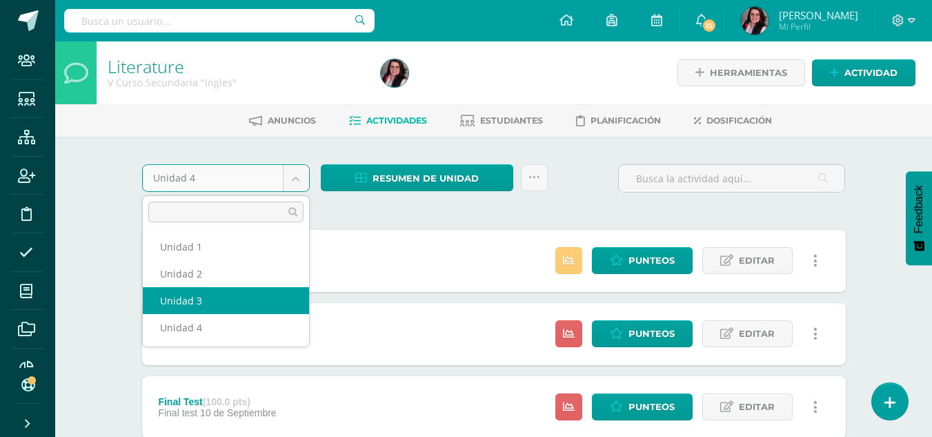
select select "Unidad 3"
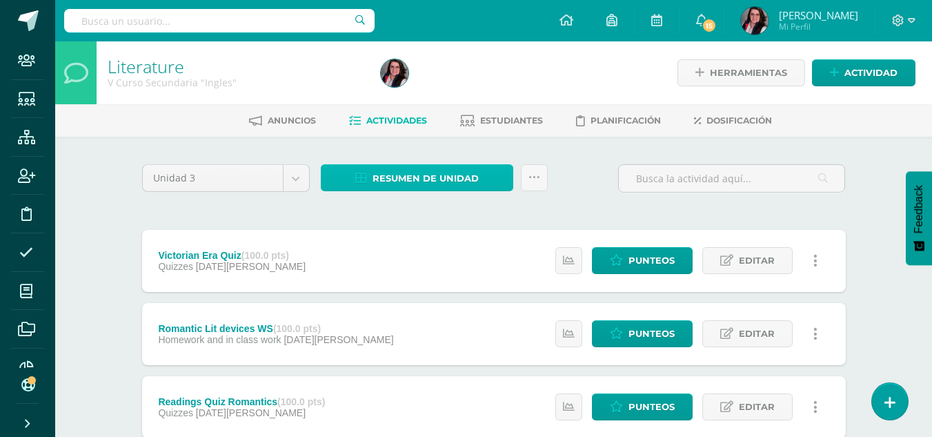
click at [401, 184] on span "Resumen de unidad" at bounding box center [425, 179] width 106 height 26
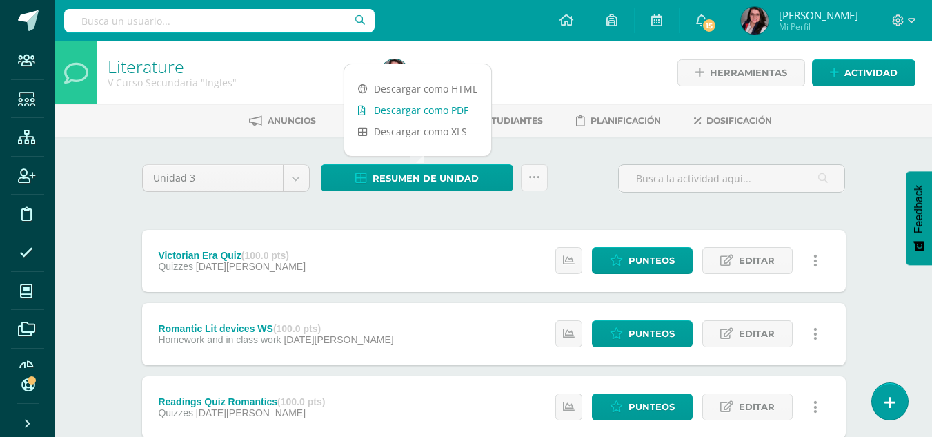
click at [412, 110] on link "Descargar como PDF" at bounding box center [417, 109] width 147 height 21
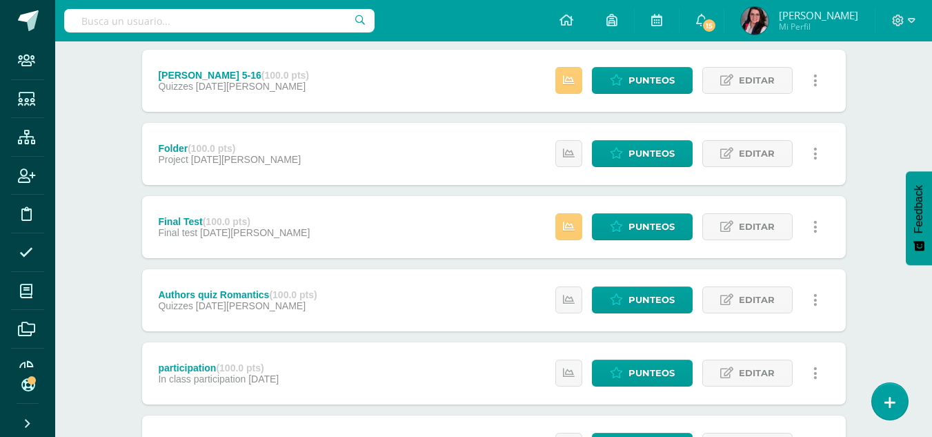
scroll to position [402, 0]
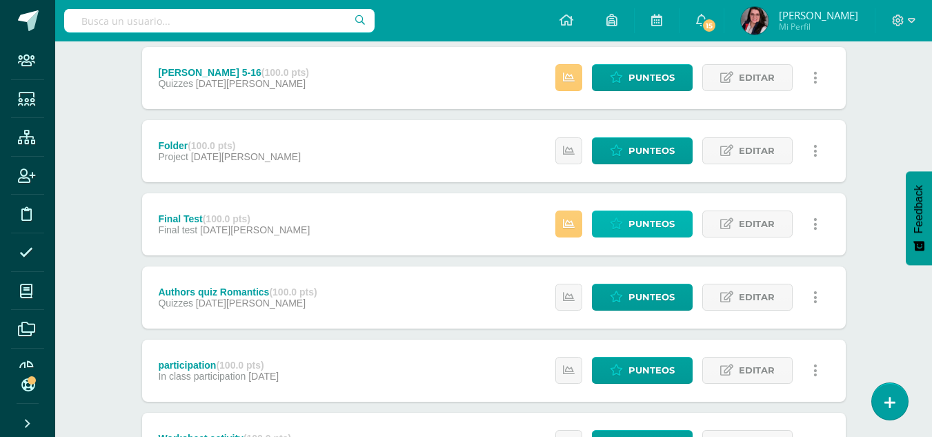
click at [608, 228] on link "Punteos" at bounding box center [642, 223] width 101 height 27
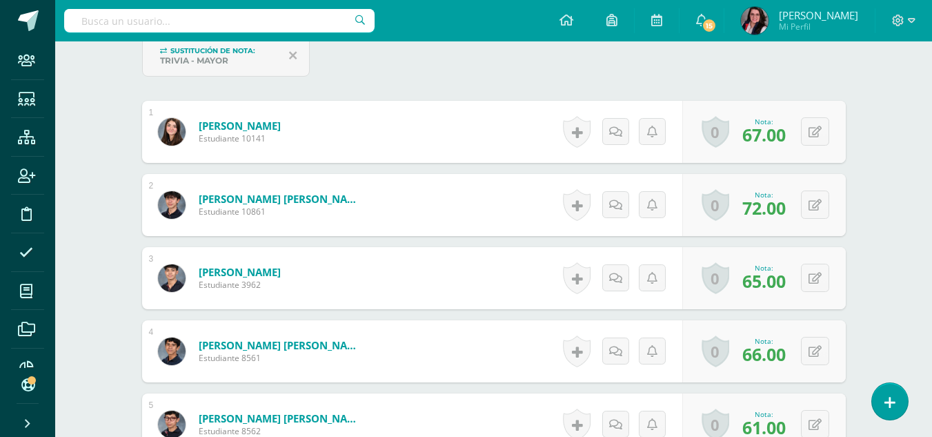
scroll to position [435, 0]
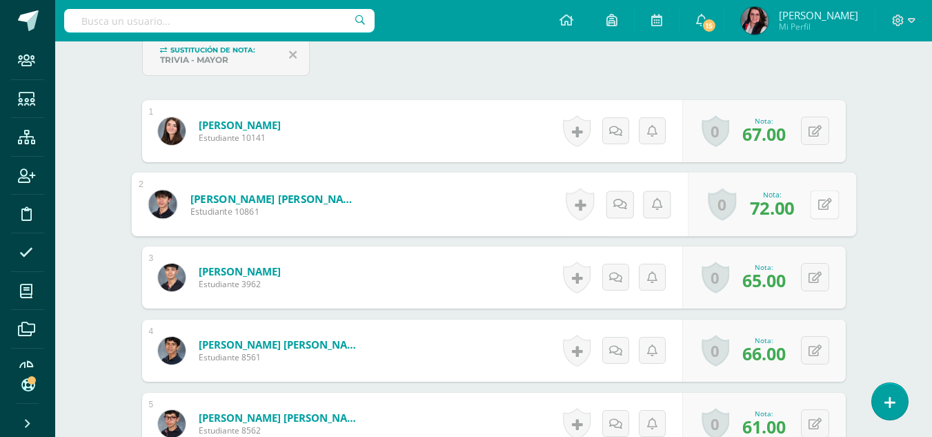
click at [820, 199] on icon at bounding box center [824, 204] width 14 height 12
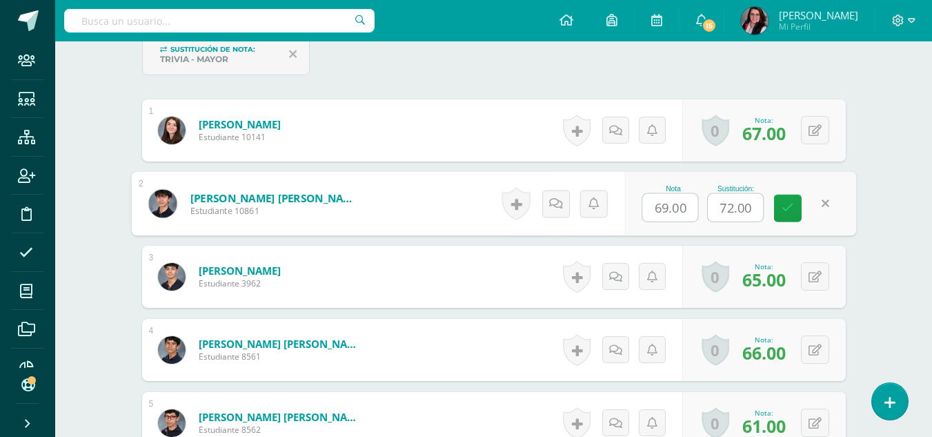
click at [746, 207] on input "72.00" at bounding box center [735, 208] width 55 height 28
type input "72.40"
click at [784, 210] on icon at bounding box center [788, 208] width 12 height 12
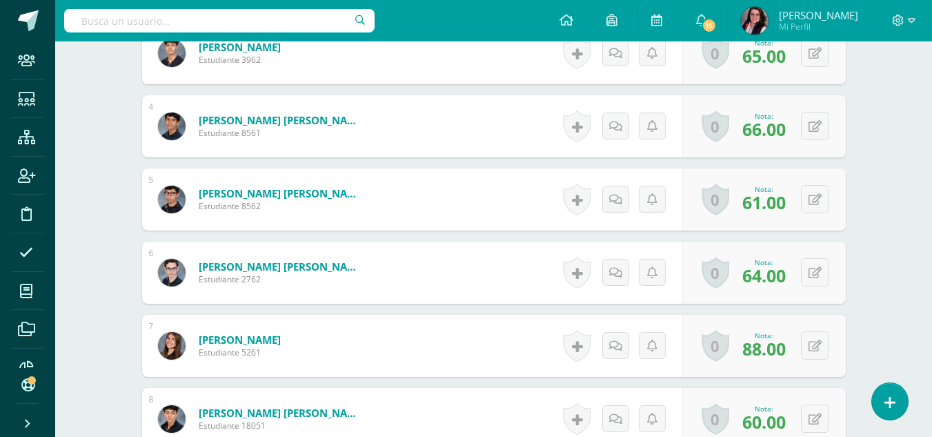
scroll to position [659, 0]
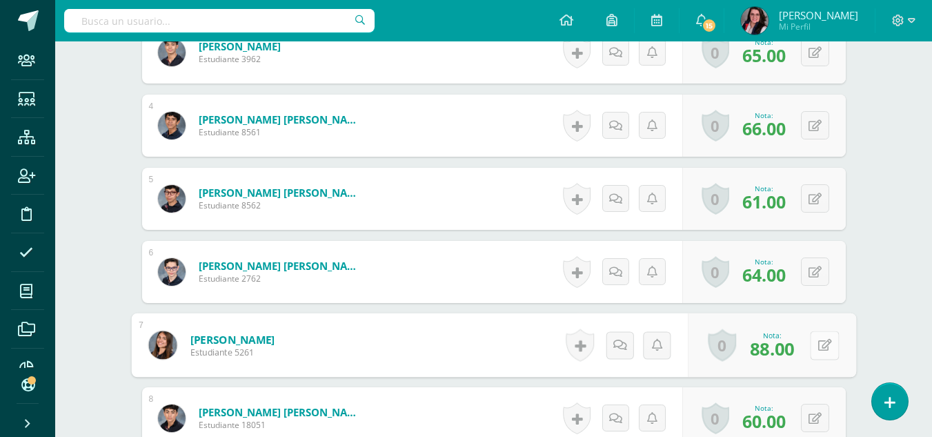
click at [816, 337] on button at bounding box center [824, 344] width 29 height 29
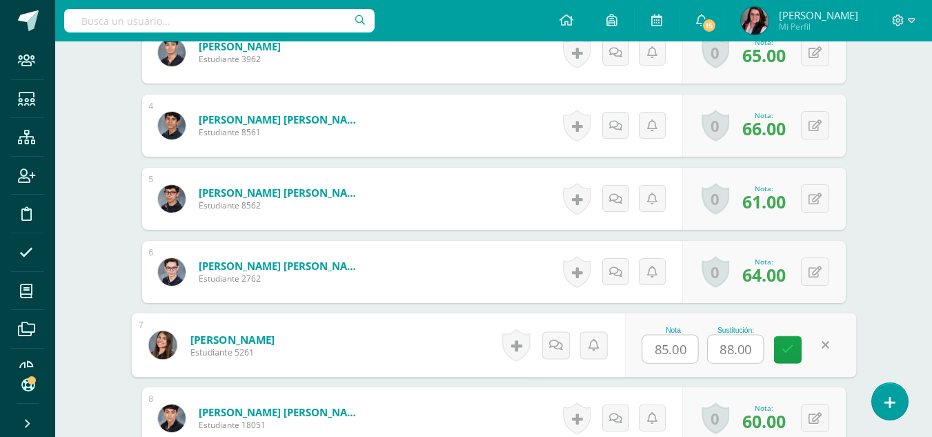
click at [746, 350] on input "88.00" at bounding box center [735, 349] width 55 height 28
type input "88.40"
click at [788, 354] on icon at bounding box center [788, 350] width 12 height 12
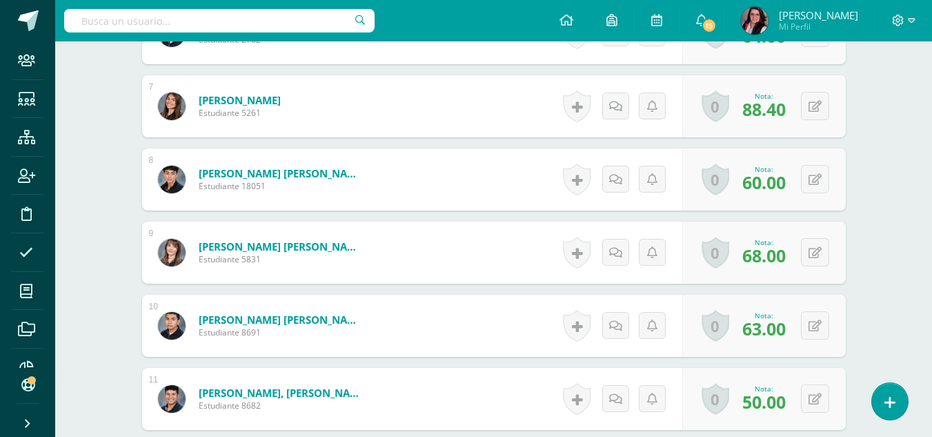
scroll to position [904, 0]
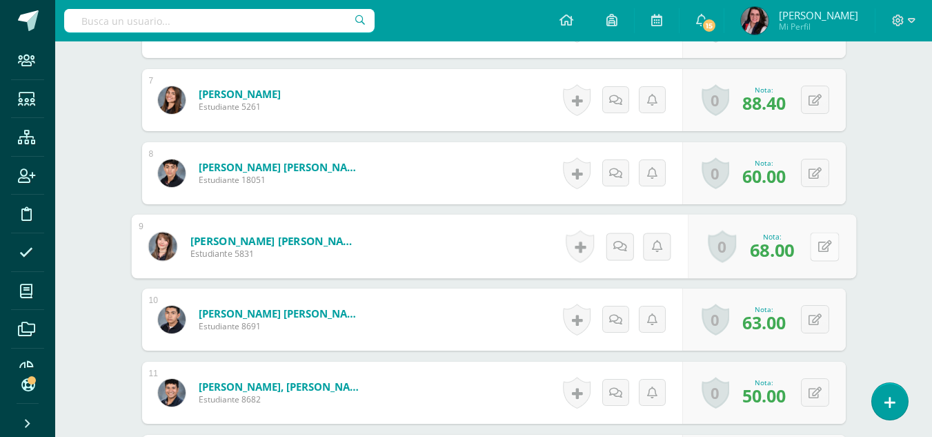
click at [813, 243] on button at bounding box center [824, 246] width 29 height 29
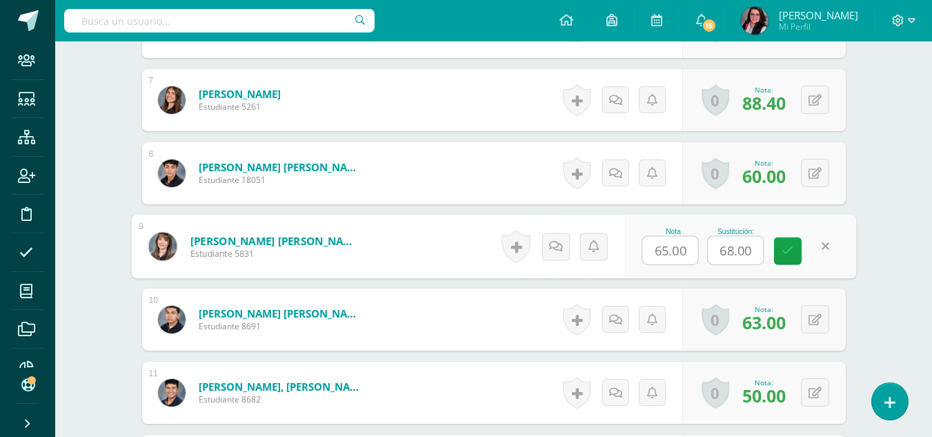
click at [741, 249] on input "68.00" at bounding box center [735, 251] width 55 height 28
type input "68.40"
click at [789, 253] on icon at bounding box center [788, 251] width 12 height 12
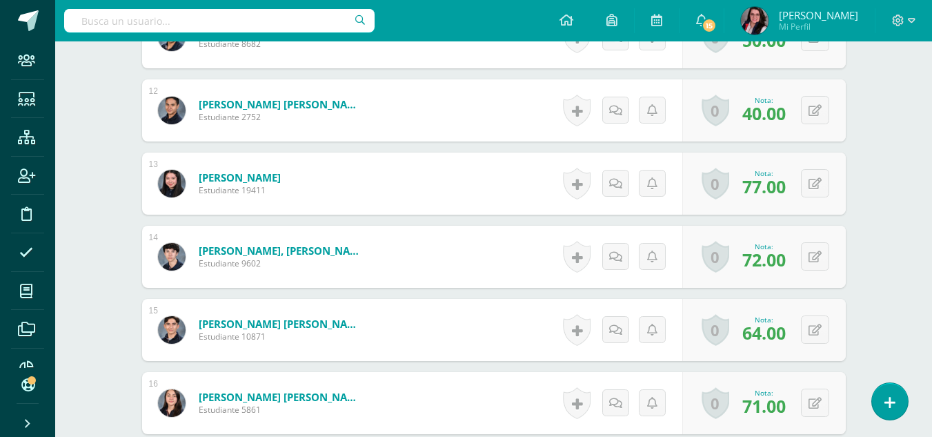
scroll to position [1260, 0]
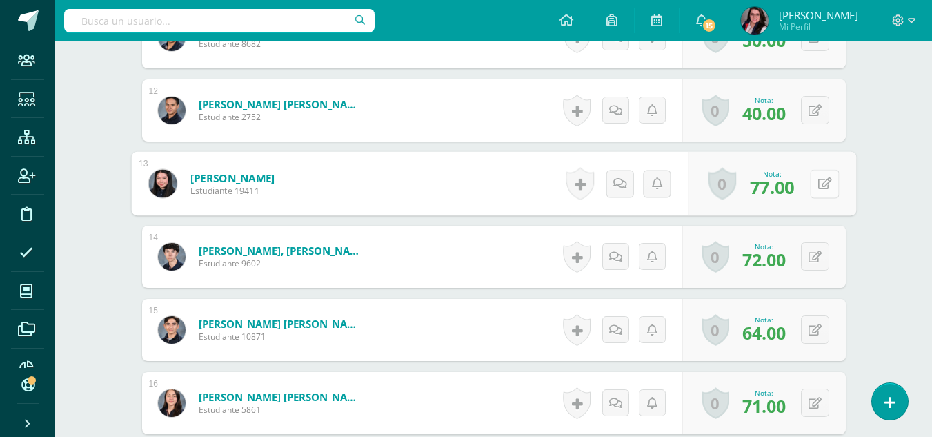
click at [814, 188] on button at bounding box center [824, 183] width 29 height 29
click at [747, 186] on input "77.00" at bounding box center [735, 188] width 55 height 28
type input "77.40"
click at [782, 189] on icon at bounding box center [788, 188] width 12 height 12
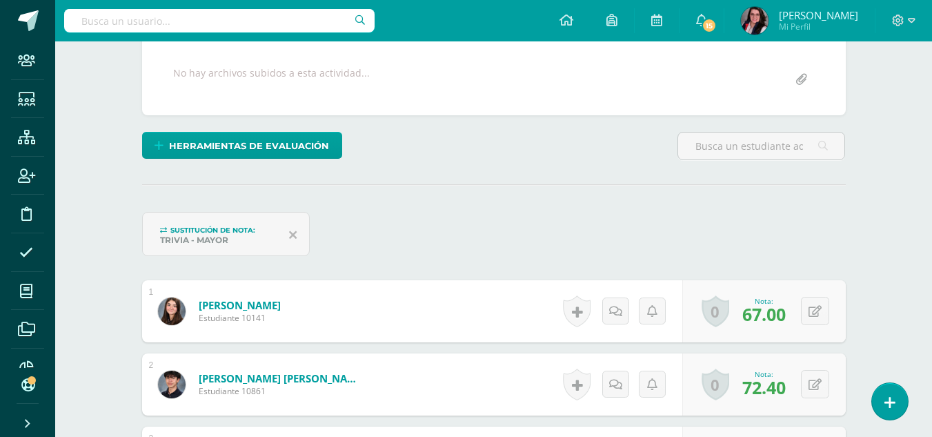
scroll to position [0, 0]
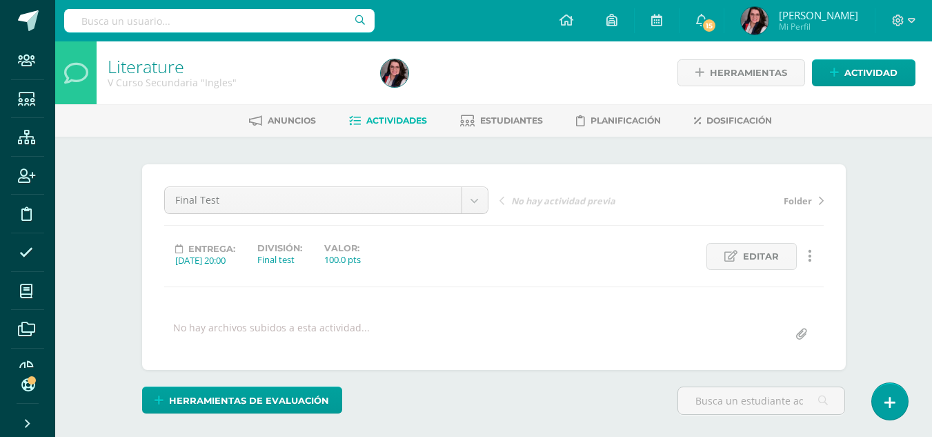
click at [395, 118] on span "Actividades" at bounding box center [396, 120] width 61 height 10
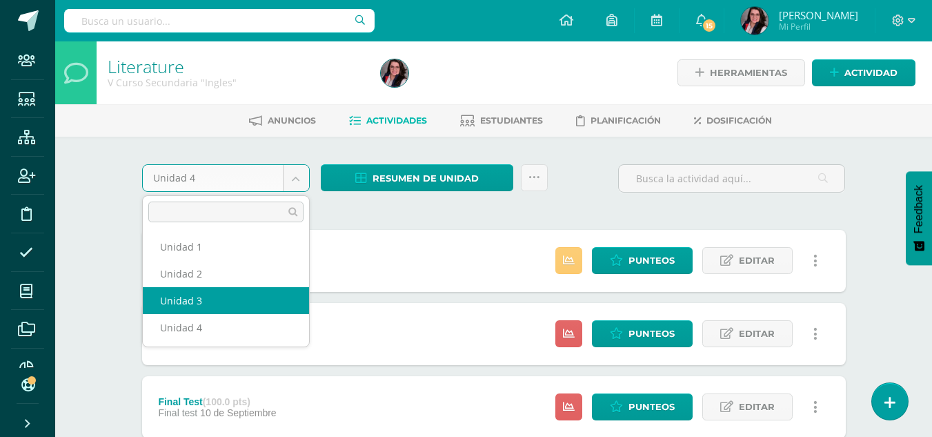
select select "Unidad 3"
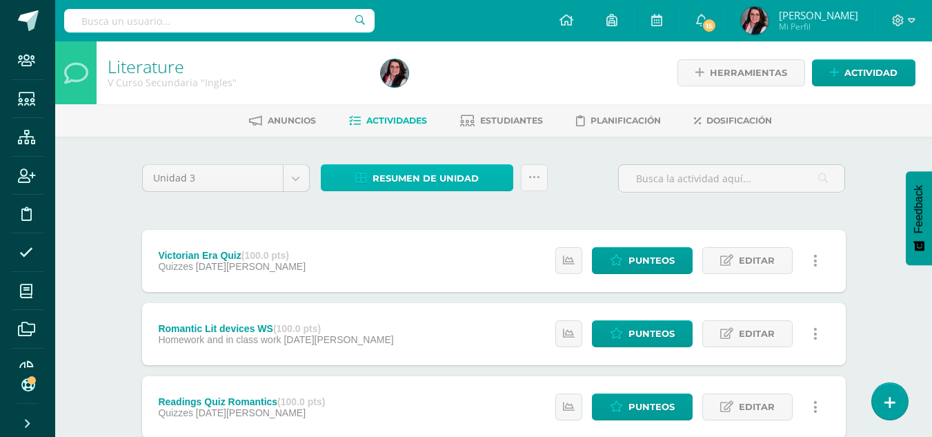
click at [403, 173] on span "Resumen de unidad" at bounding box center [425, 179] width 106 height 26
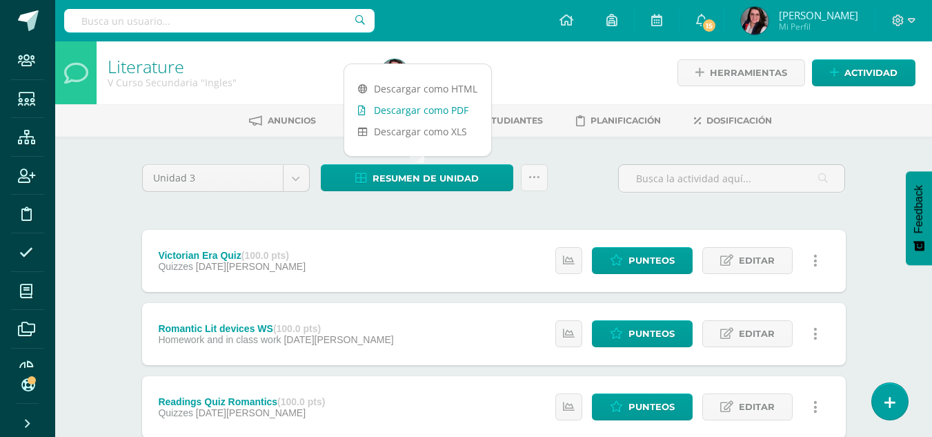
click at [422, 113] on link "Descargar como PDF" at bounding box center [417, 109] width 147 height 21
